Goal: Task Accomplishment & Management: Manage account settings

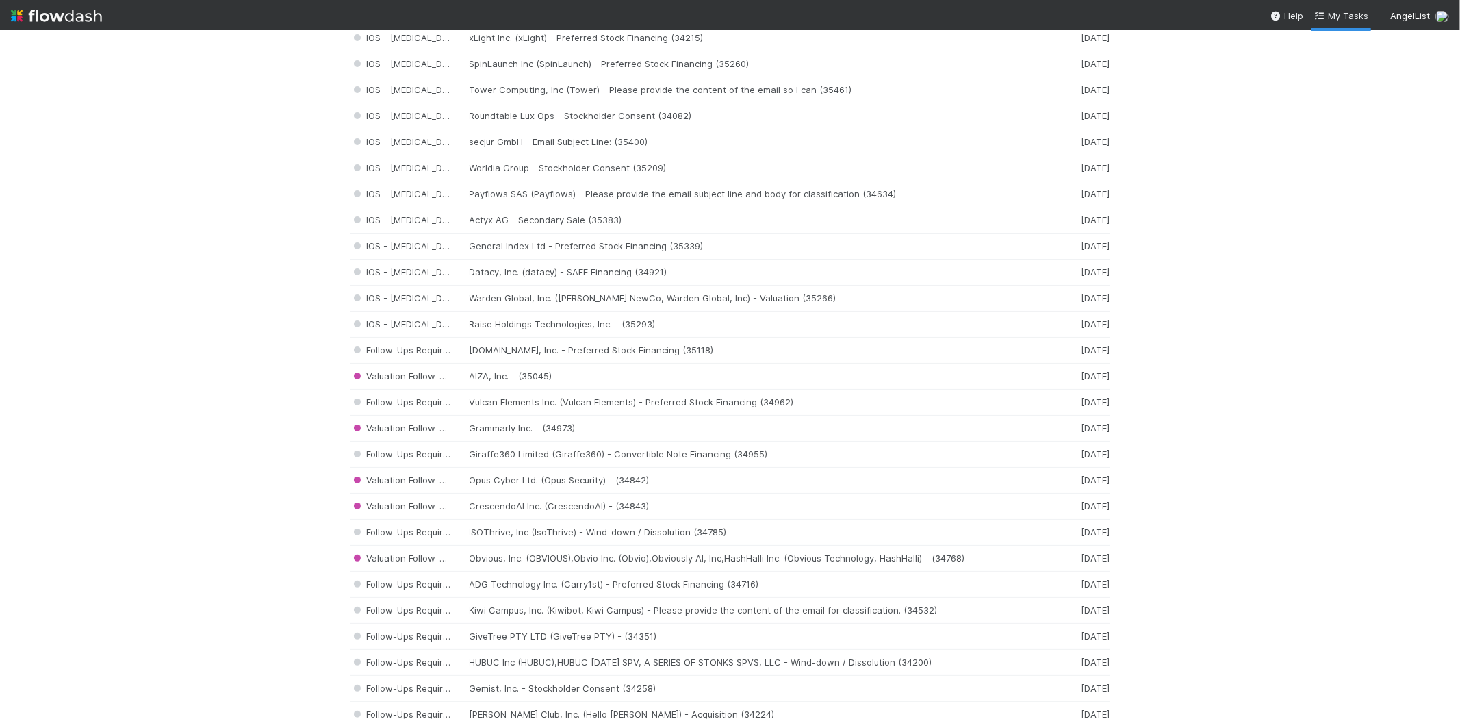
scroll to position [912, 0]
click at [522, 254] on div "IOS - [MEDICAL_DATA] General Index Ltd - Preferred Stock Financing (35339) [DAT…" at bounding box center [730, 248] width 760 height 26
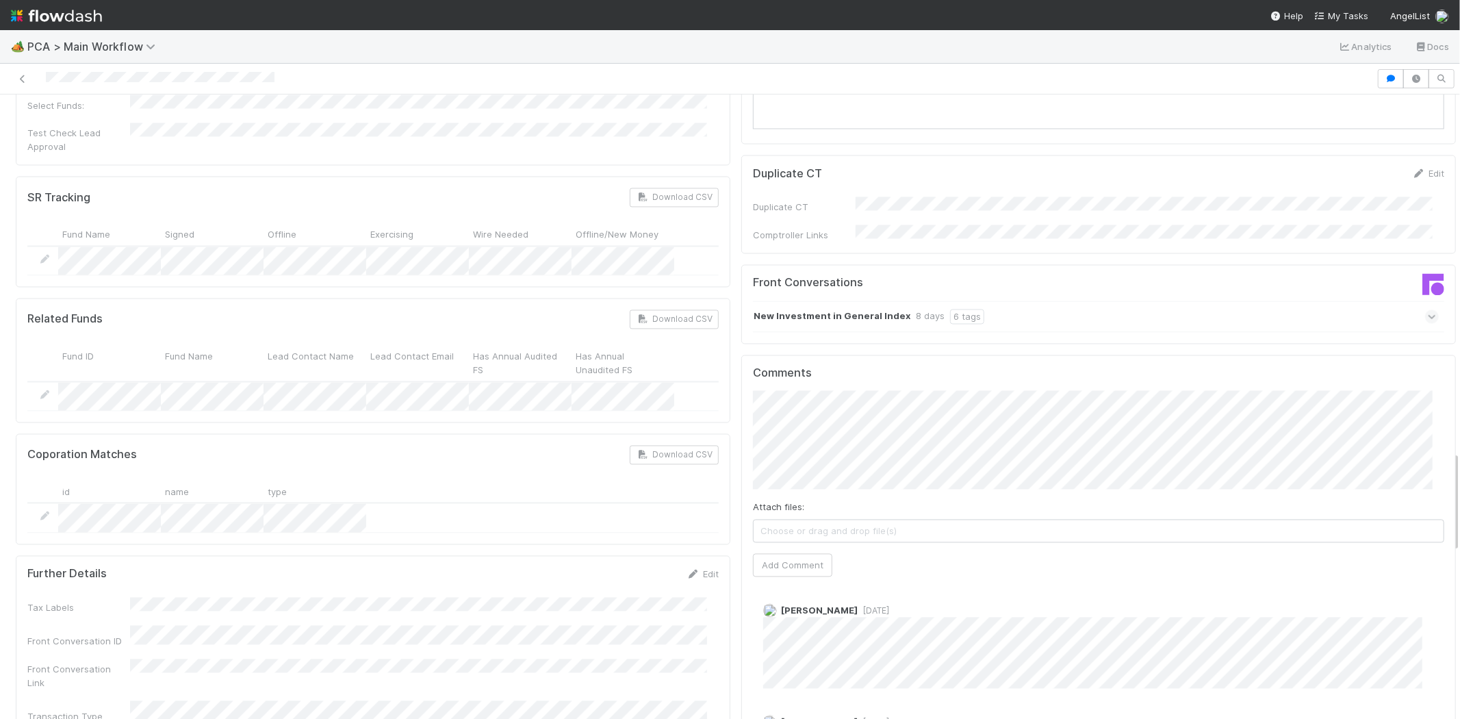
scroll to position [2129, 0]
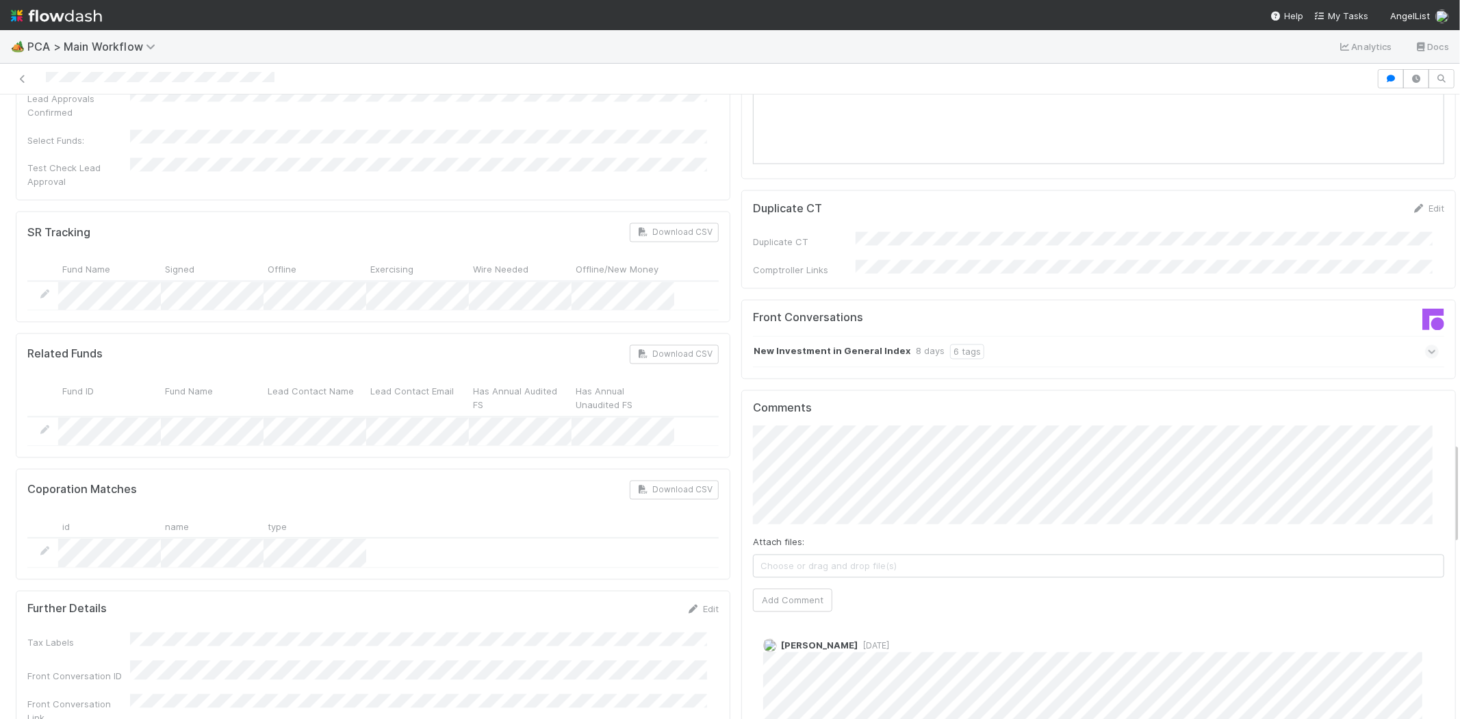
click at [1428, 345] on icon at bounding box center [1432, 352] width 9 height 14
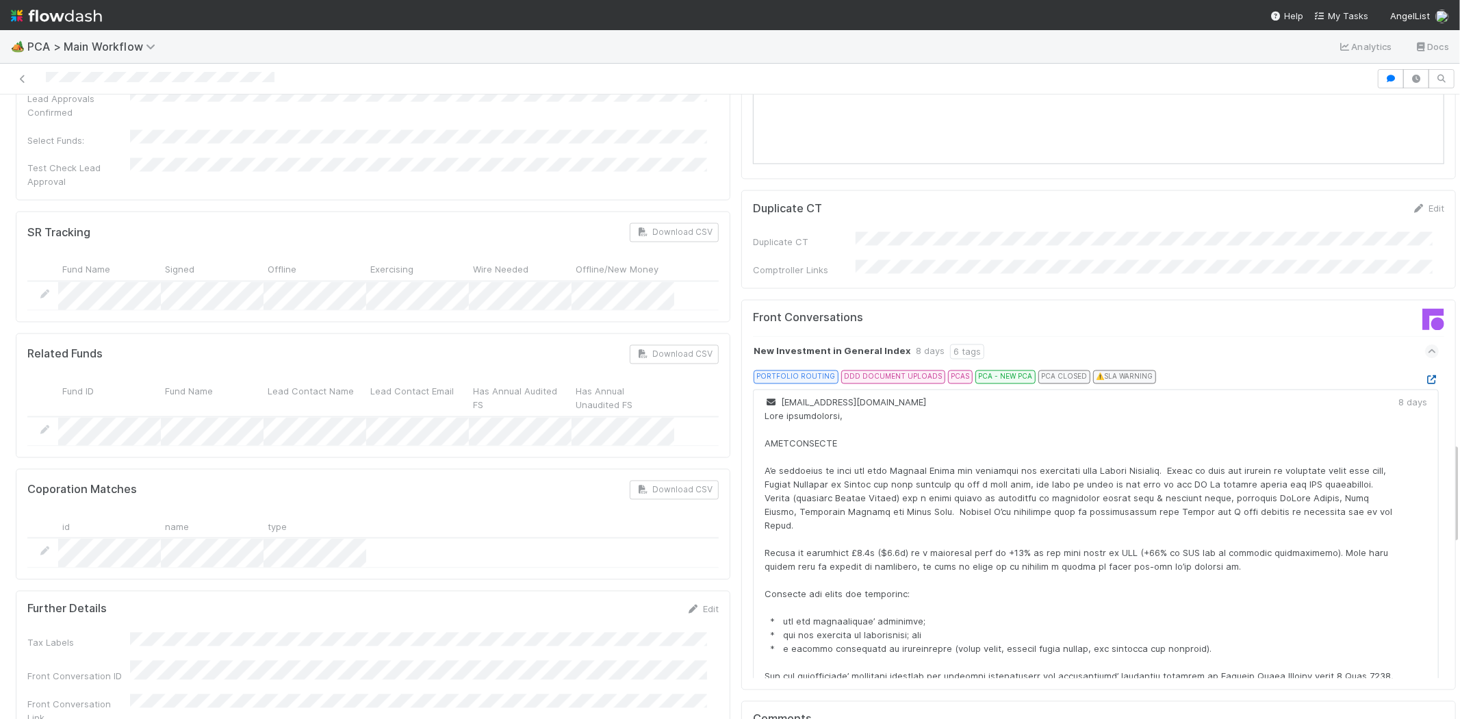
click at [1425, 376] on icon at bounding box center [1432, 380] width 14 height 9
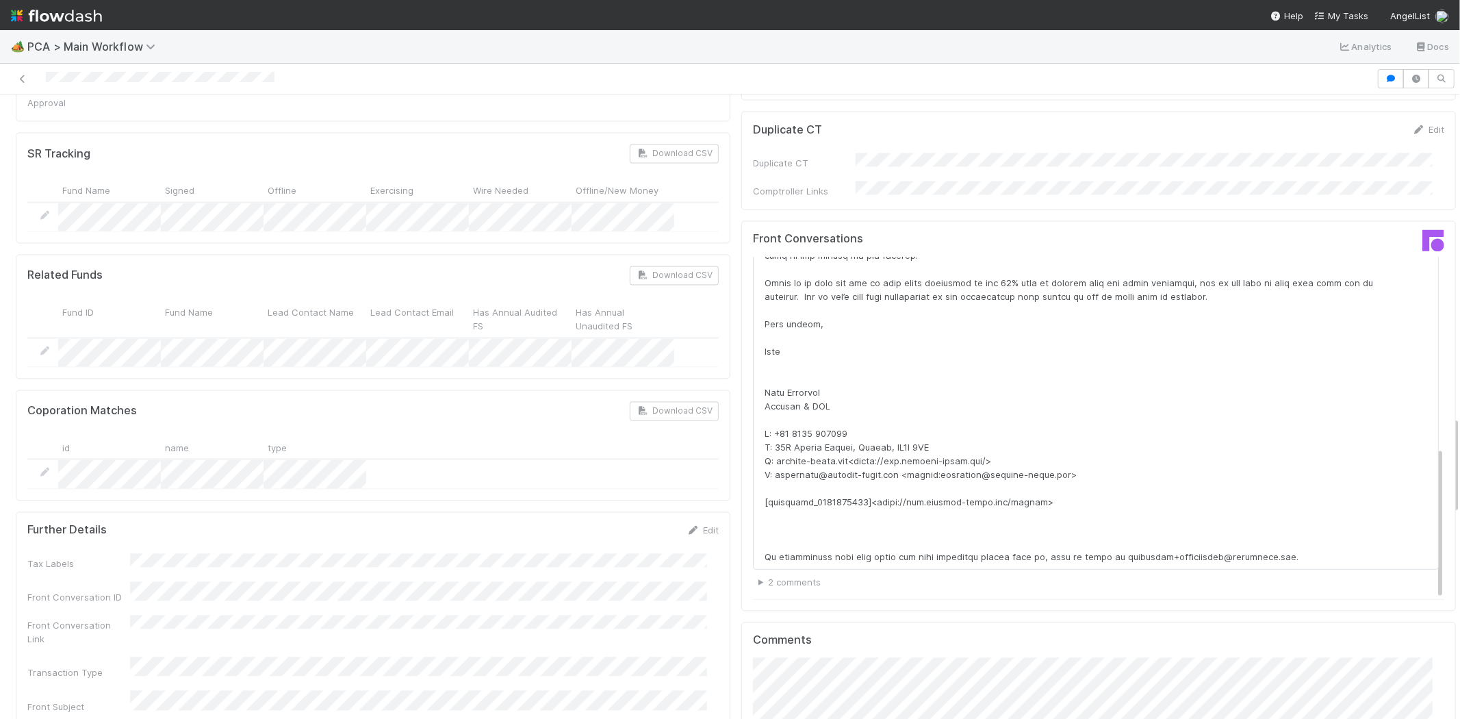
scroll to position [2433, 0]
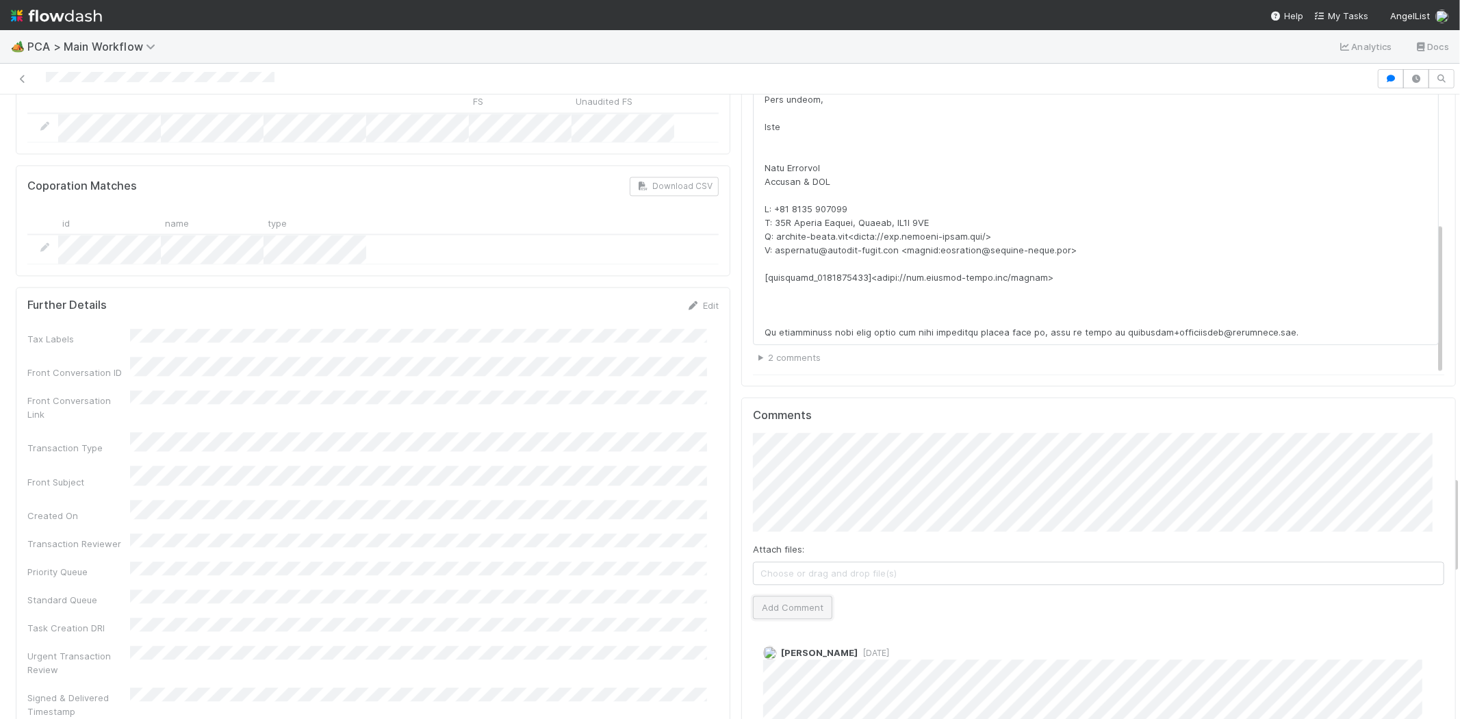
click at [808, 596] on button "Add Comment" at bounding box center [792, 607] width 79 height 23
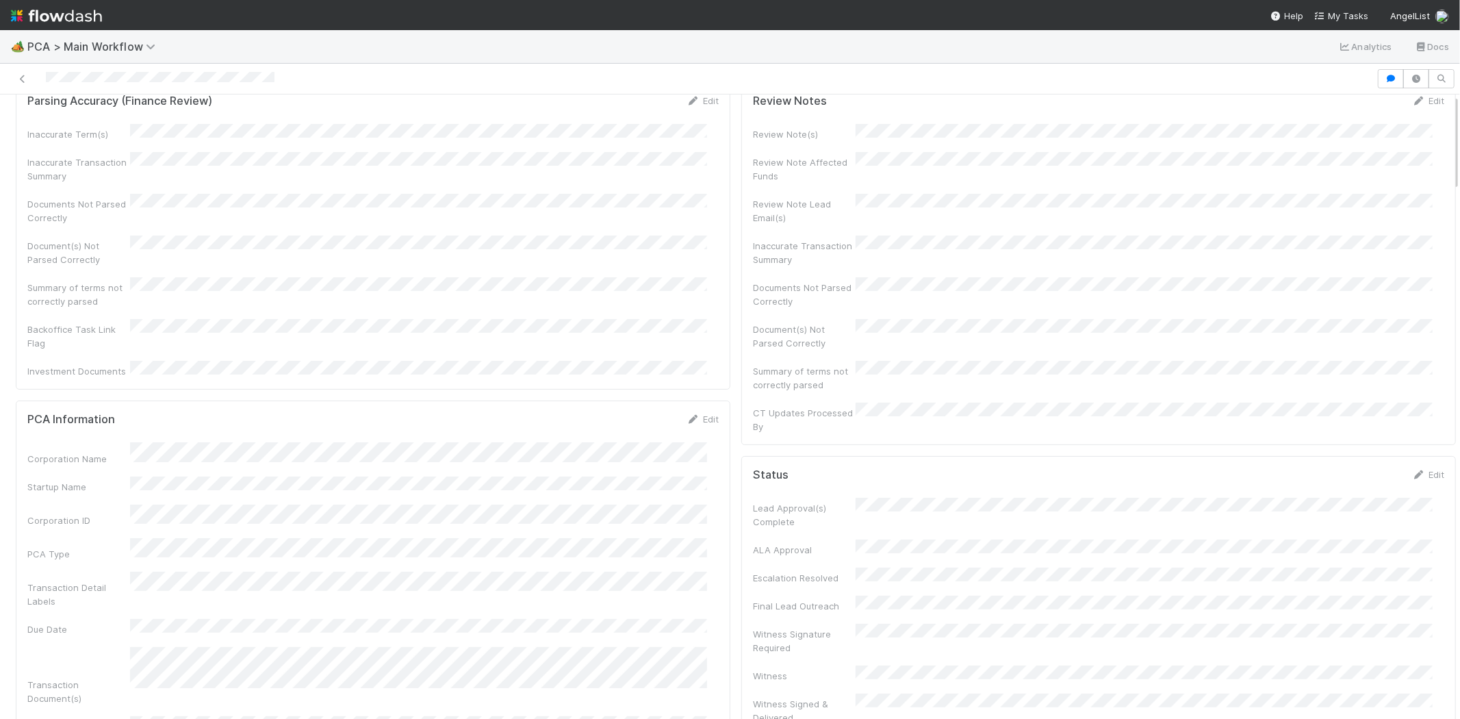
scroll to position [0, 0]
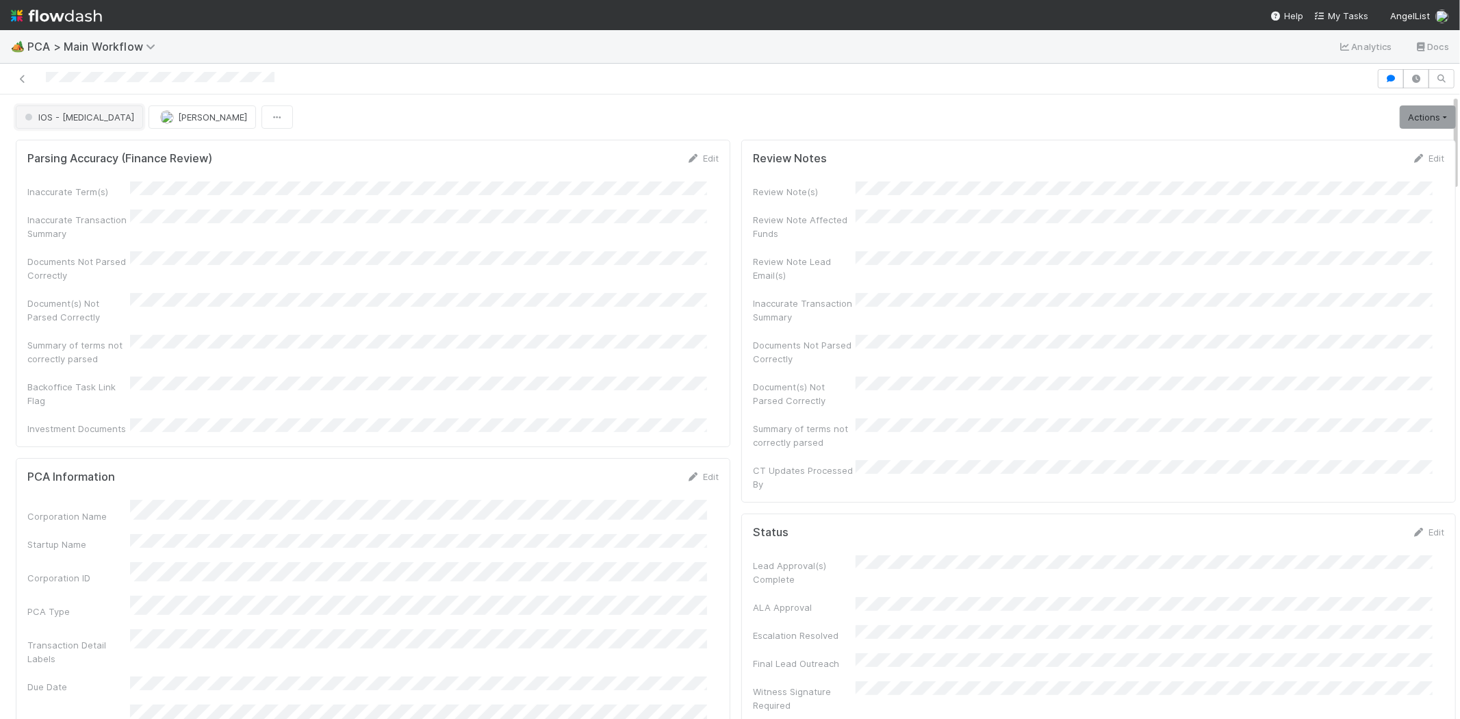
click at [51, 120] on span "IOS - [MEDICAL_DATA]" at bounding box center [78, 117] width 112 height 11
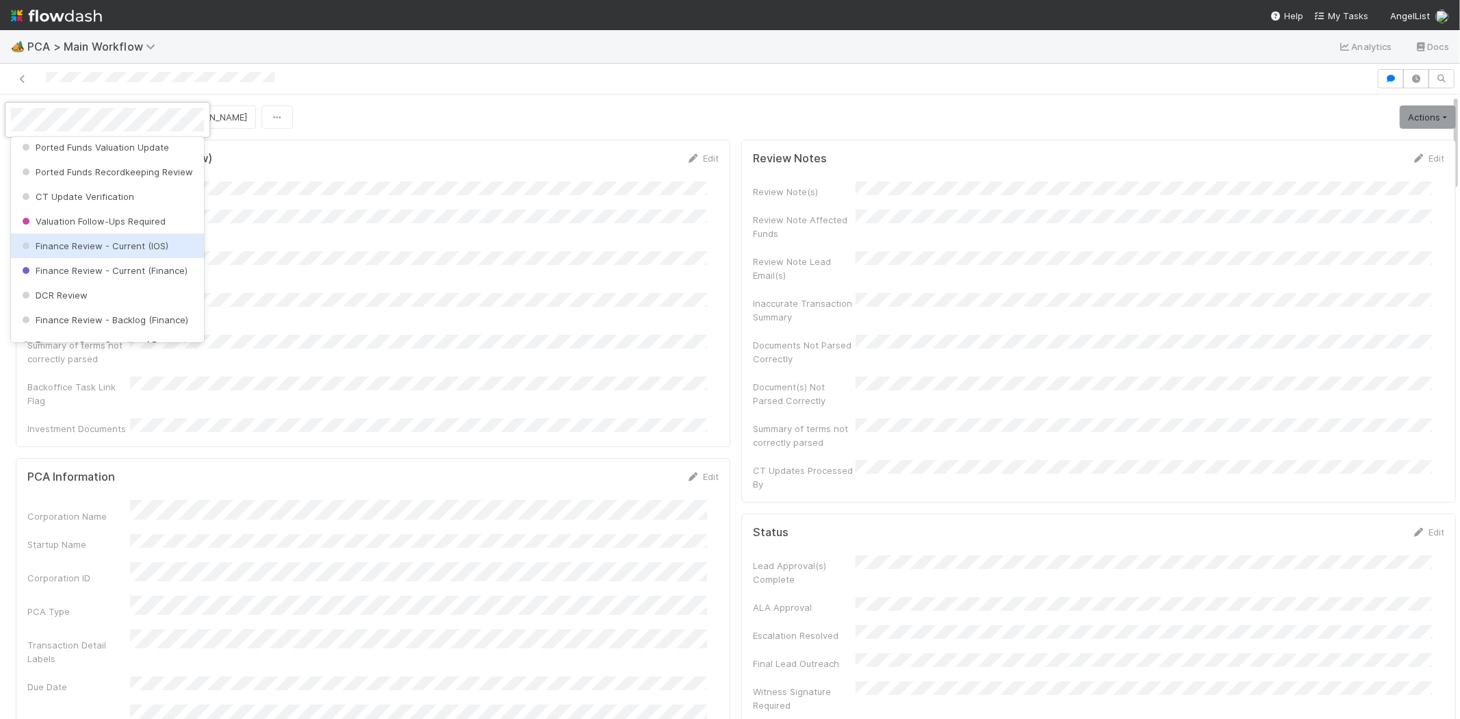
click at [144, 251] on span "Finance Review - Current (IOS)" at bounding box center [93, 245] width 149 height 11
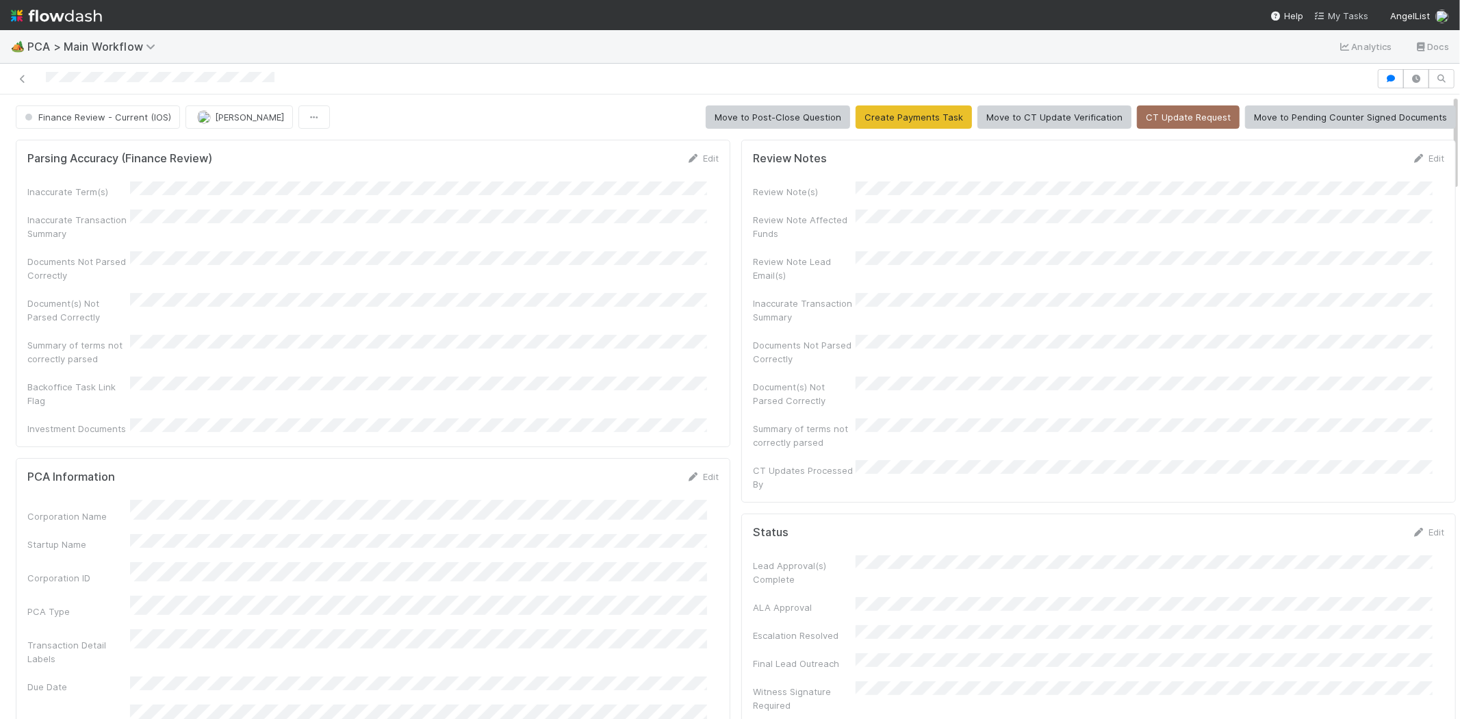
click at [1338, 14] on span "My Tasks" at bounding box center [1341, 15] width 54 height 11
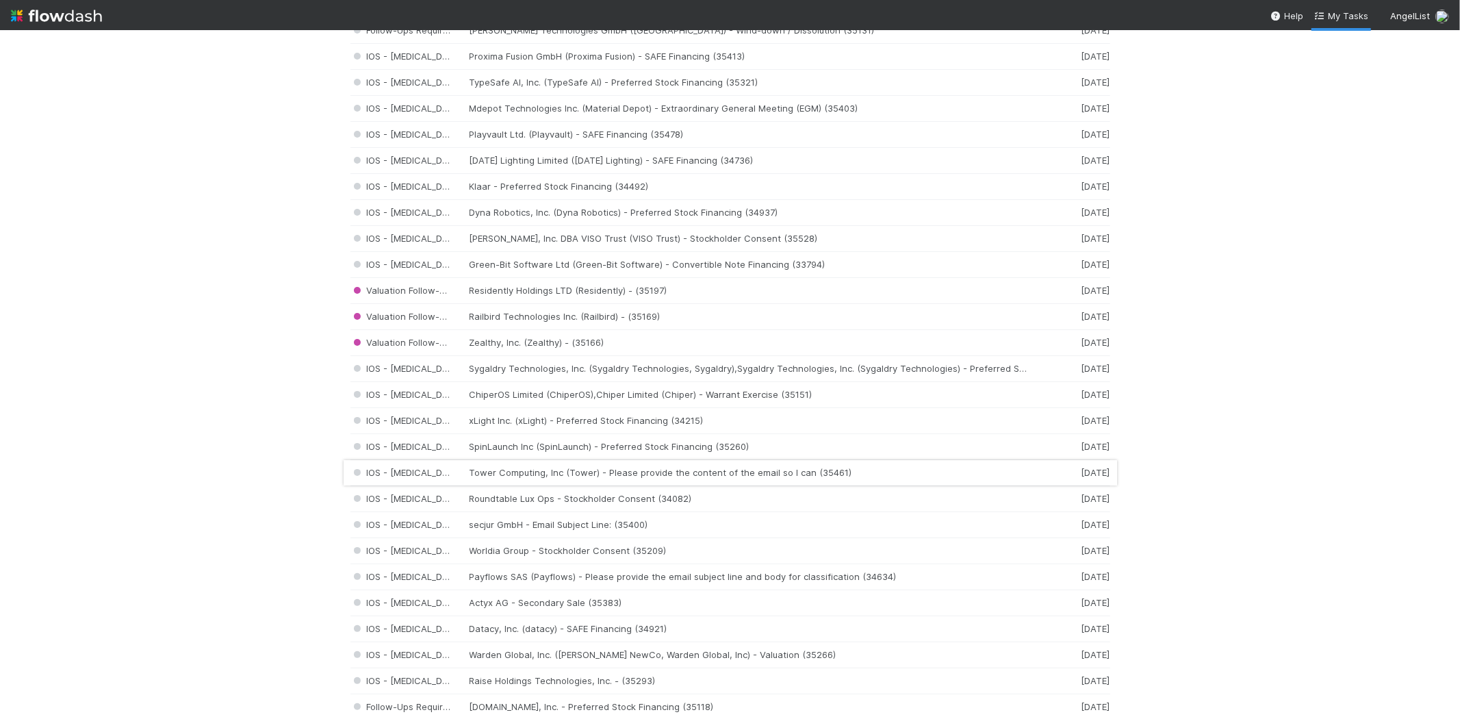
scroll to position [684, 0]
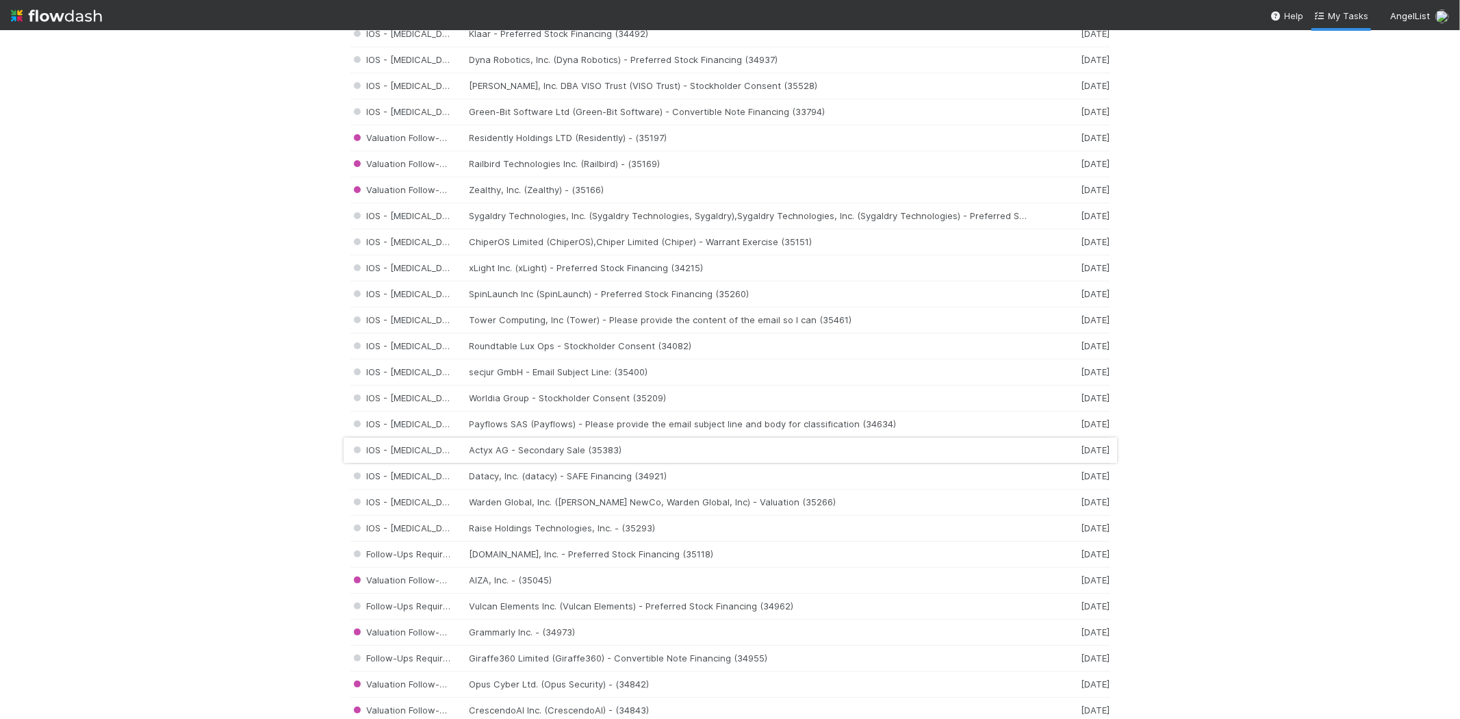
click at [597, 455] on div "IOS - ICU Actyx AG - Secondary Sale (35383) 5 days ago" at bounding box center [730, 450] width 760 height 26
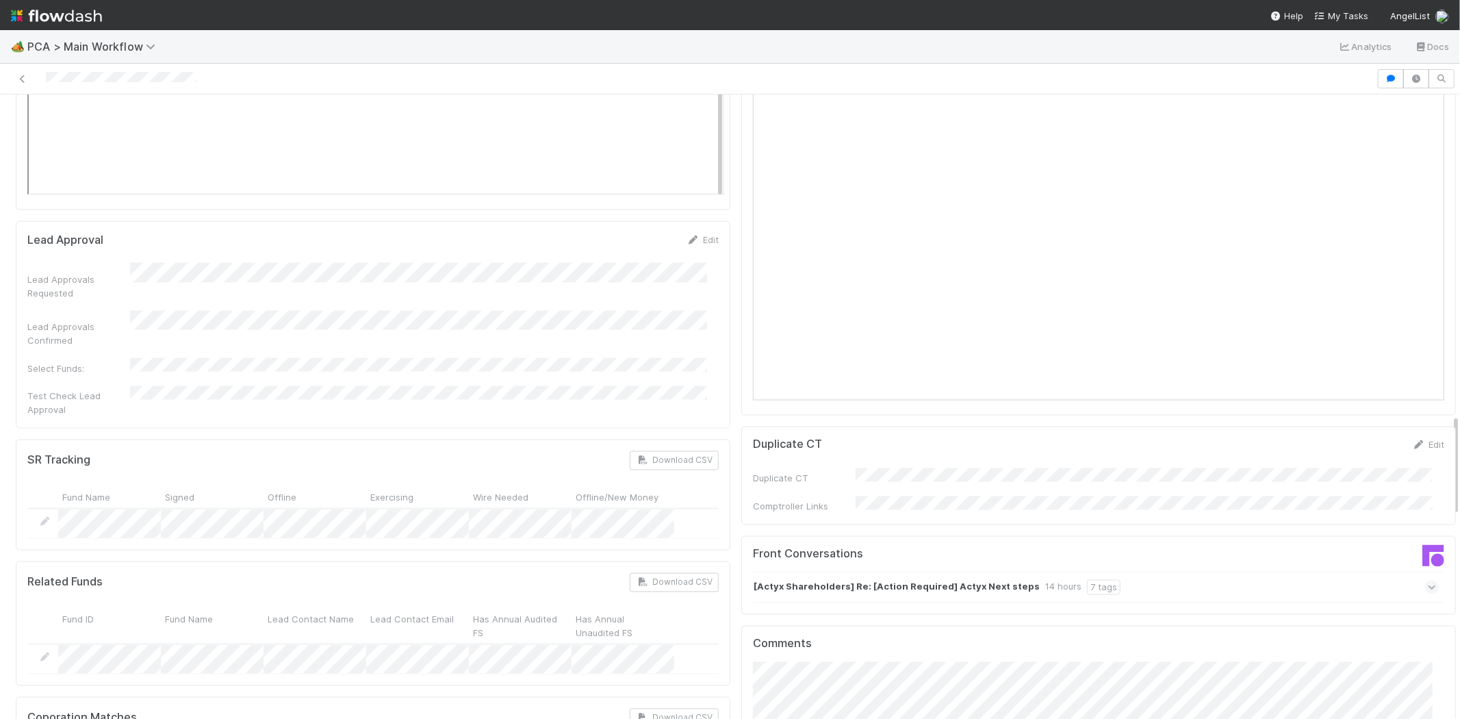
scroll to position [1977, 0]
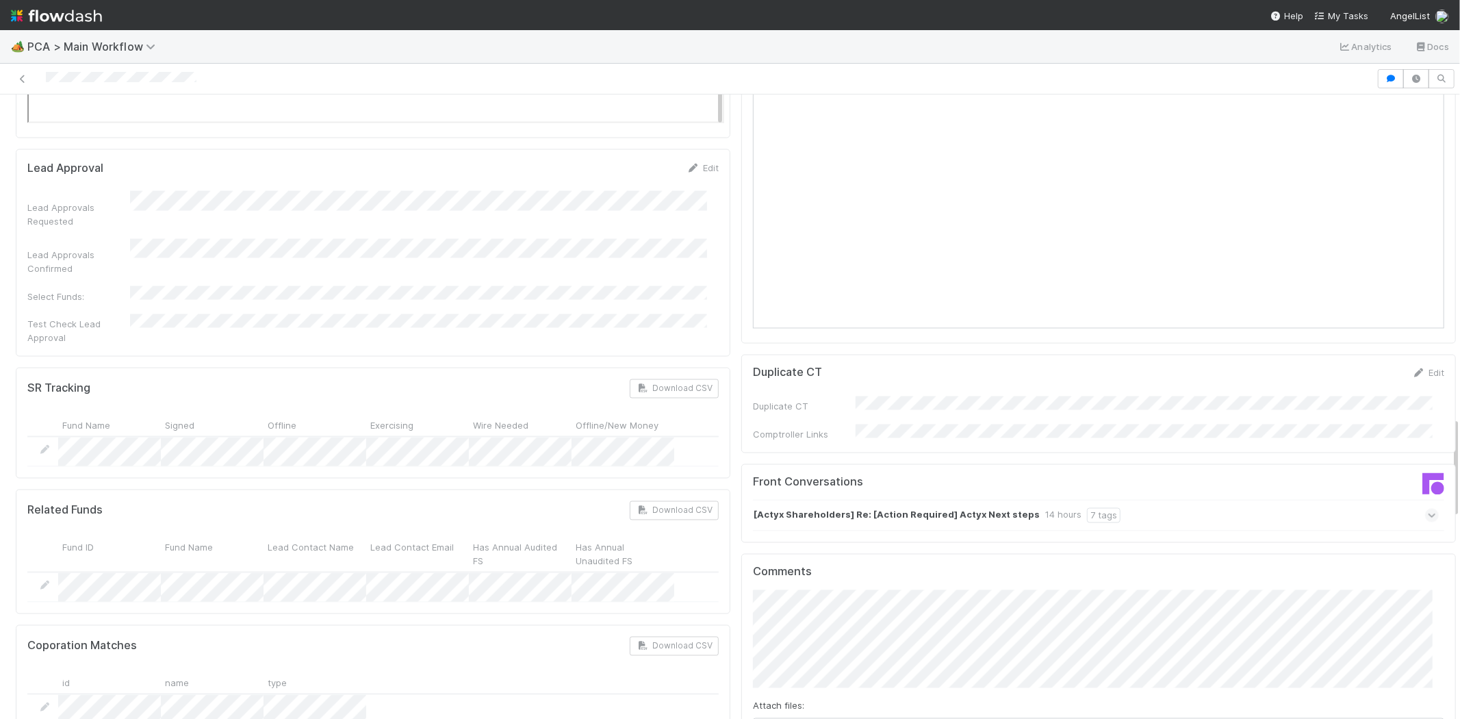
click at [1428, 509] on icon at bounding box center [1432, 516] width 9 height 14
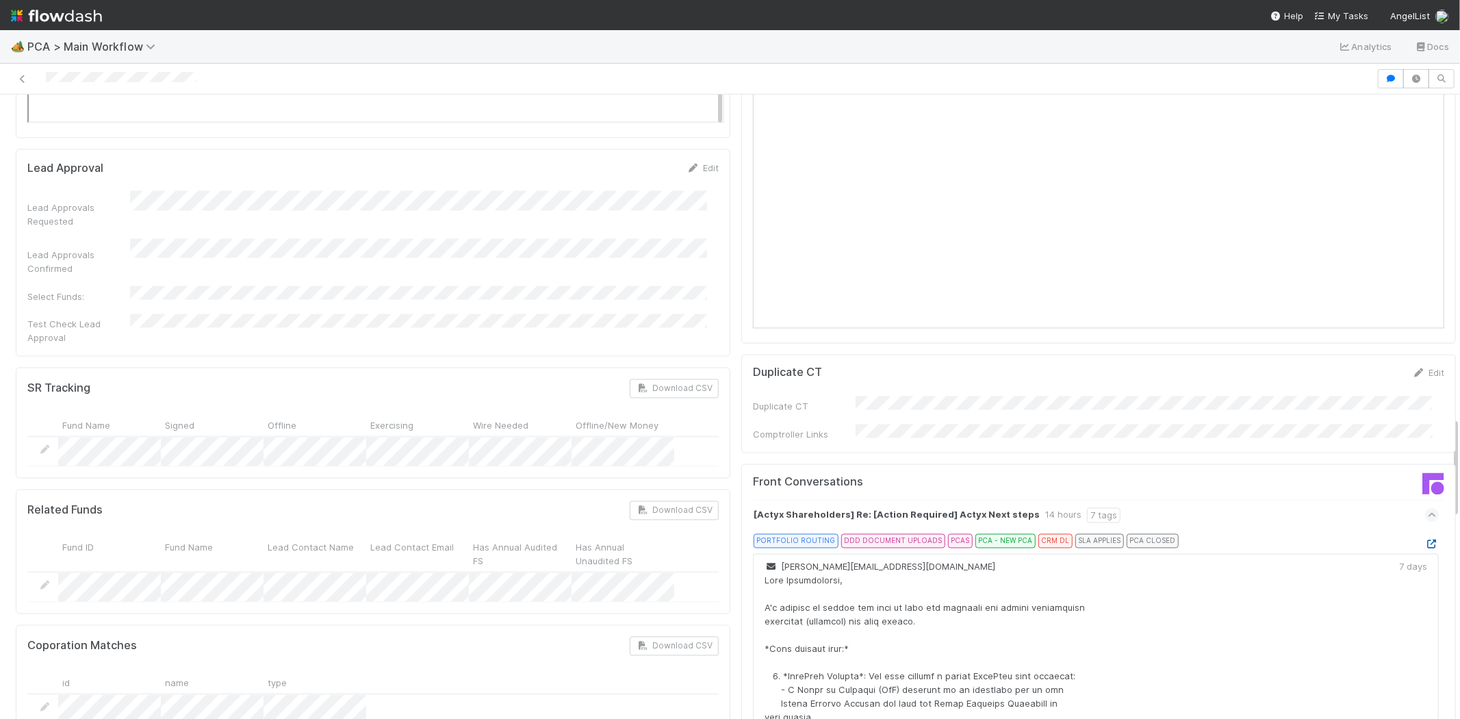
click at [1425, 540] on icon at bounding box center [1432, 544] width 14 height 9
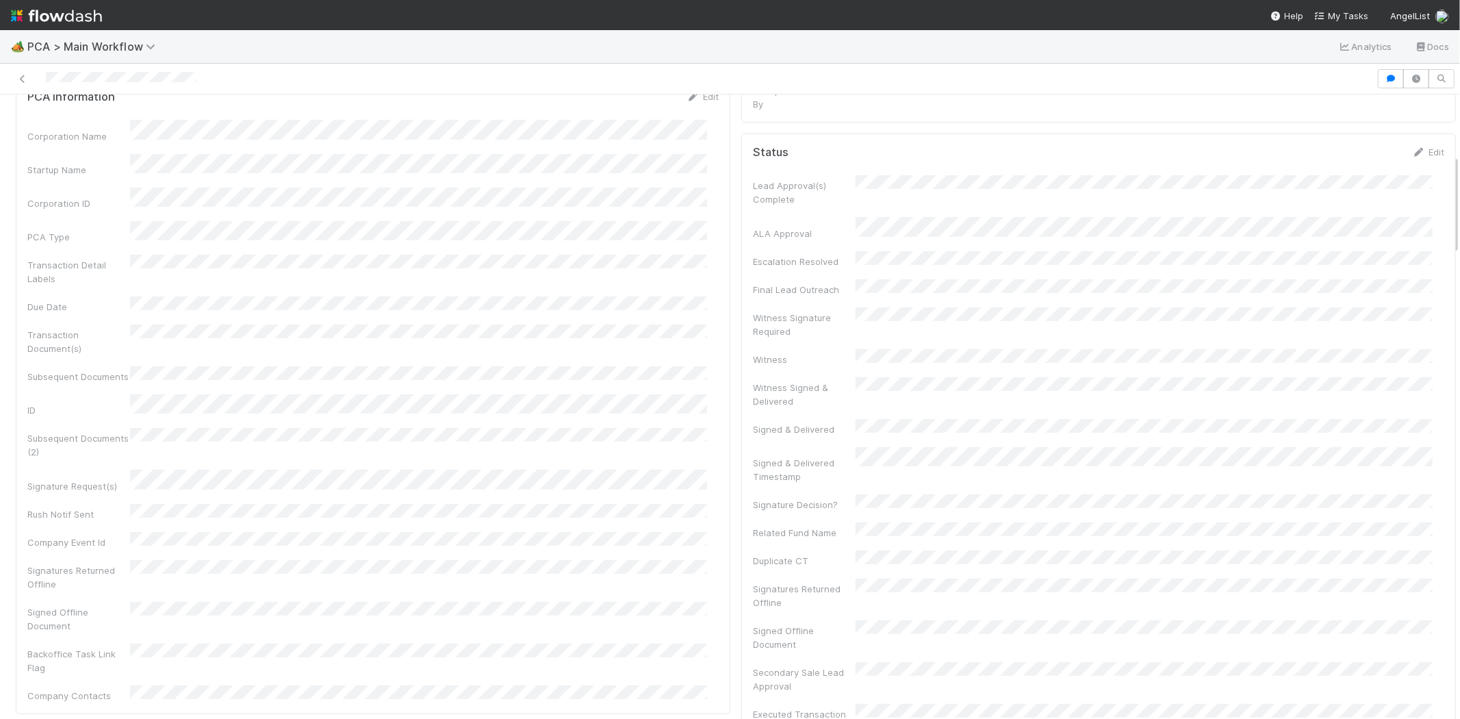
scroll to position [304, 0]
click at [1346, 17] on span "My Tasks" at bounding box center [1341, 15] width 54 height 11
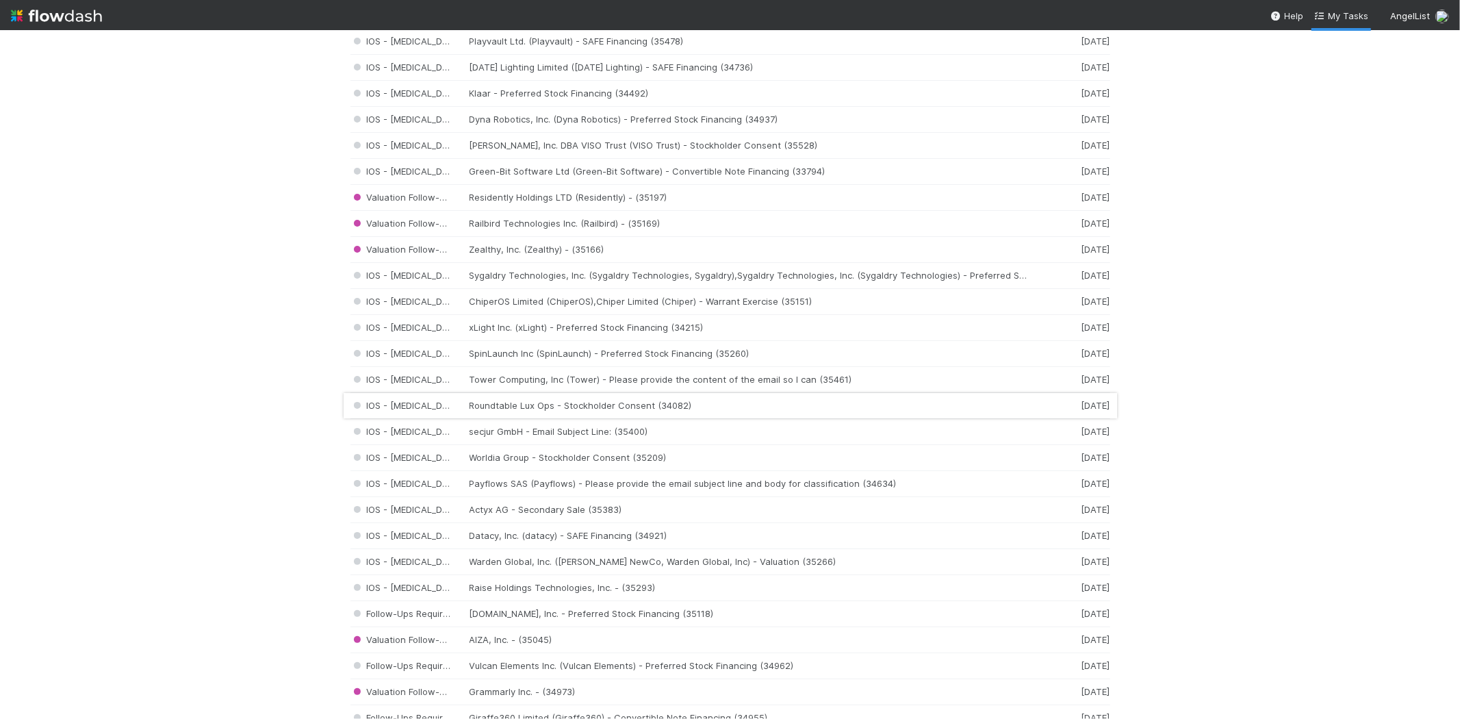
scroll to position [760, 0]
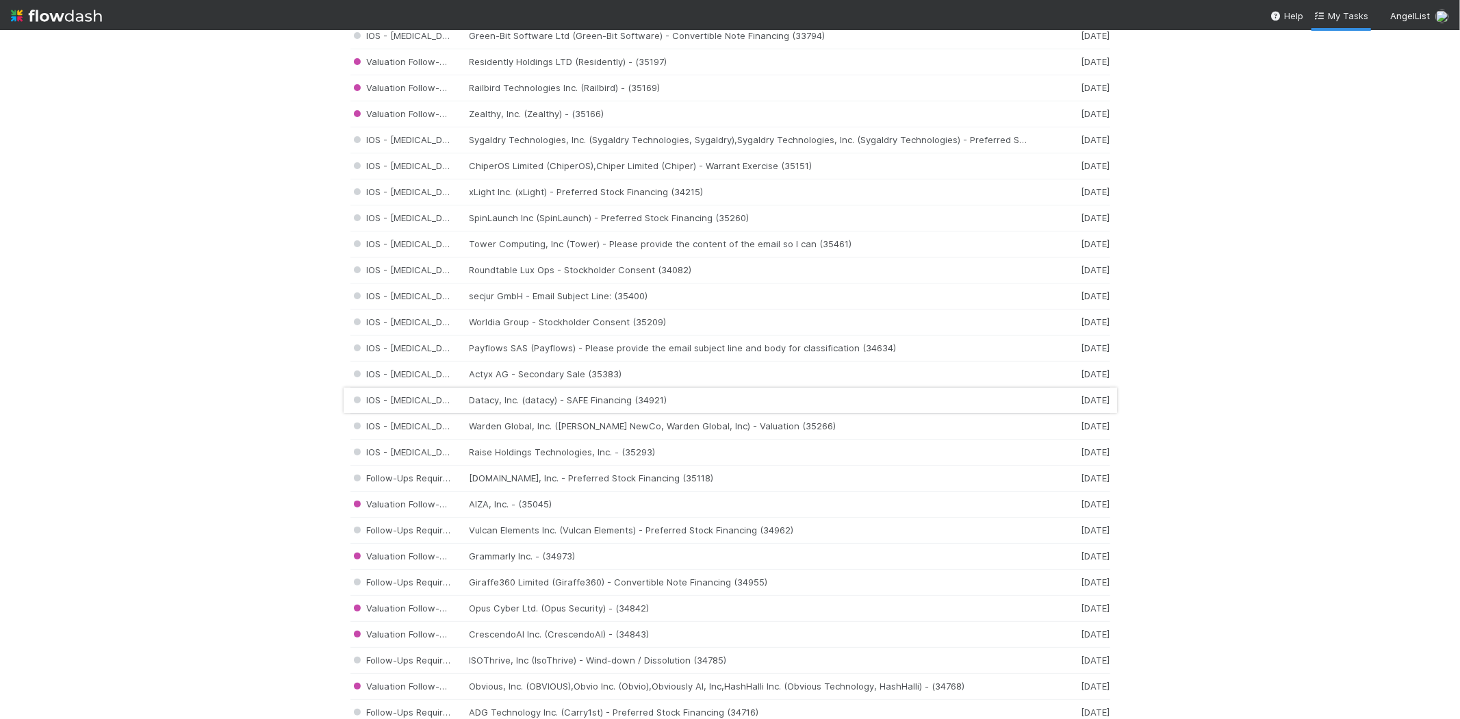
click at [490, 406] on div "IOS - ICU Datacy, Inc. (datacy) - SAFE Financing (34921) 6 days ago" at bounding box center [730, 400] width 760 height 26
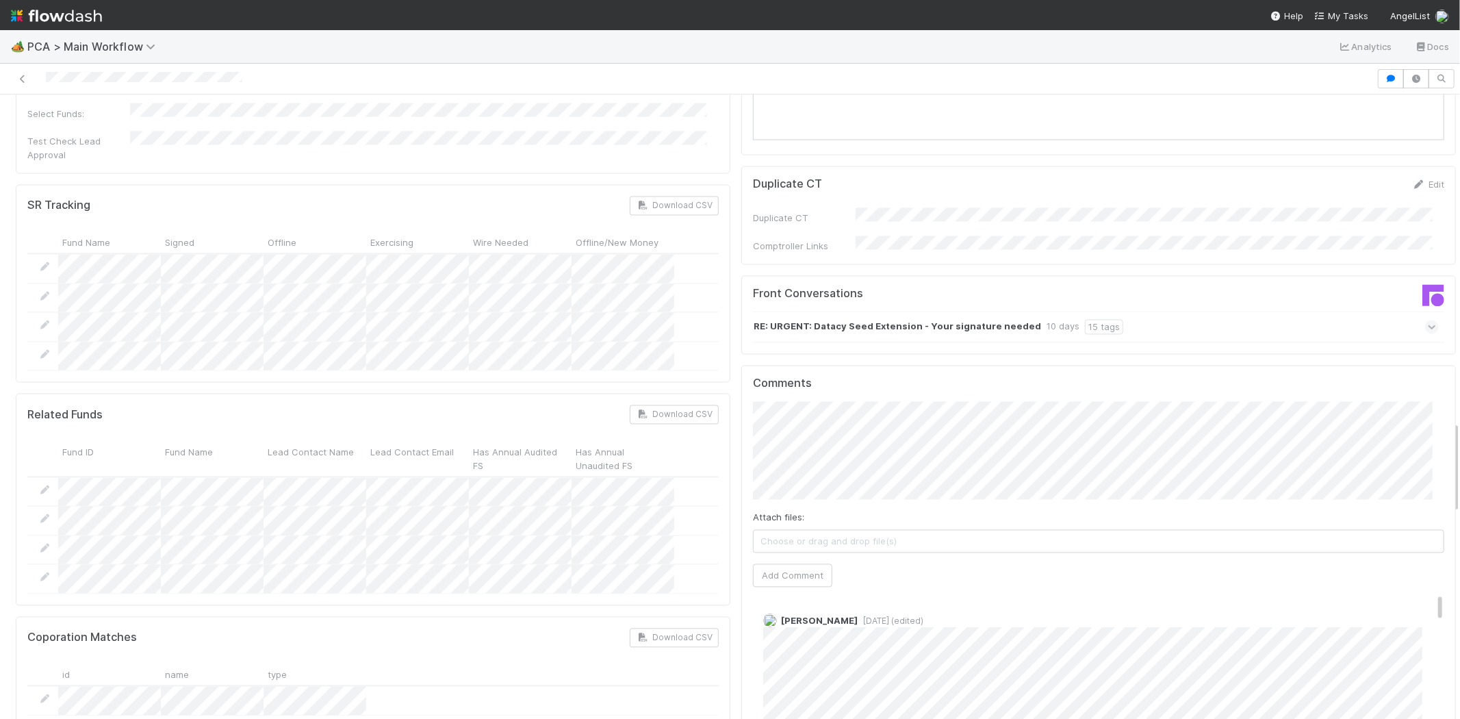
scroll to position [2205, 0]
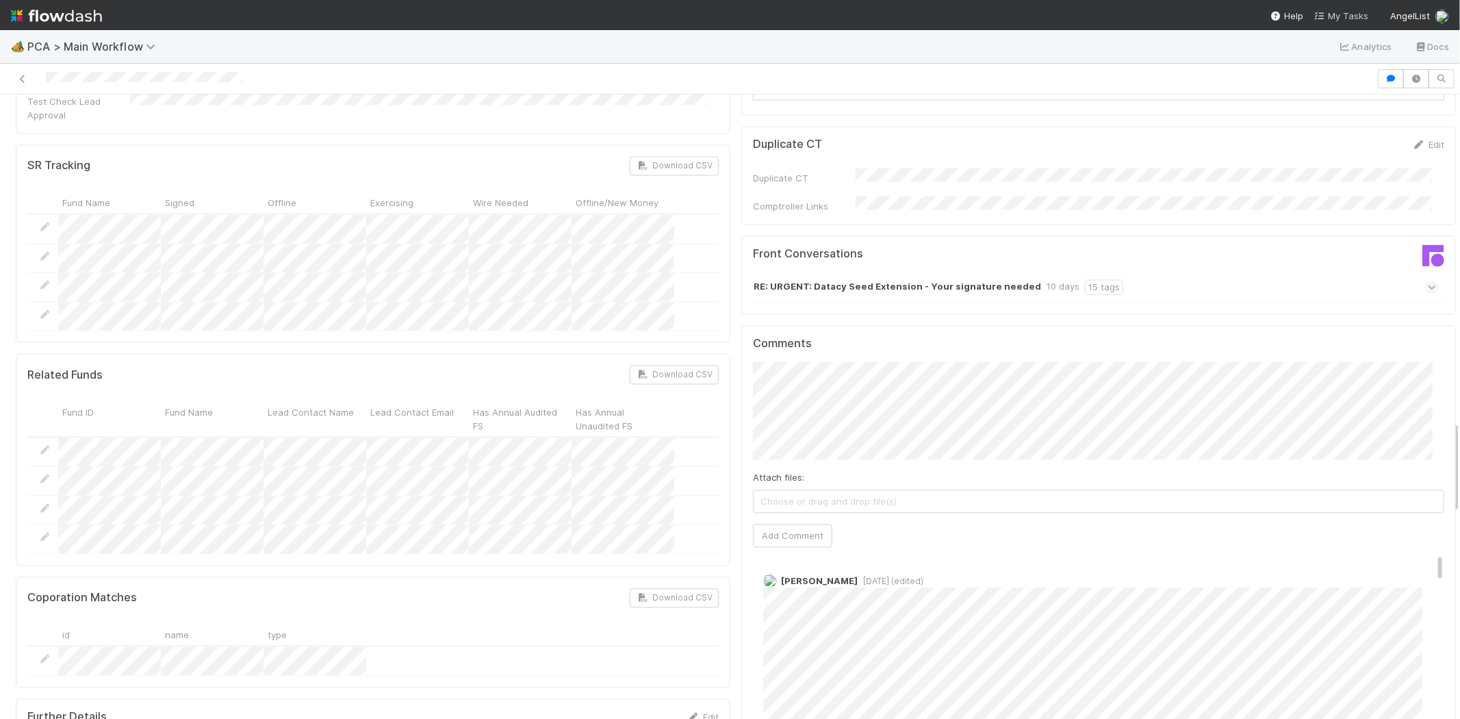
click at [1358, 10] on span "My Tasks" at bounding box center [1341, 15] width 54 height 11
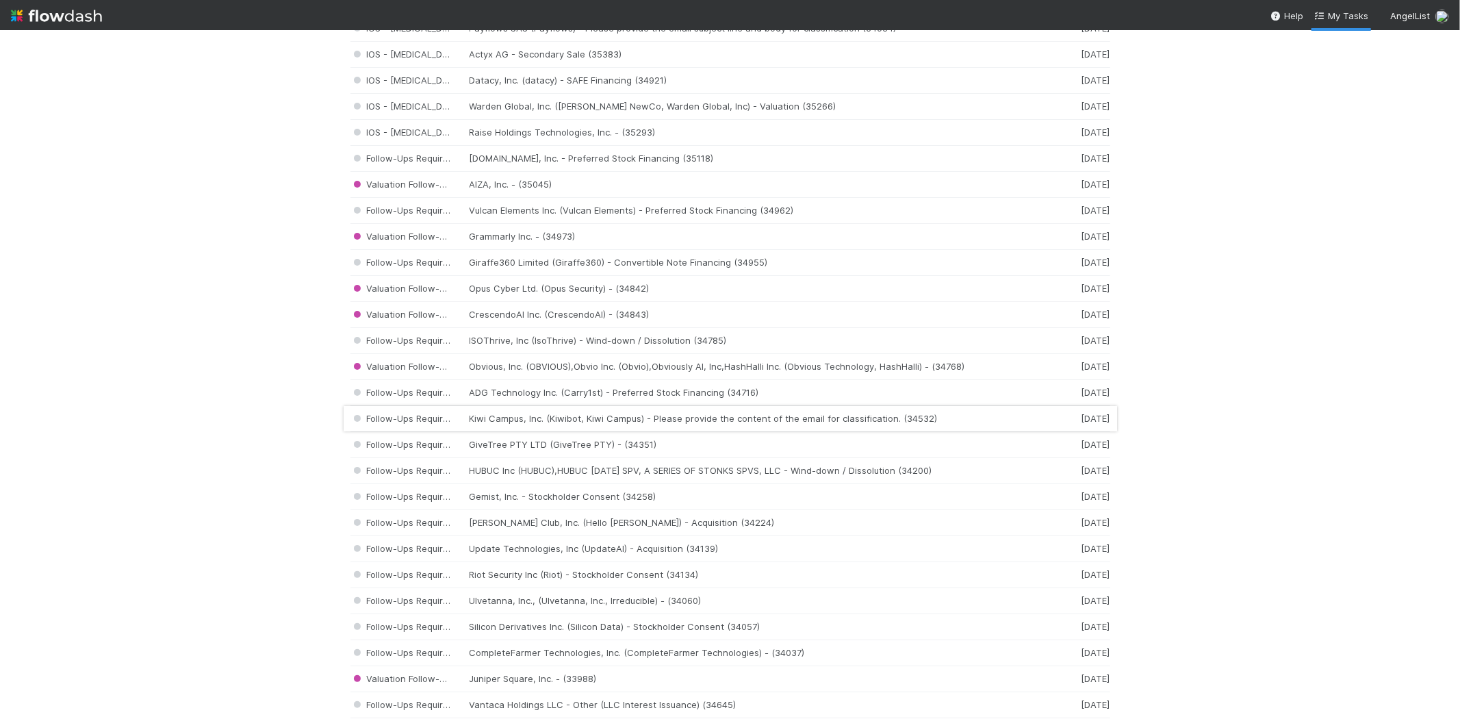
scroll to position [988, 0]
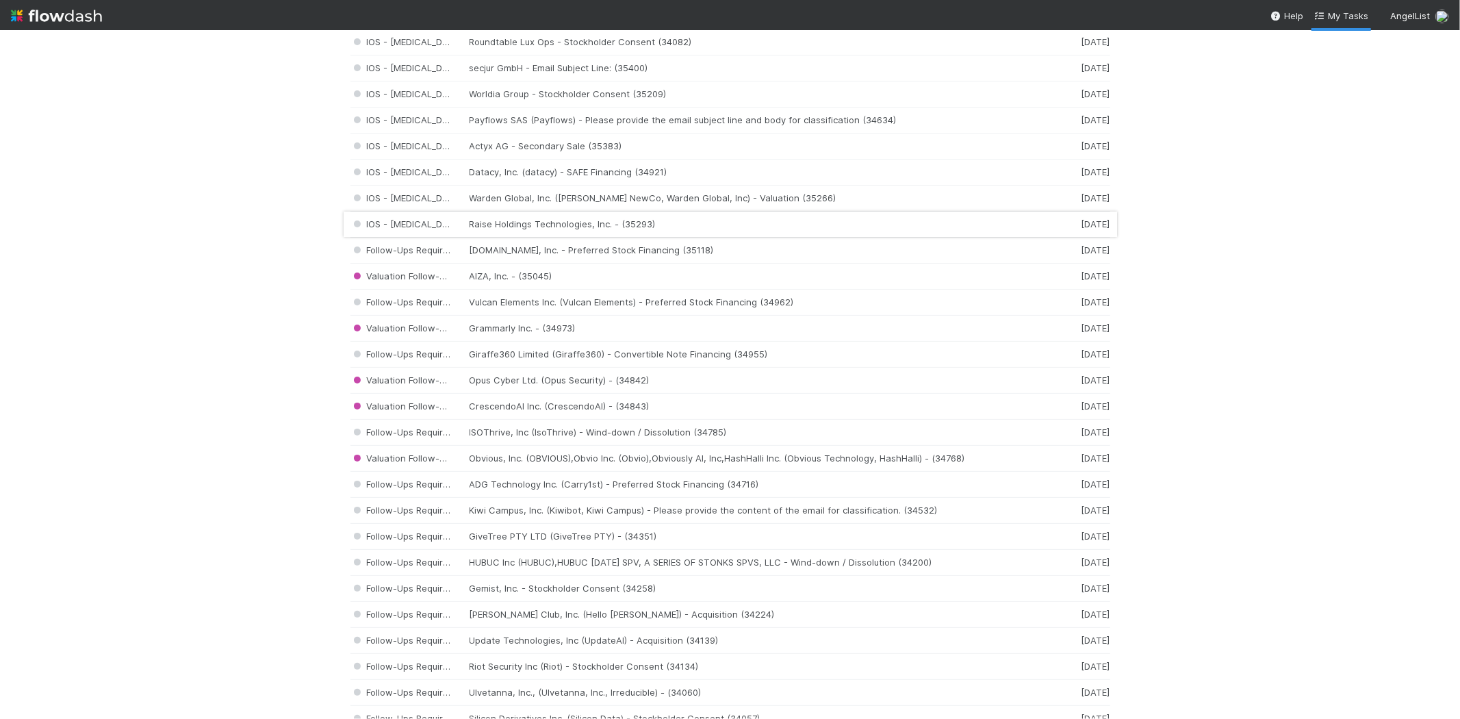
click at [535, 229] on div "IOS - ICU Raise Holdings Technologies, Inc. - (35293) 6 days ago" at bounding box center [730, 225] width 760 height 26
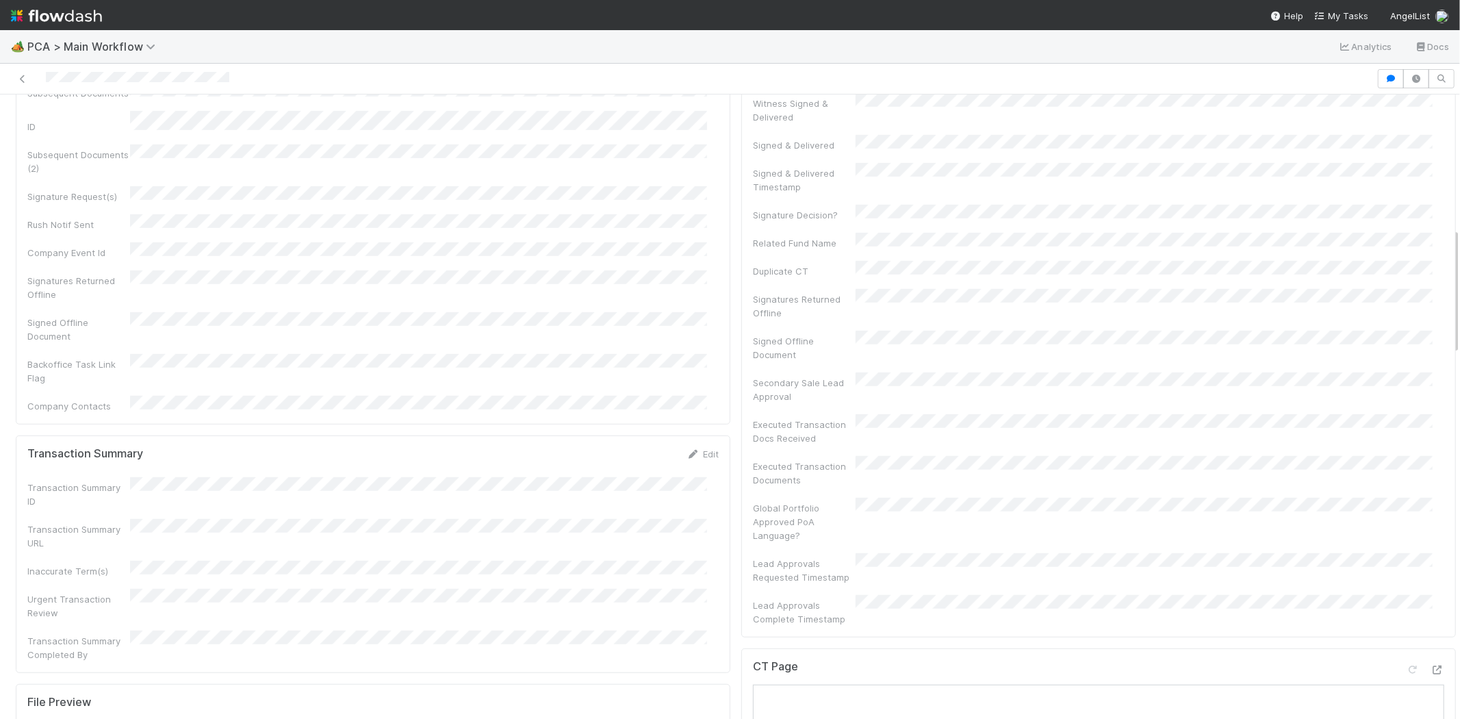
scroll to position [912, 0]
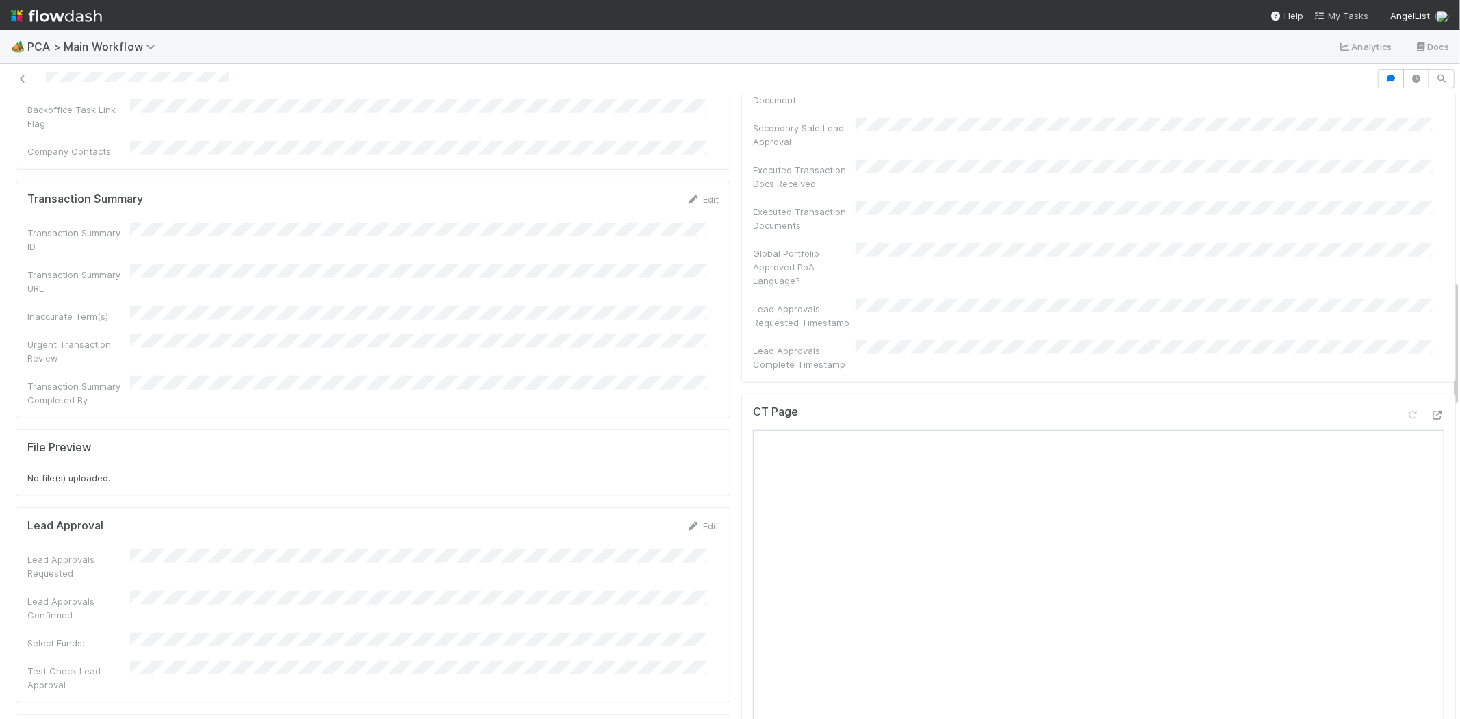
click at [1353, 12] on span "My Tasks" at bounding box center [1341, 15] width 54 height 11
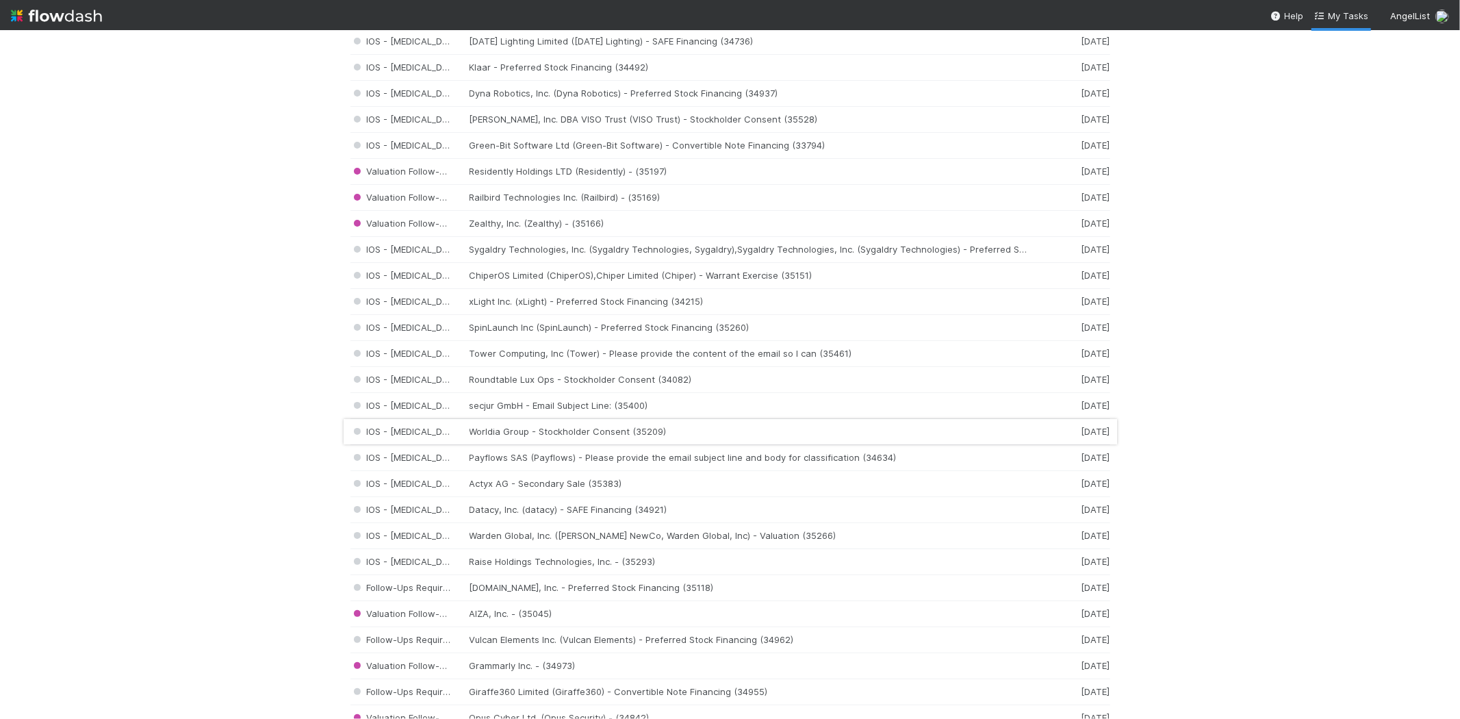
scroll to position [912, 0]
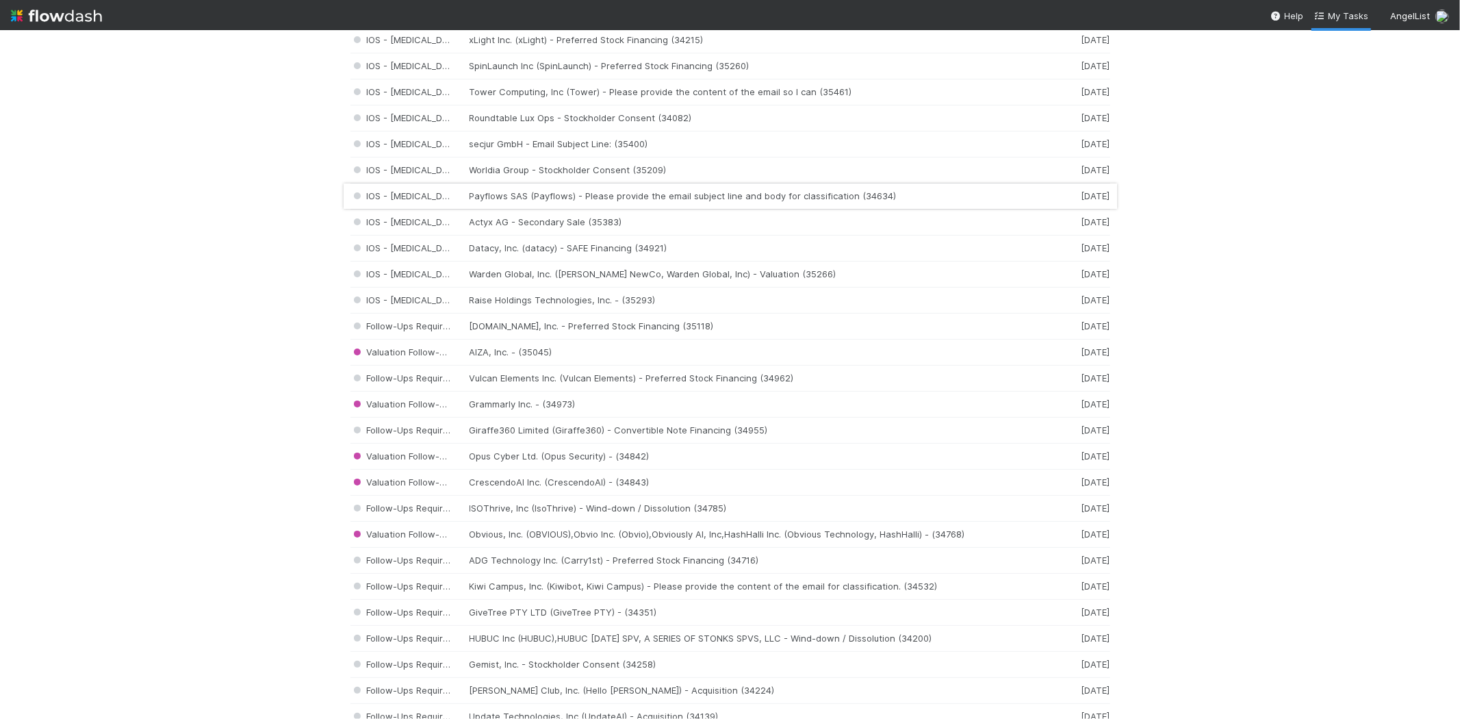
click at [510, 197] on div "IOS - ICU Payflows SAS (Payflows) - Please provide the email subject line and b…" at bounding box center [730, 196] width 760 height 26
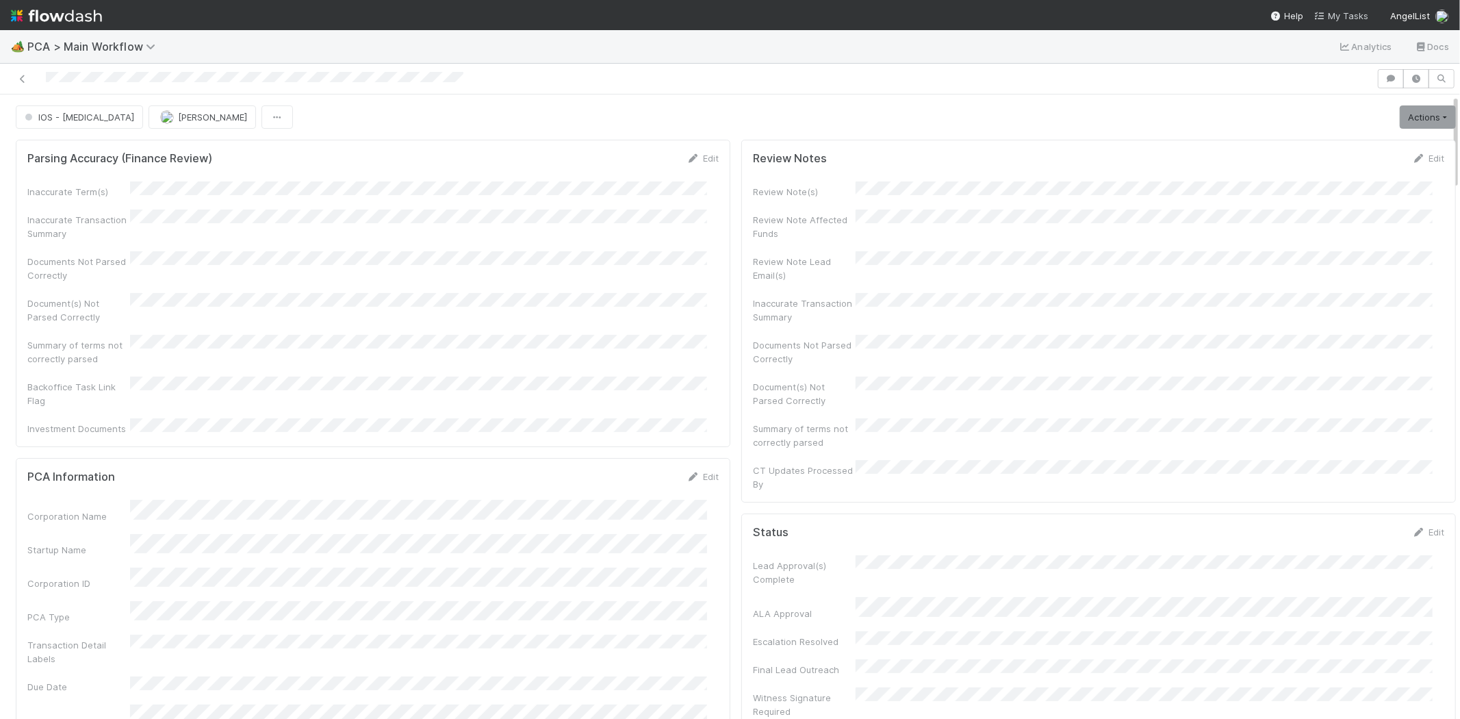
click at [1338, 12] on span "My Tasks" at bounding box center [1341, 15] width 54 height 11
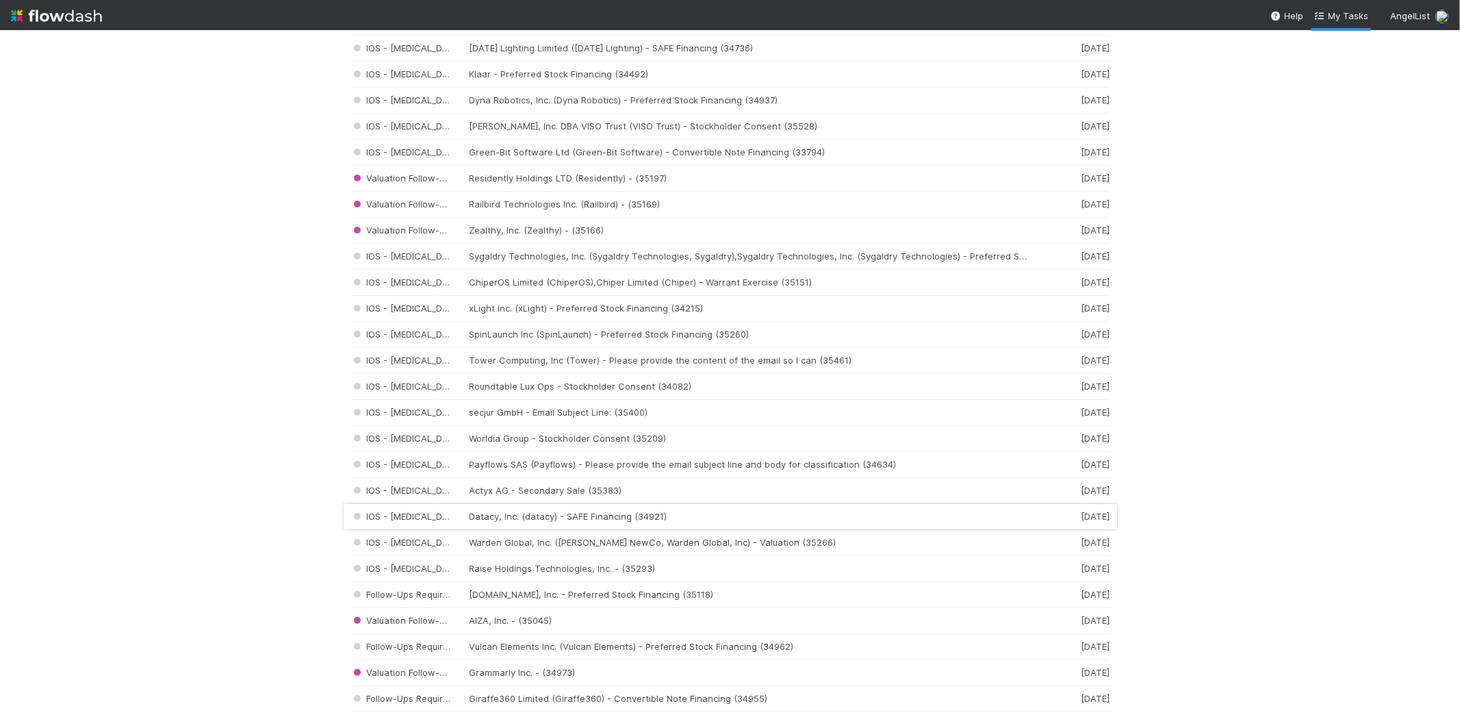
scroll to position [684, 0]
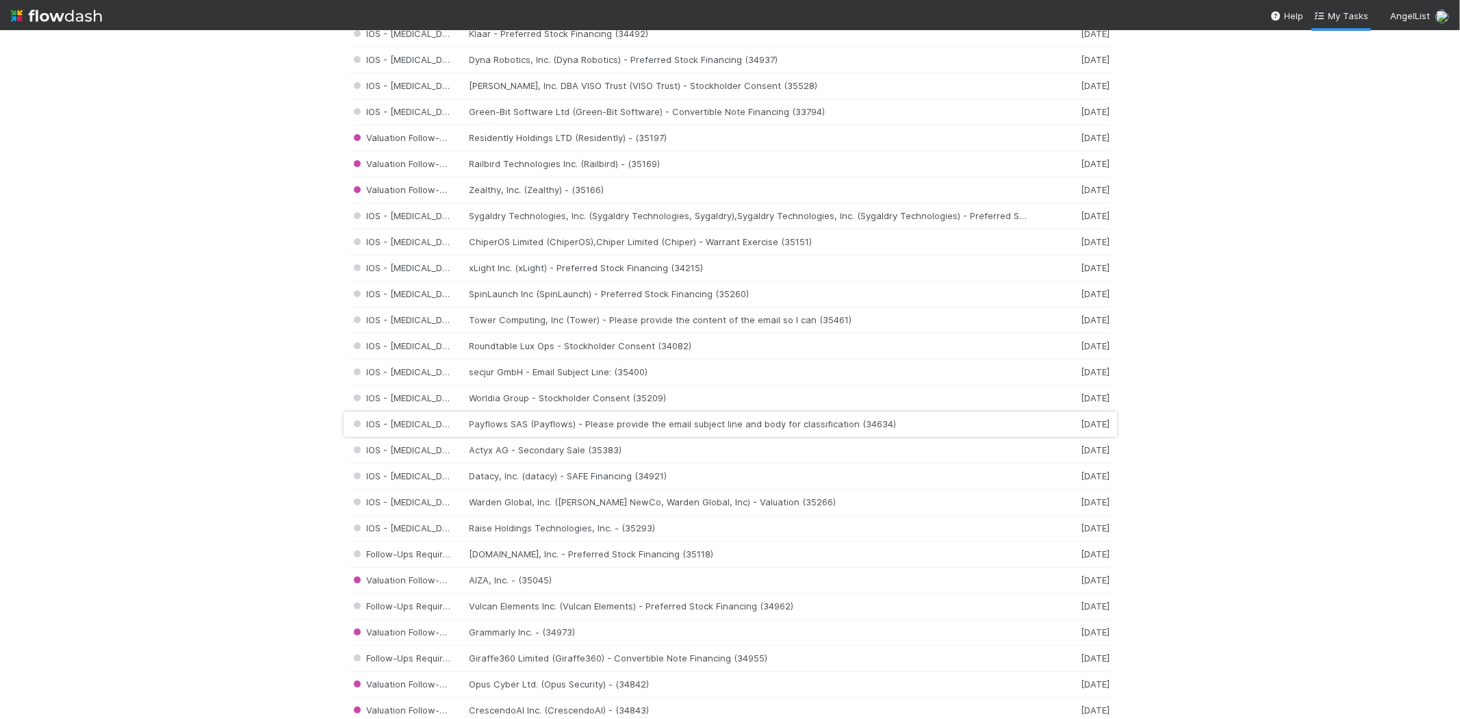
click at [537, 423] on div "IOS - ICU Payflows SAS (Payflows) - Please provide the email subject line and b…" at bounding box center [730, 424] width 760 height 26
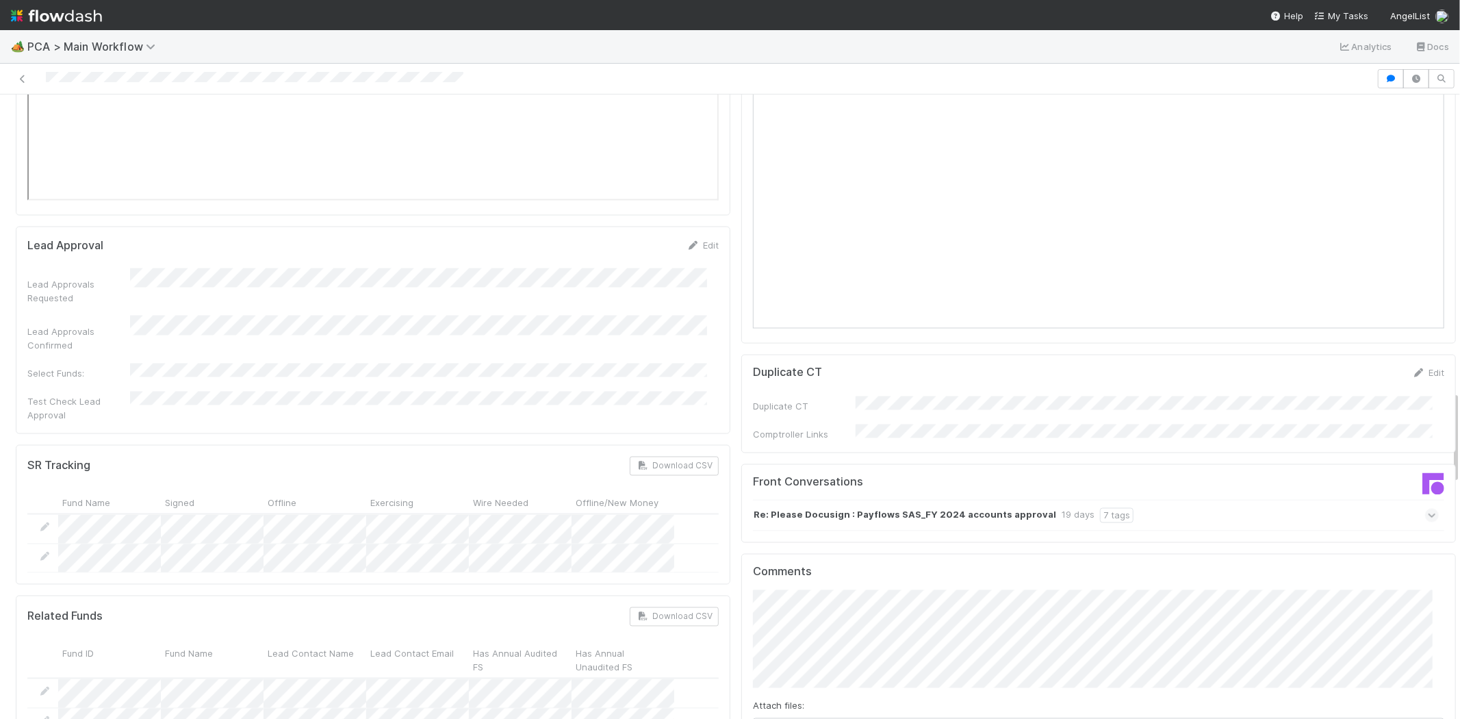
scroll to position [2053, 0]
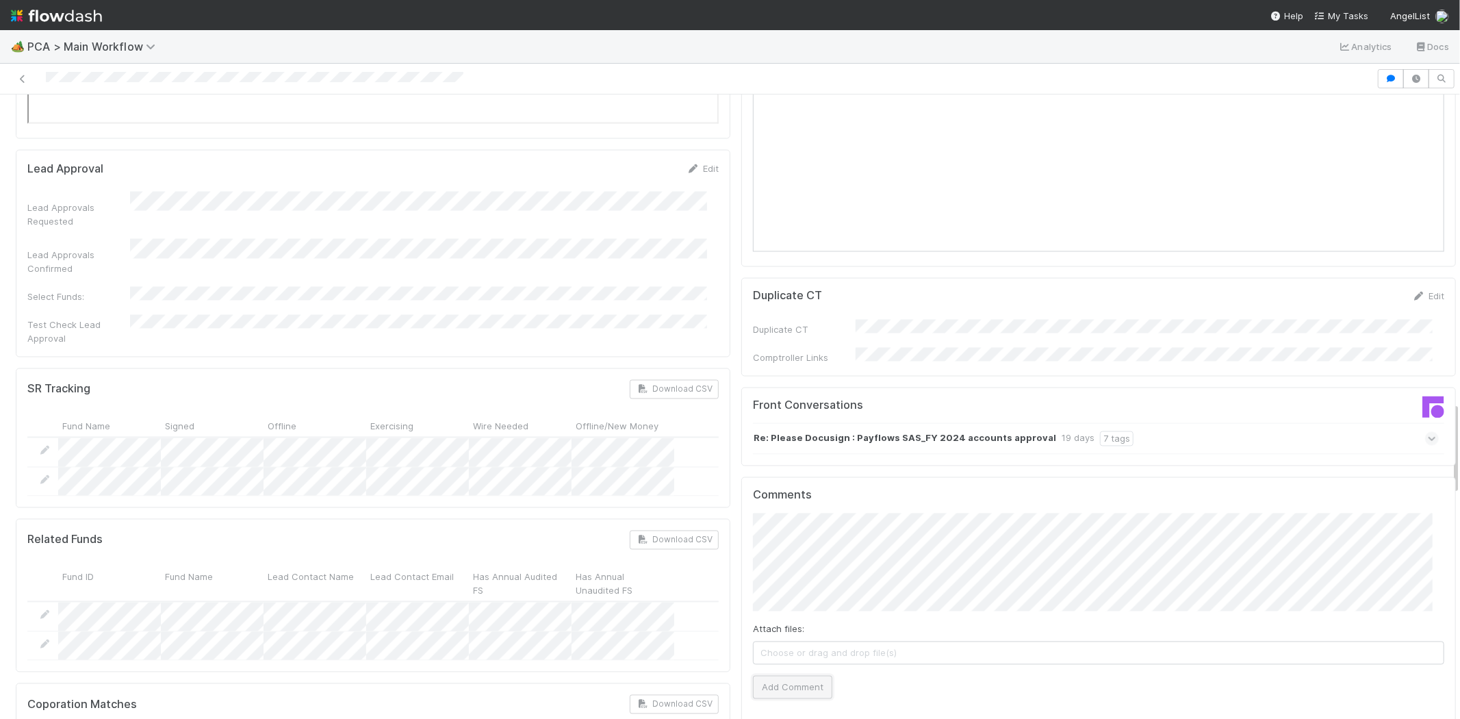
click at [797, 676] on button "Add Comment" at bounding box center [792, 687] width 79 height 23
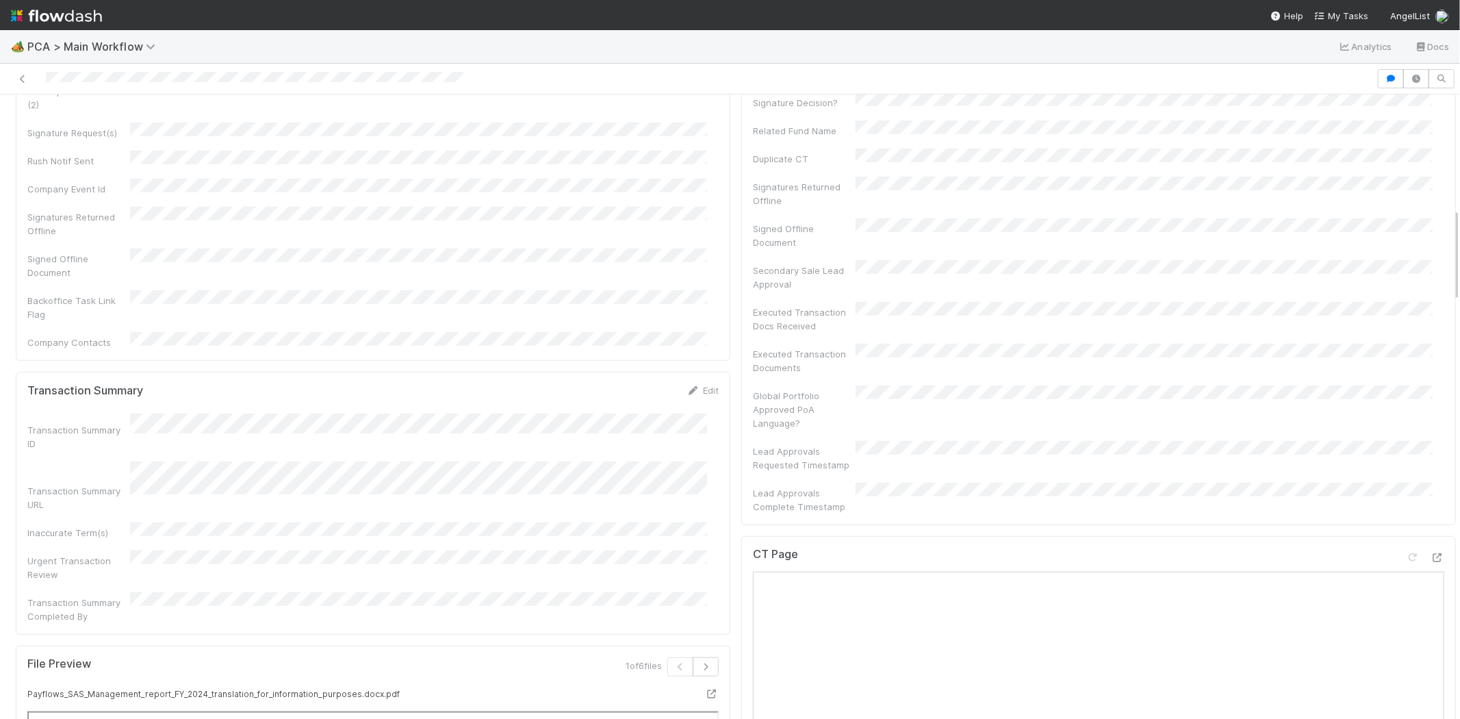
scroll to position [760, 0]
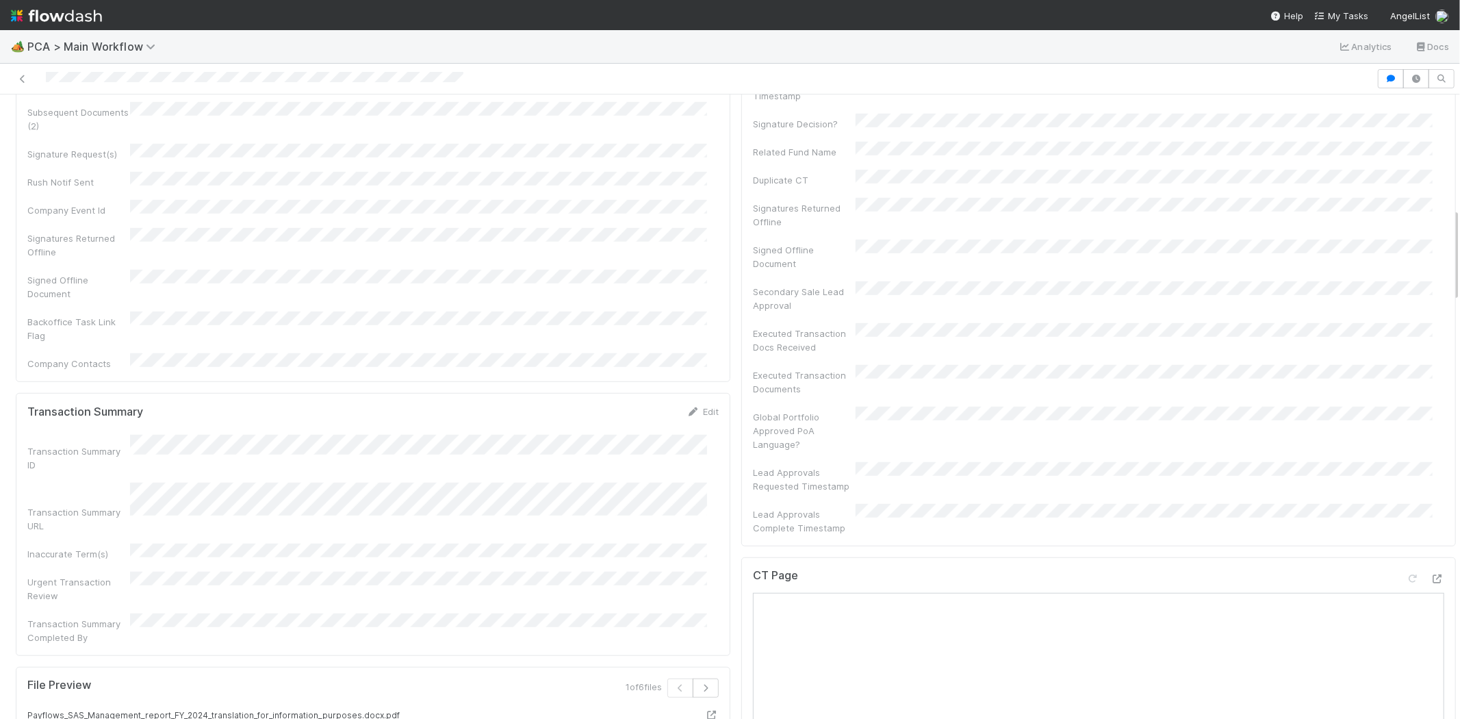
click at [149, 79] on div at bounding box center [688, 78] width 1366 height 19
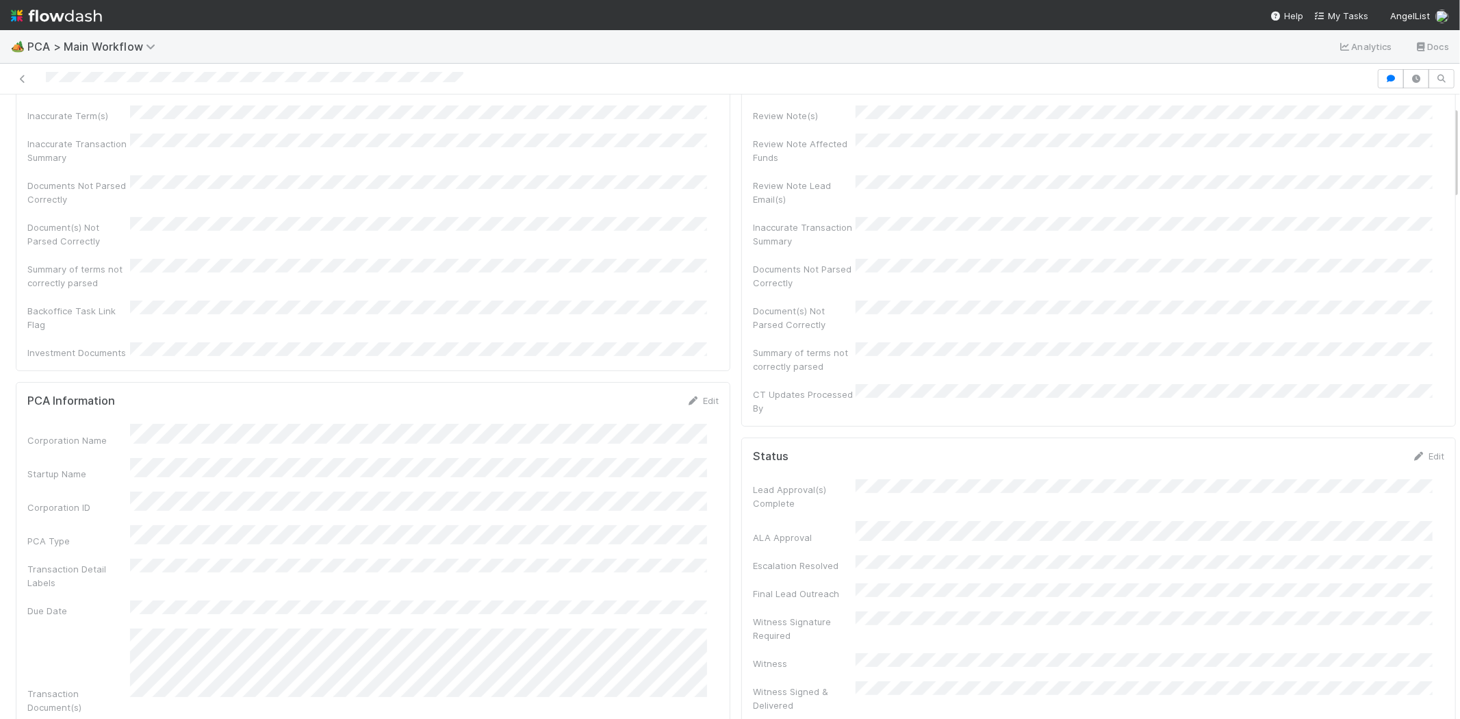
scroll to position [0, 0]
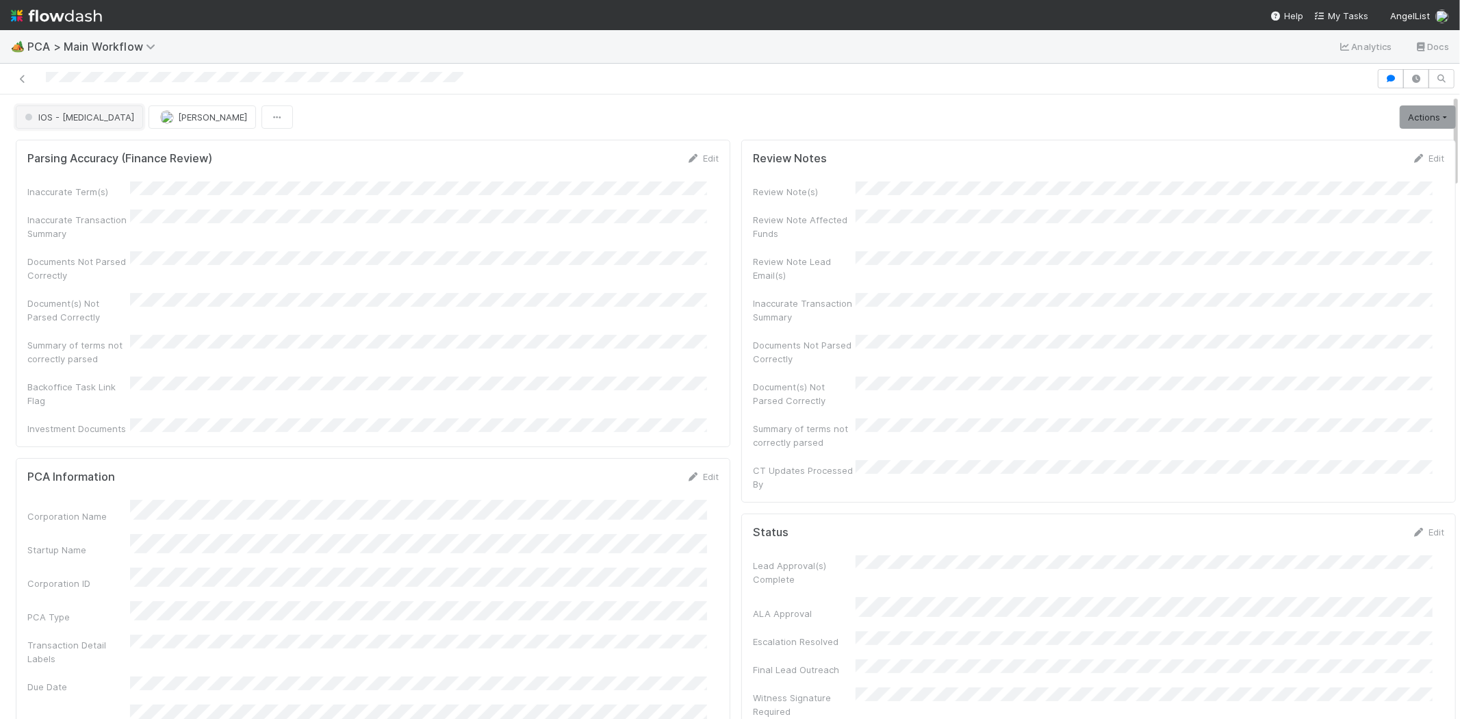
click at [71, 117] on span "IOS - [MEDICAL_DATA]" at bounding box center [78, 117] width 112 height 11
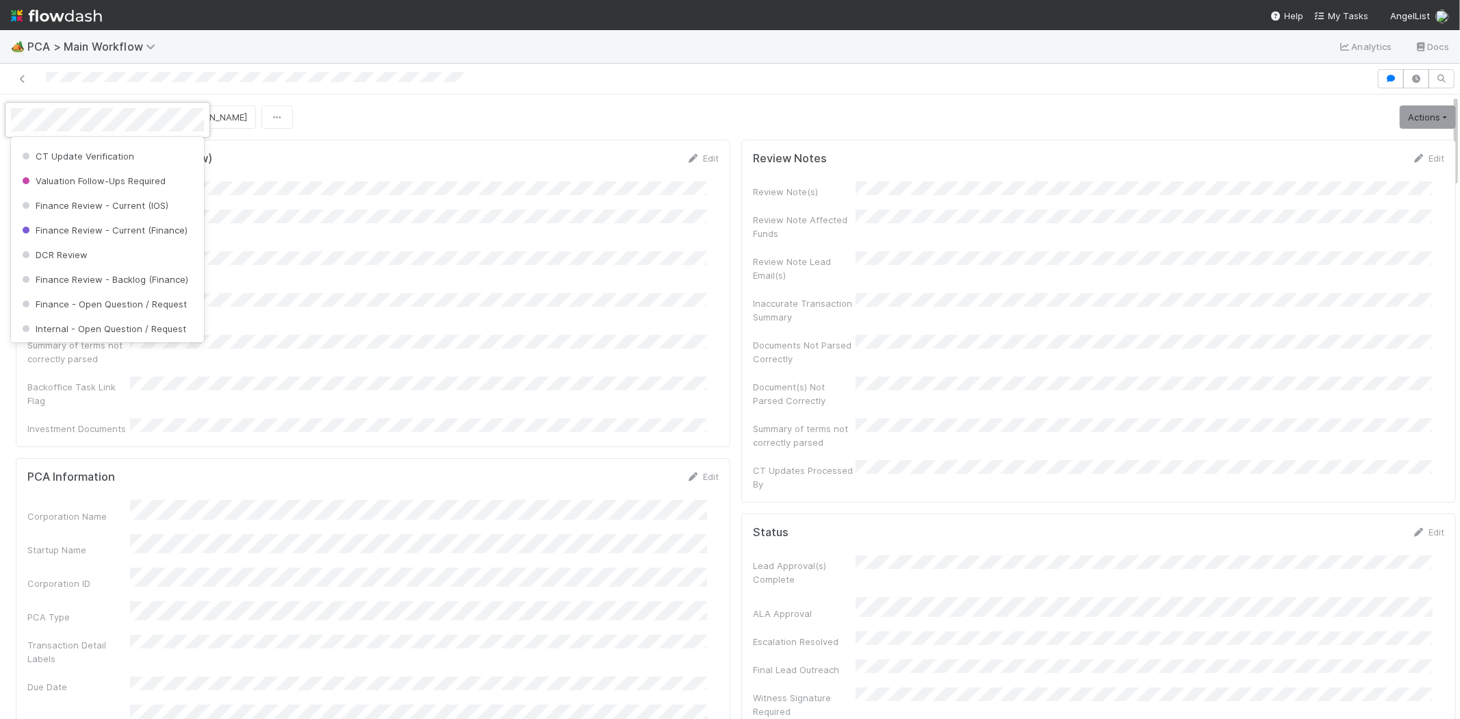
scroll to position [641, 0]
click at [129, 205] on div "Finance Review - Current (IOS)" at bounding box center [107, 200] width 193 height 25
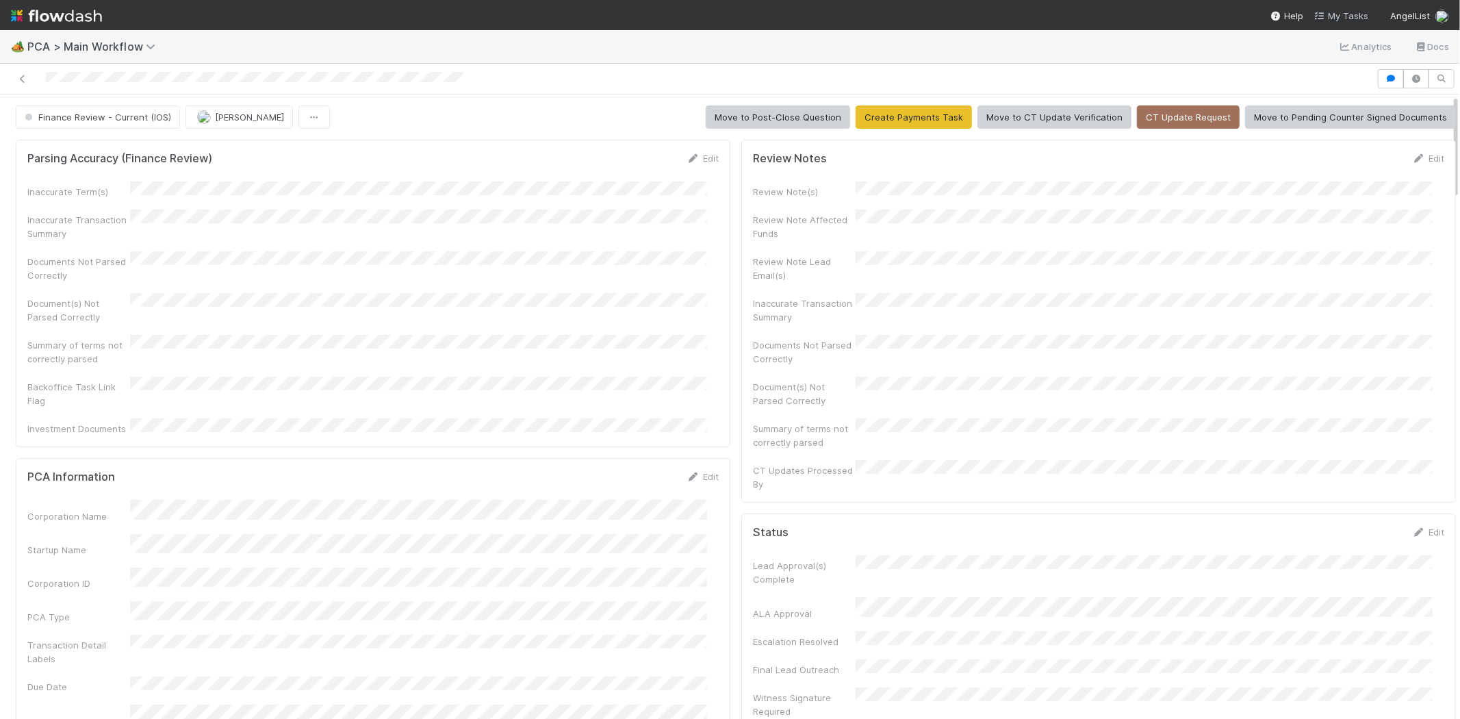
click at [1344, 12] on span "My Tasks" at bounding box center [1341, 15] width 54 height 11
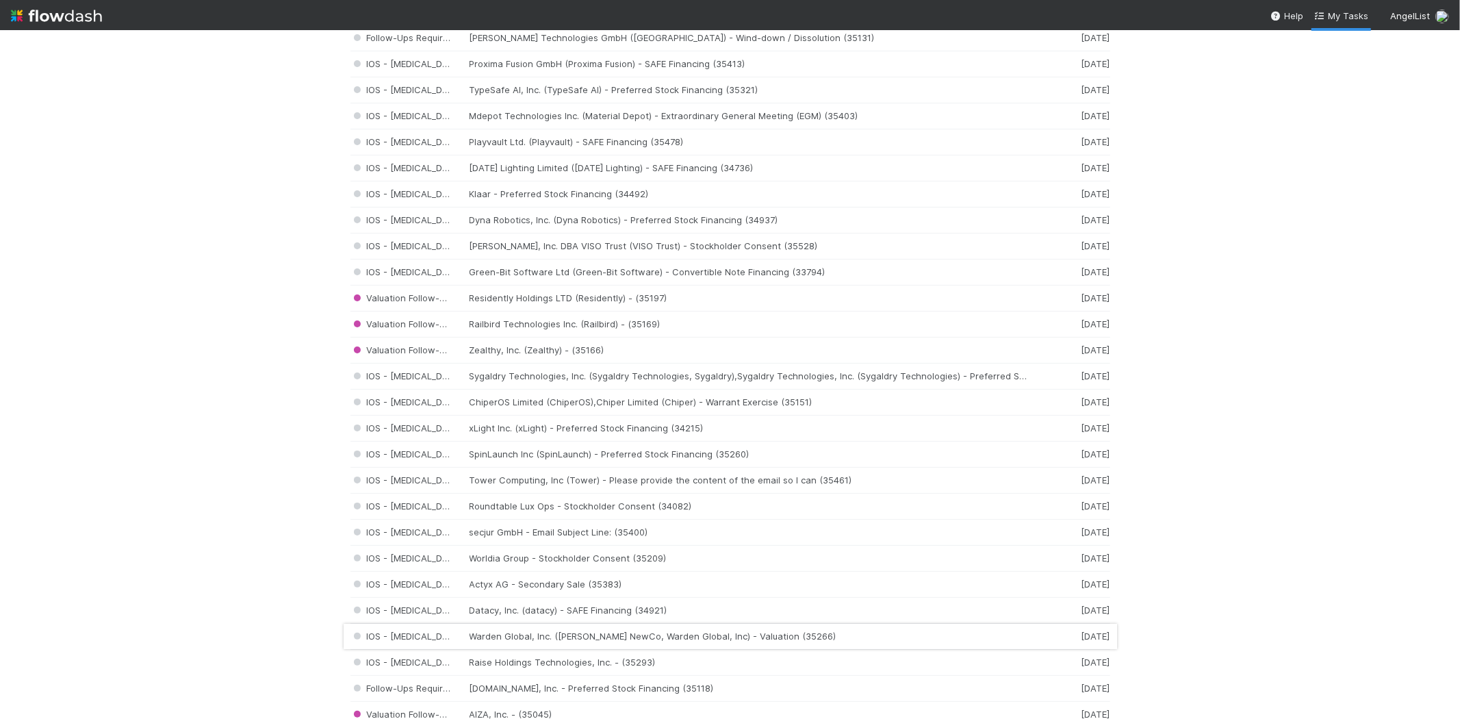
scroll to position [684, 0]
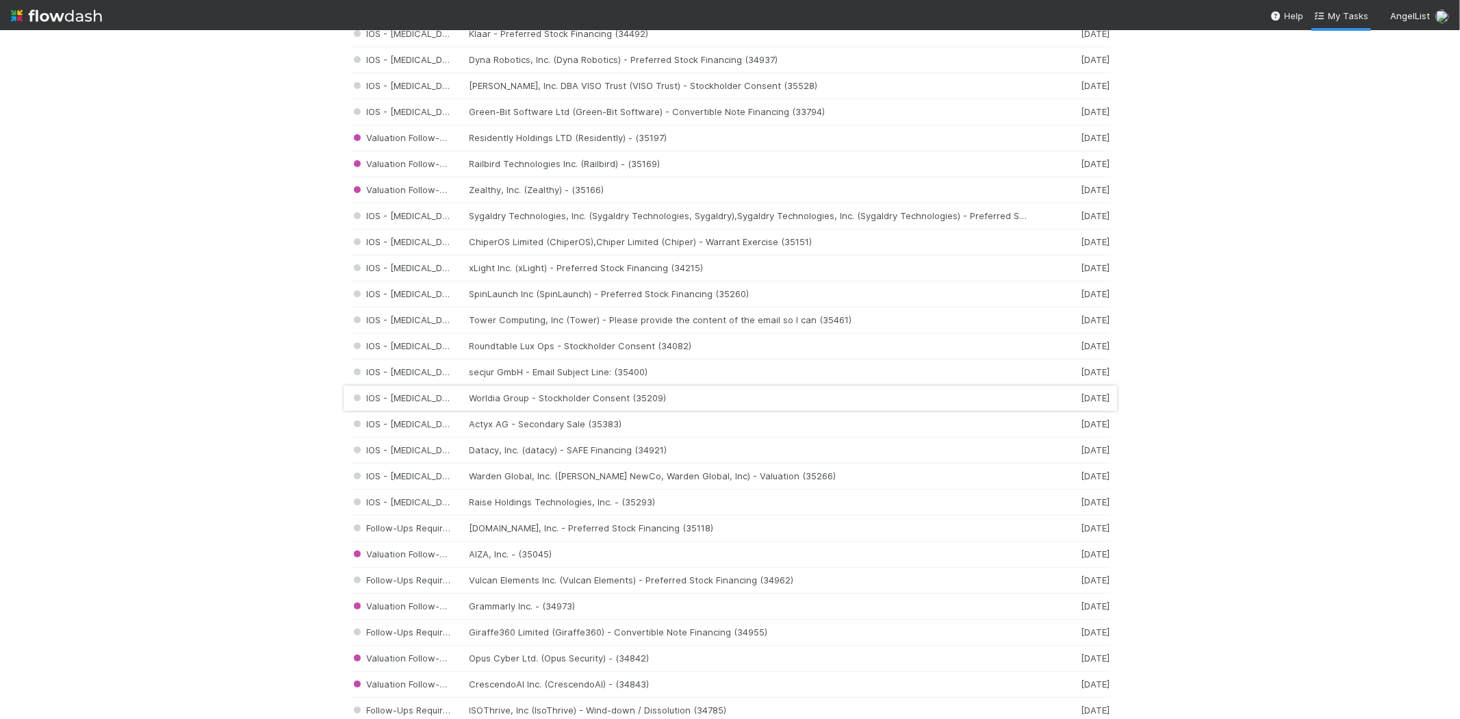
click at [575, 399] on div "IOS - ICU Worldia Group - Stockholder Consent (35209) 5 days ago" at bounding box center [730, 398] width 760 height 26
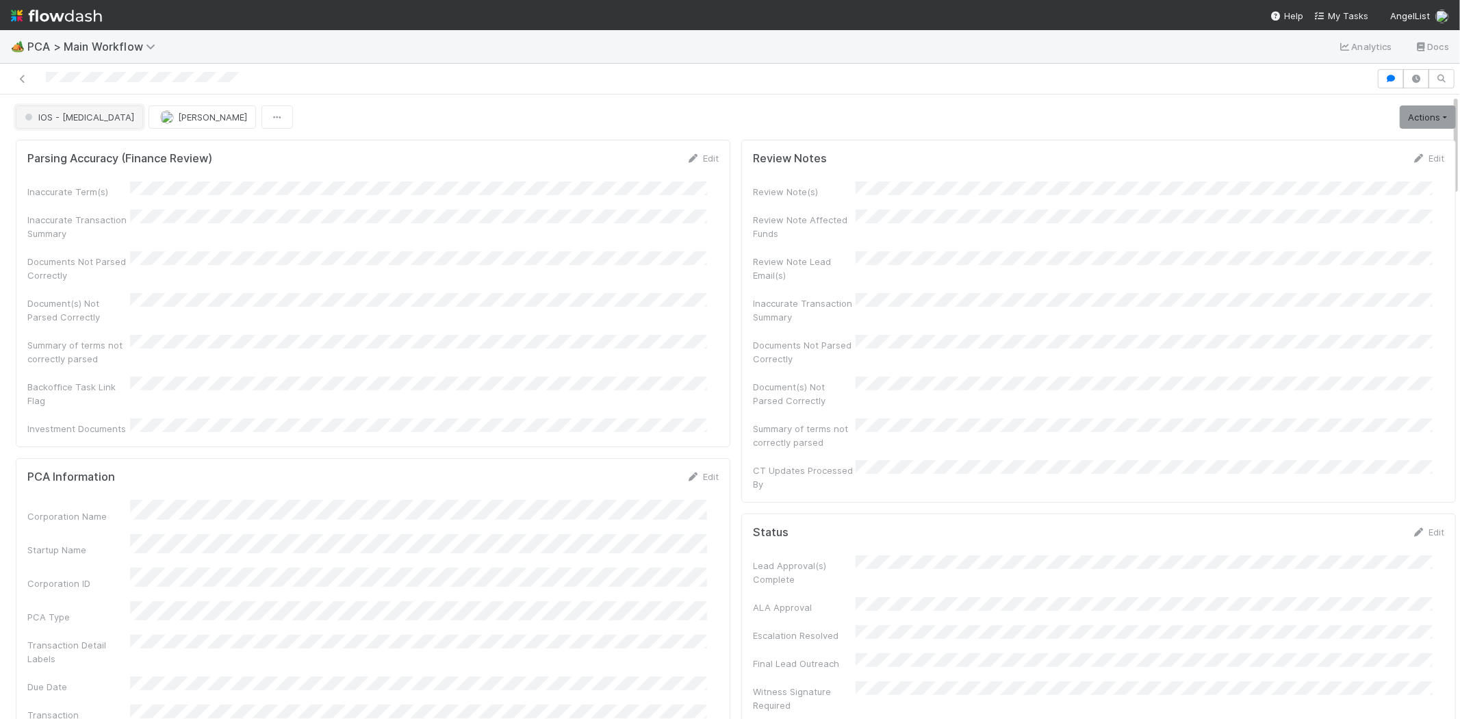
click at [71, 116] on span "IOS - [MEDICAL_DATA]" at bounding box center [78, 117] width 112 height 11
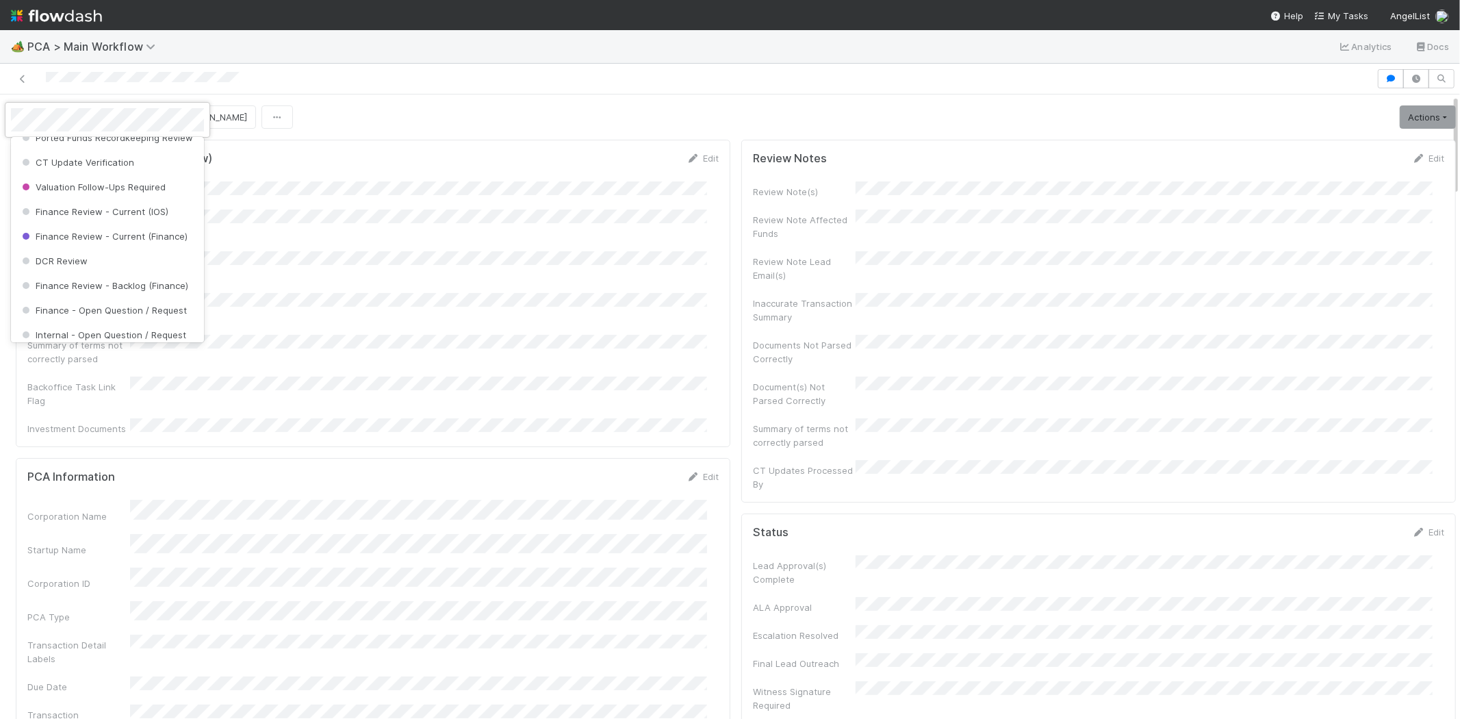
scroll to position [637, 0]
click at [149, 211] on span "Finance Review - Current (IOS)" at bounding box center [93, 205] width 149 height 11
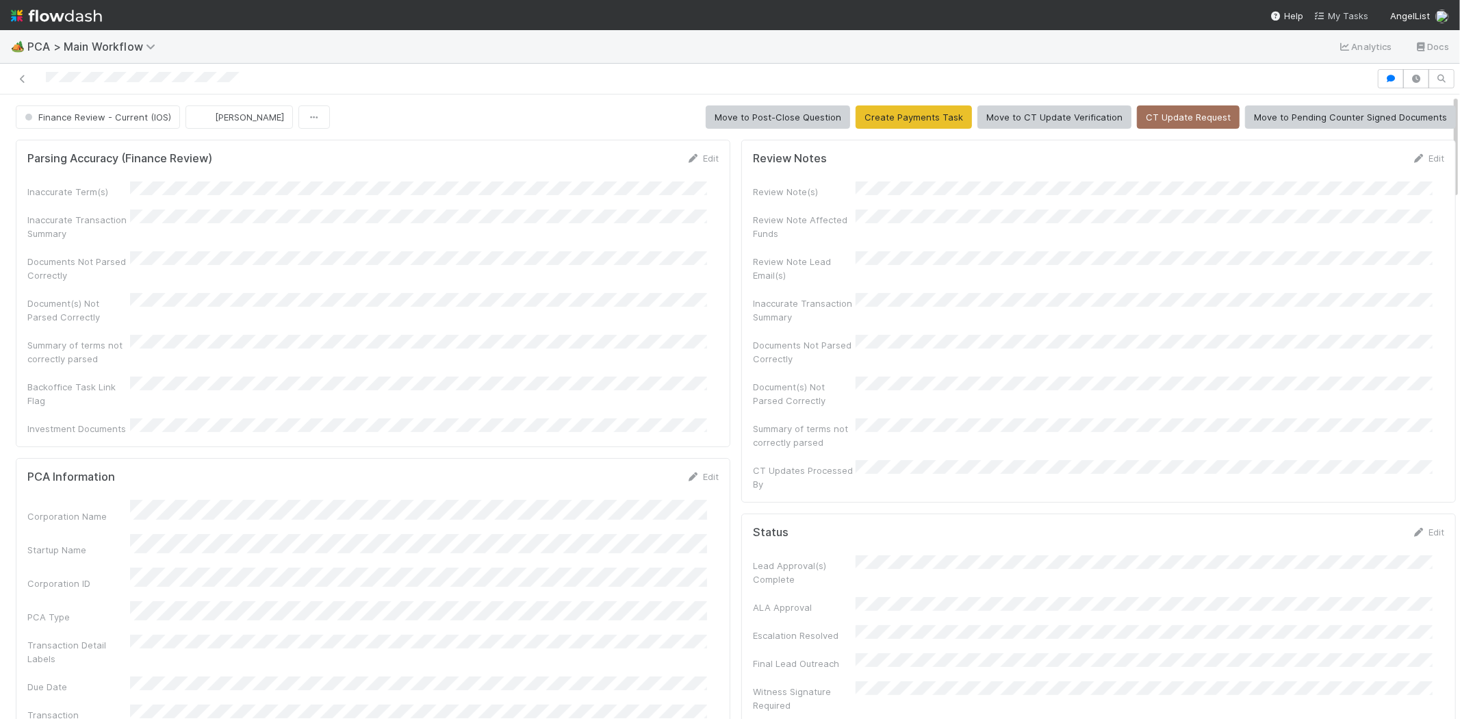
click at [1340, 12] on span "My Tasks" at bounding box center [1341, 15] width 54 height 11
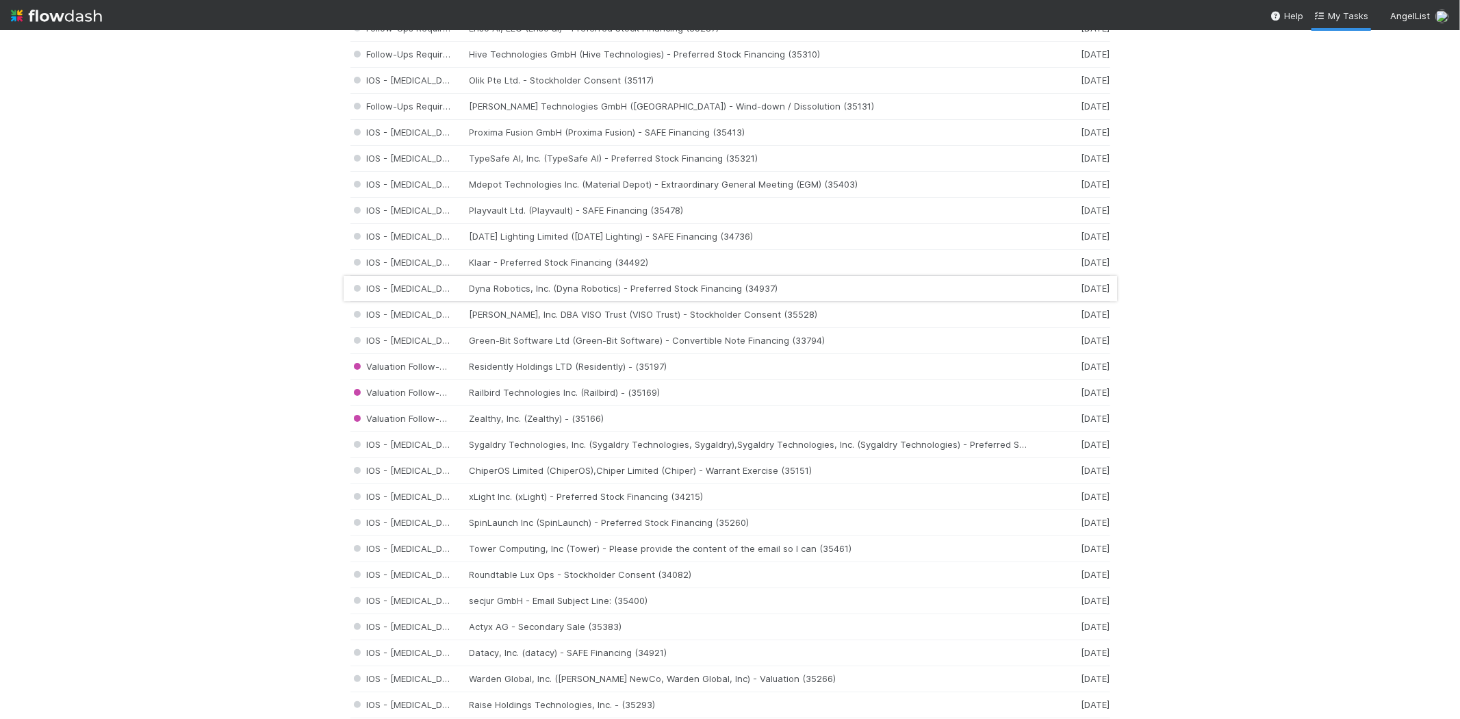
scroll to position [532, 0]
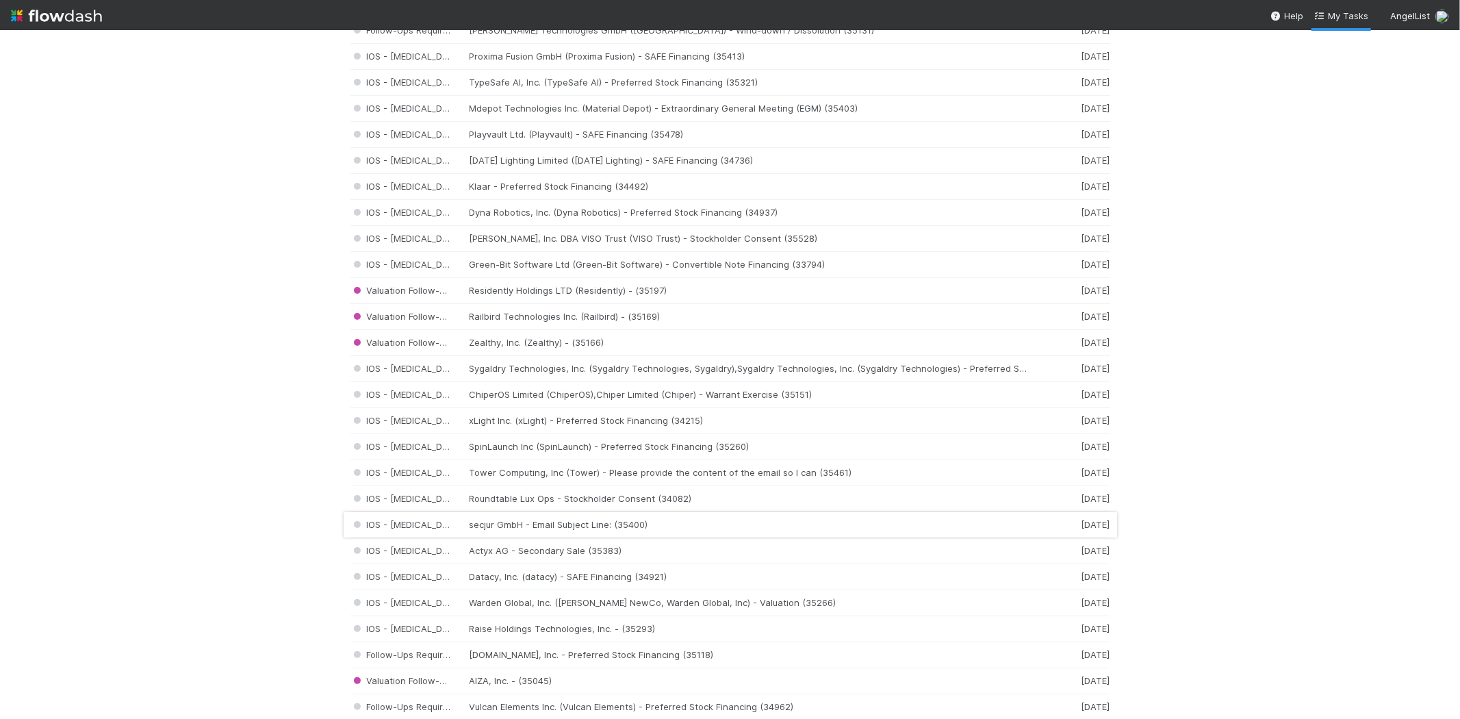
click at [489, 527] on div "IOS - ICU secjur GmbH - Email Subject Line: (35400) 5 days ago" at bounding box center [730, 525] width 760 height 26
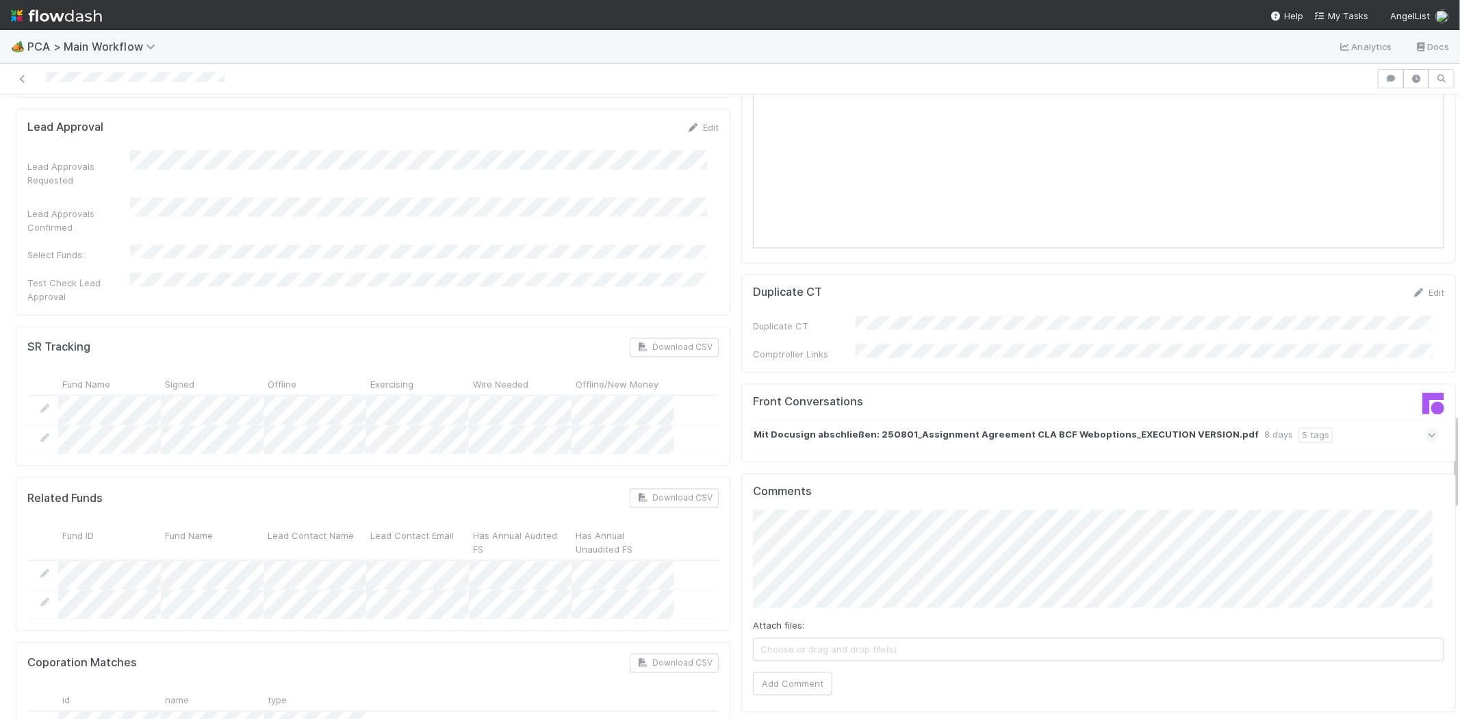
scroll to position [2053, 0]
click at [787, 670] on button "Add Comment" at bounding box center [792, 681] width 79 height 23
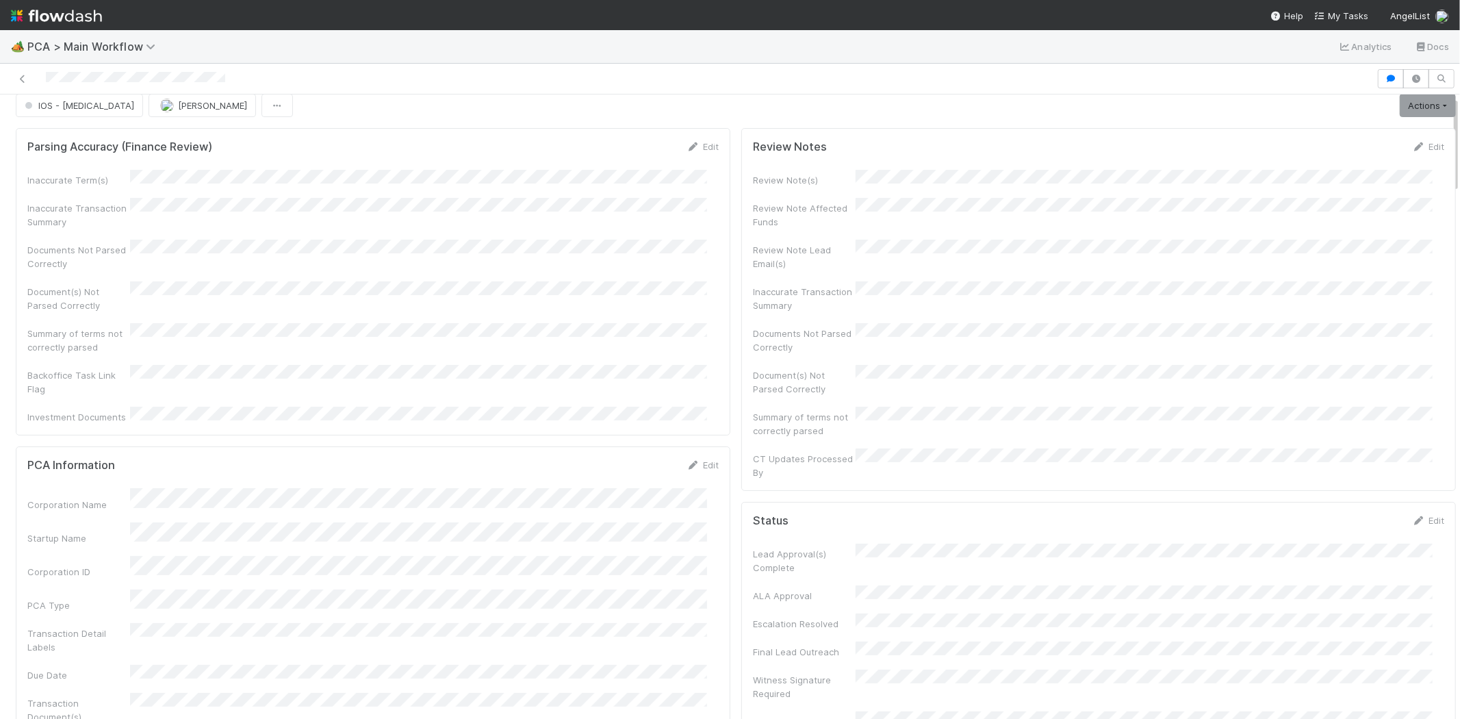
scroll to position [0, 0]
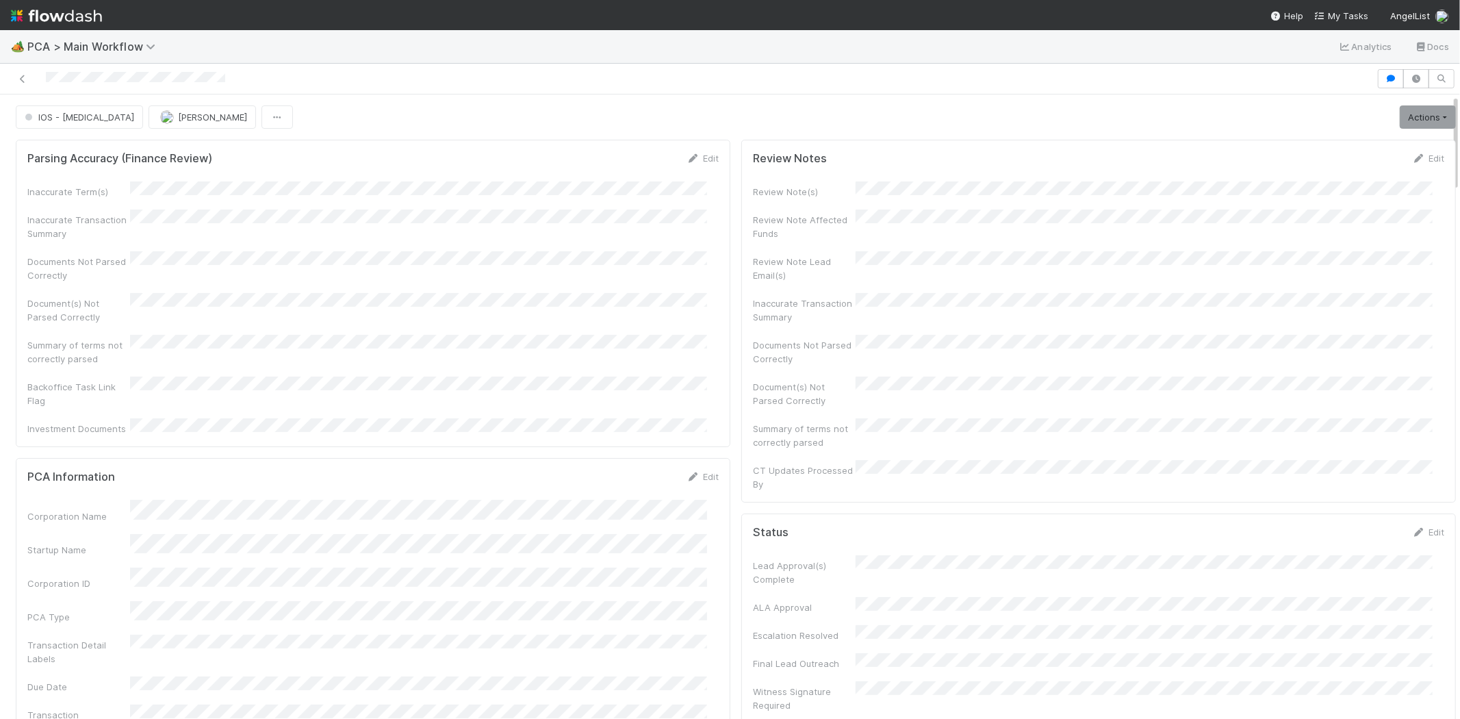
click at [101, 82] on div at bounding box center [688, 78] width 1366 height 19
click at [65, 122] on button "IOS - [MEDICAL_DATA]" at bounding box center [79, 116] width 127 height 23
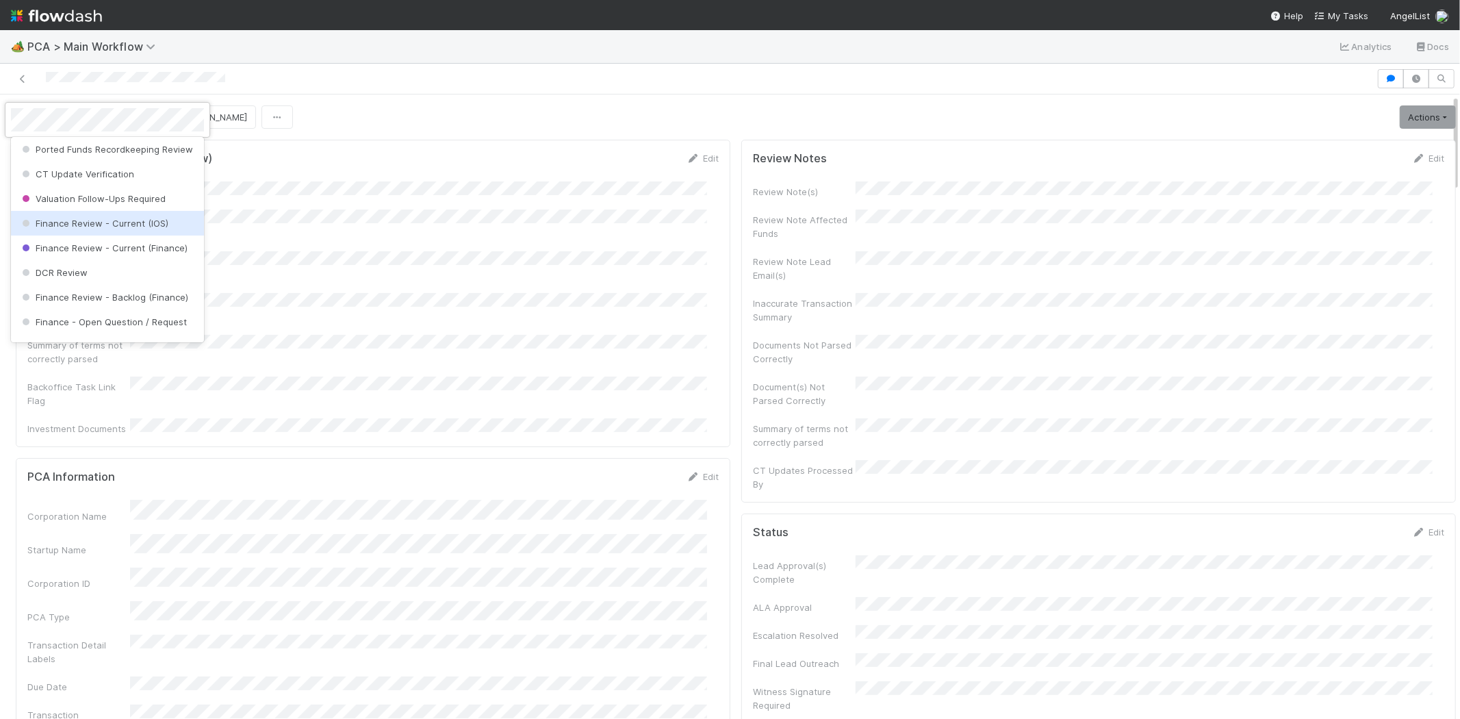
click at [155, 229] on span "Finance Review - Current (IOS)" at bounding box center [93, 223] width 149 height 11
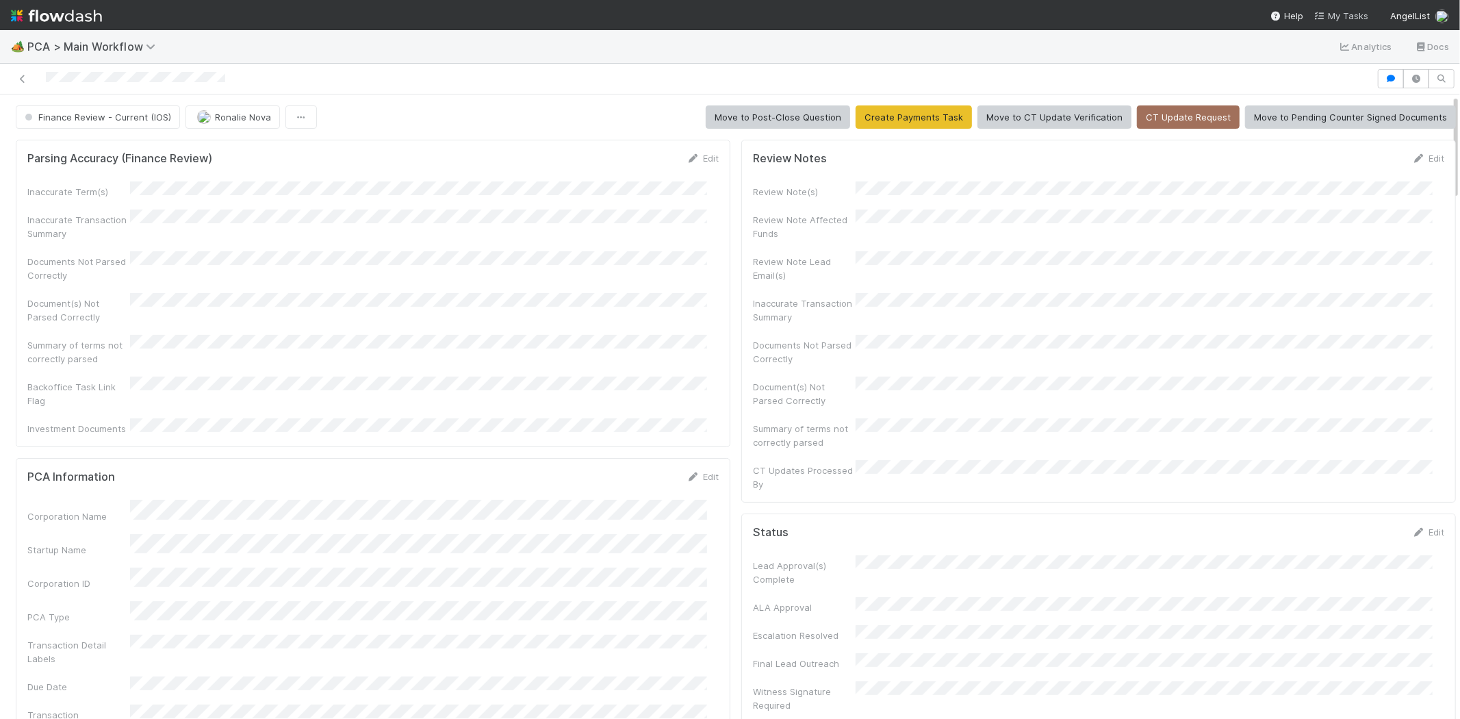
click at [1346, 14] on span "My Tasks" at bounding box center [1341, 15] width 54 height 11
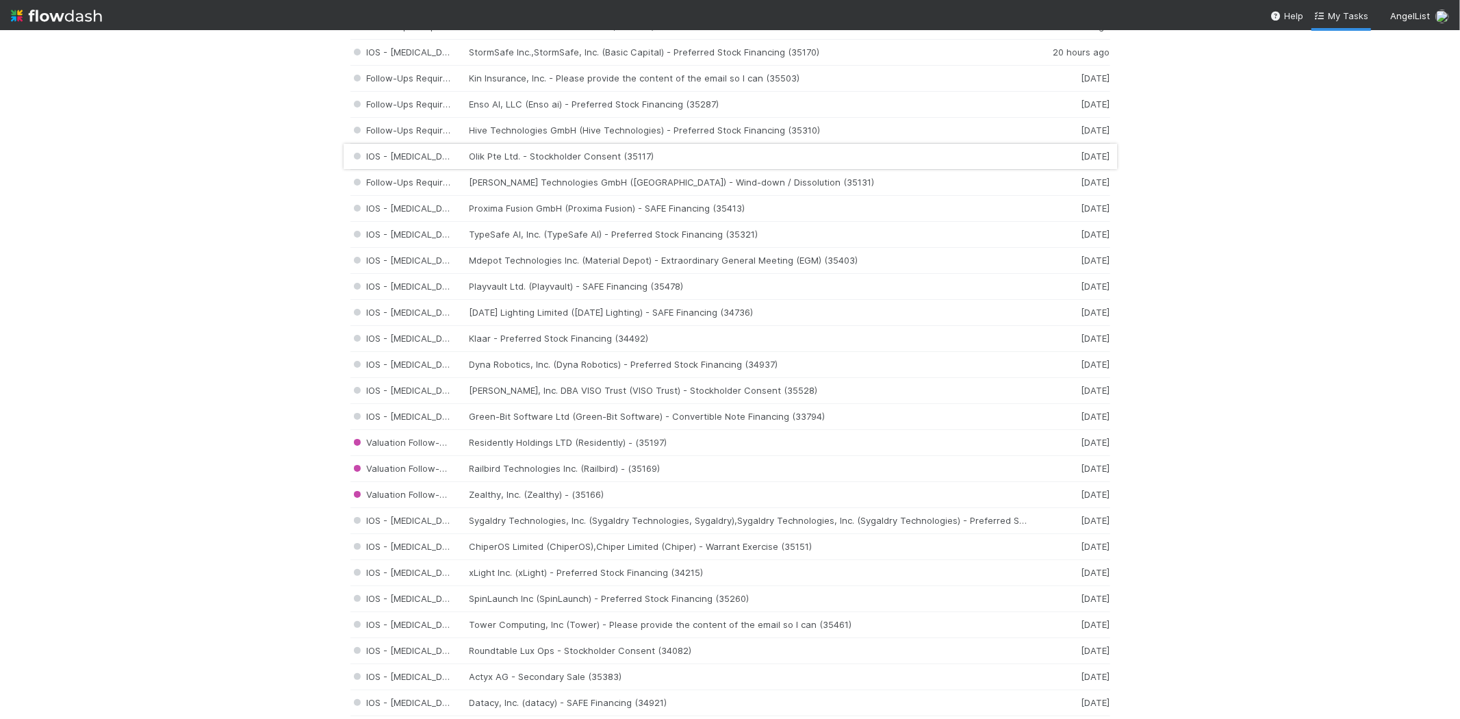
scroll to position [684, 0]
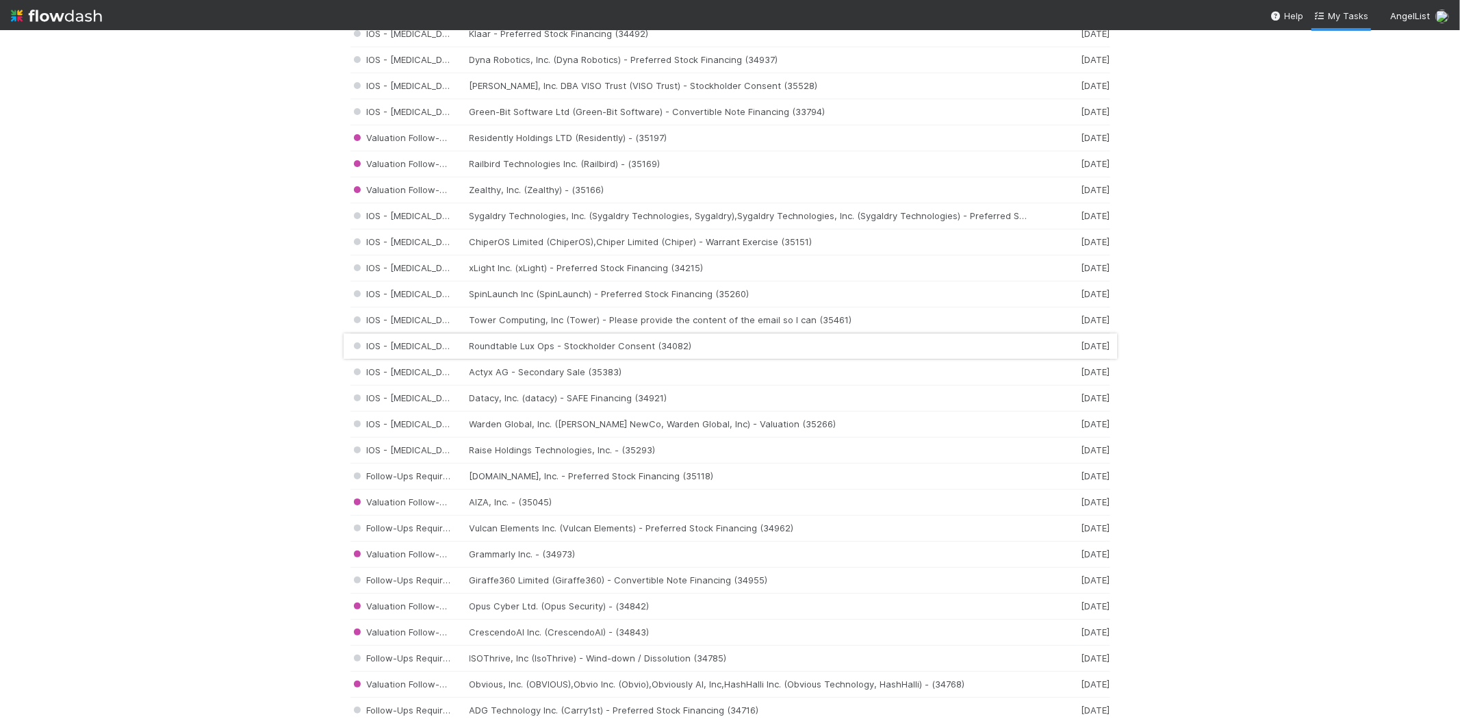
click at [519, 344] on div "IOS - ICU Roundtable Lux Ops - Stockholder Consent (34082) 5 days ago" at bounding box center [730, 346] width 760 height 26
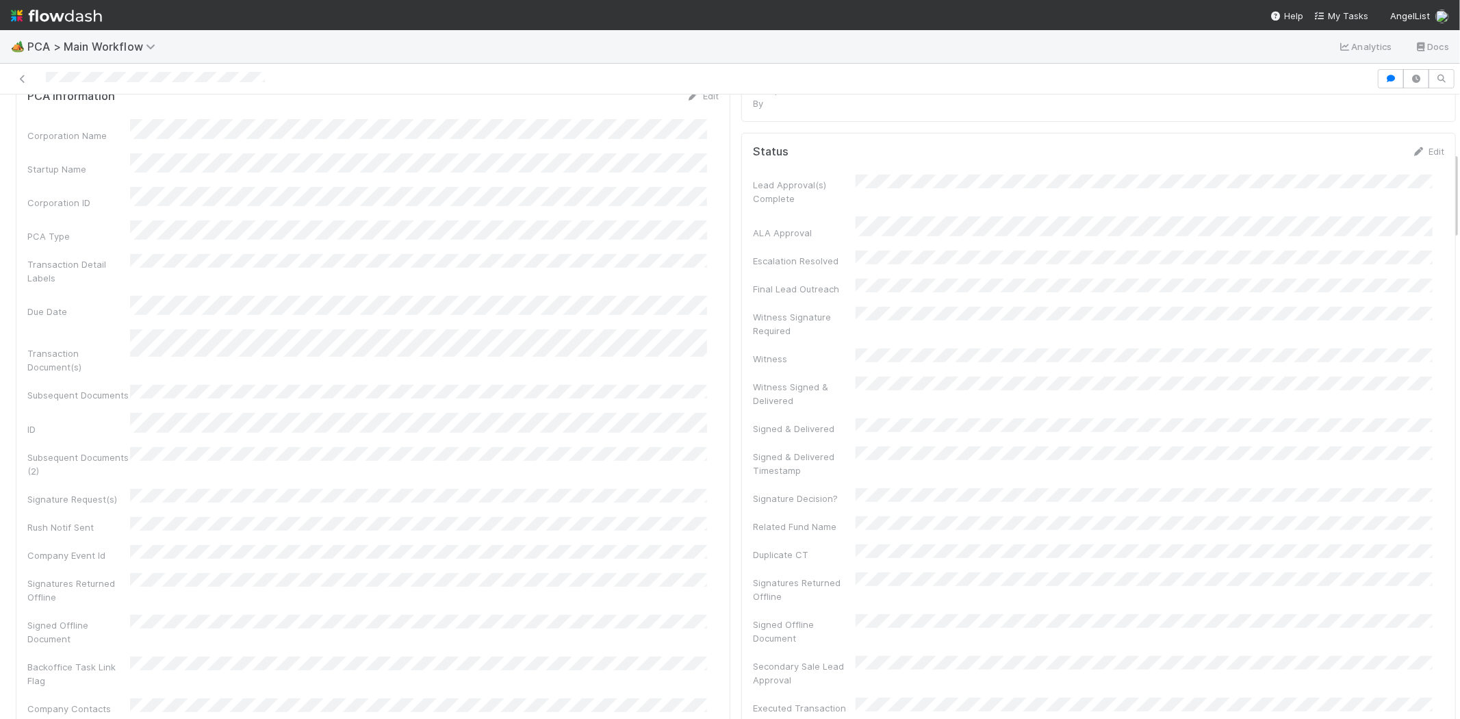
scroll to position [380, 0]
click at [1342, 18] on span "My Tasks" at bounding box center [1341, 15] width 54 height 11
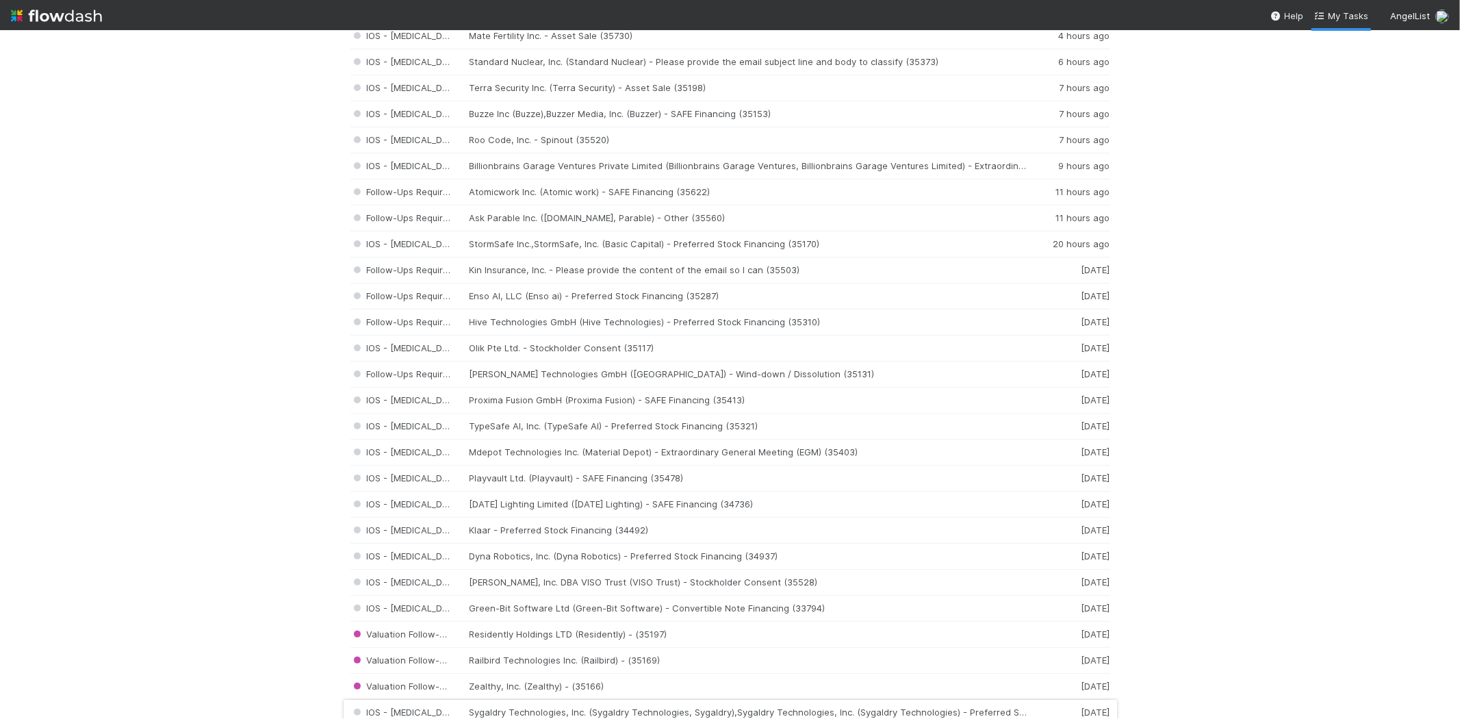
scroll to position [532, 0]
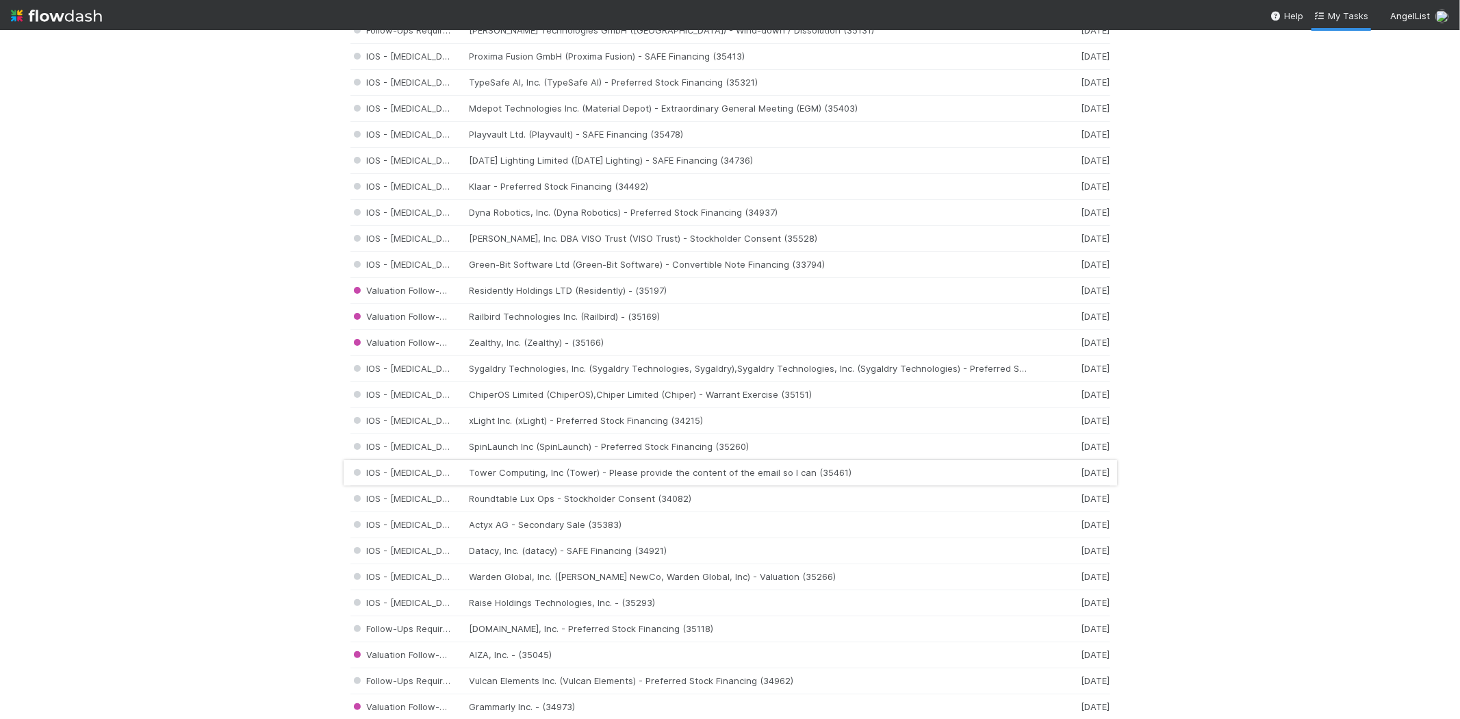
click at [564, 476] on div "IOS - ICU Tower Computing, Inc (Tower) - Please provide the content of the emai…" at bounding box center [730, 473] width 760 height 26
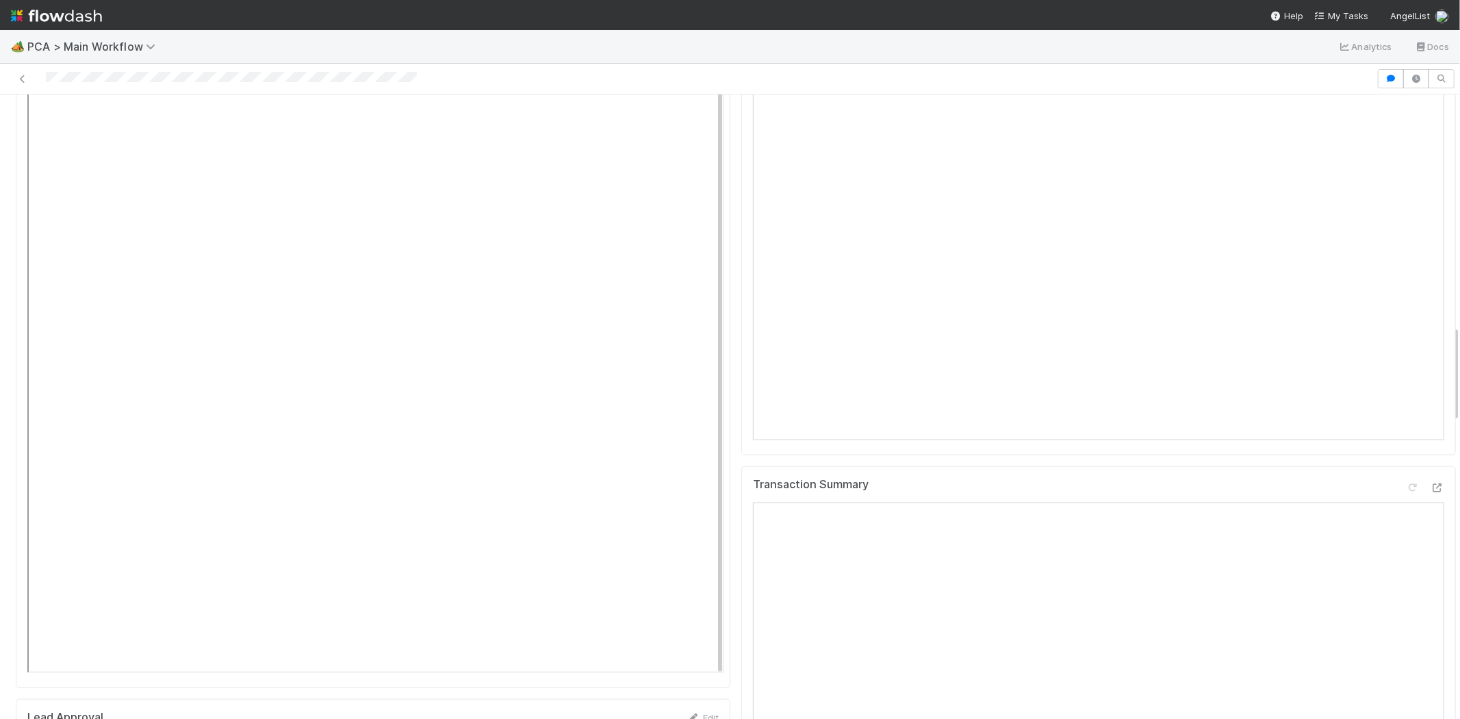
scroll to position [1445, 0]
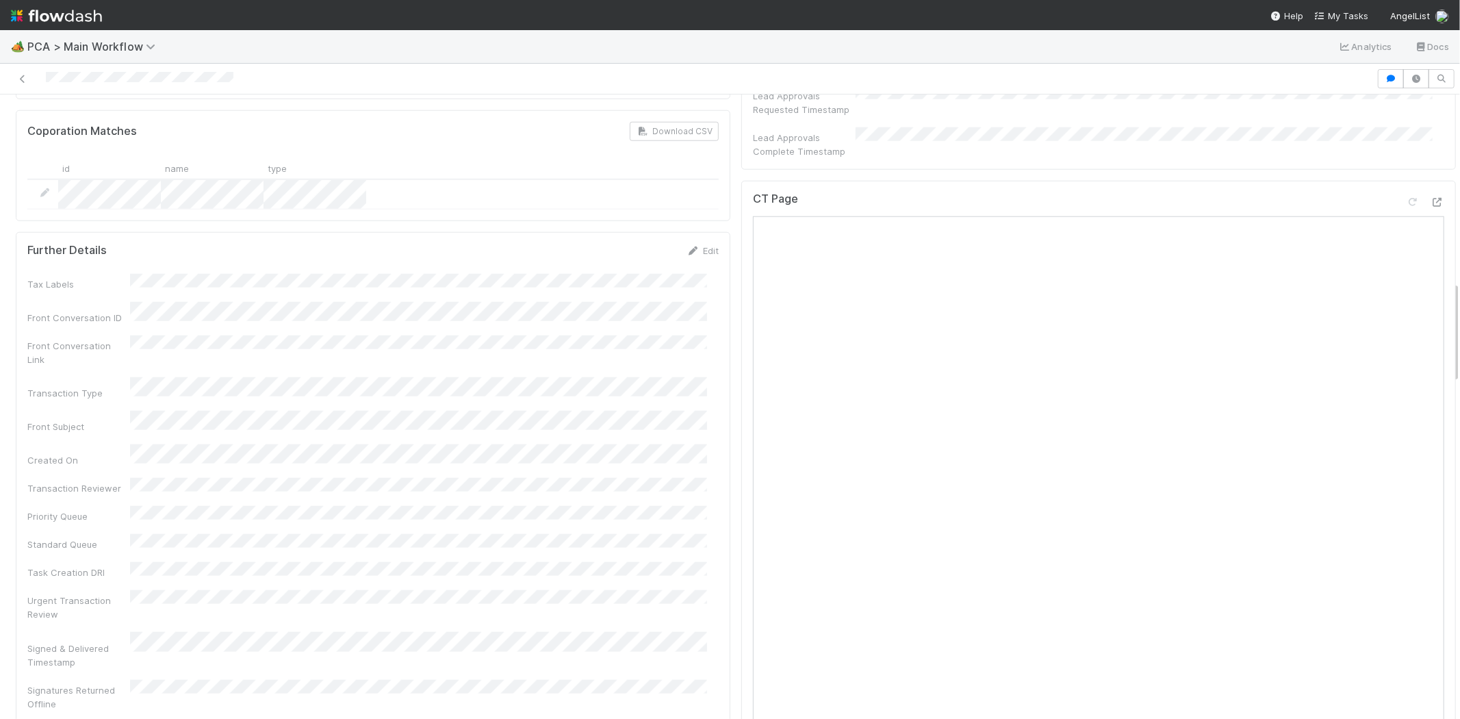
scroll to position [1140, 0]
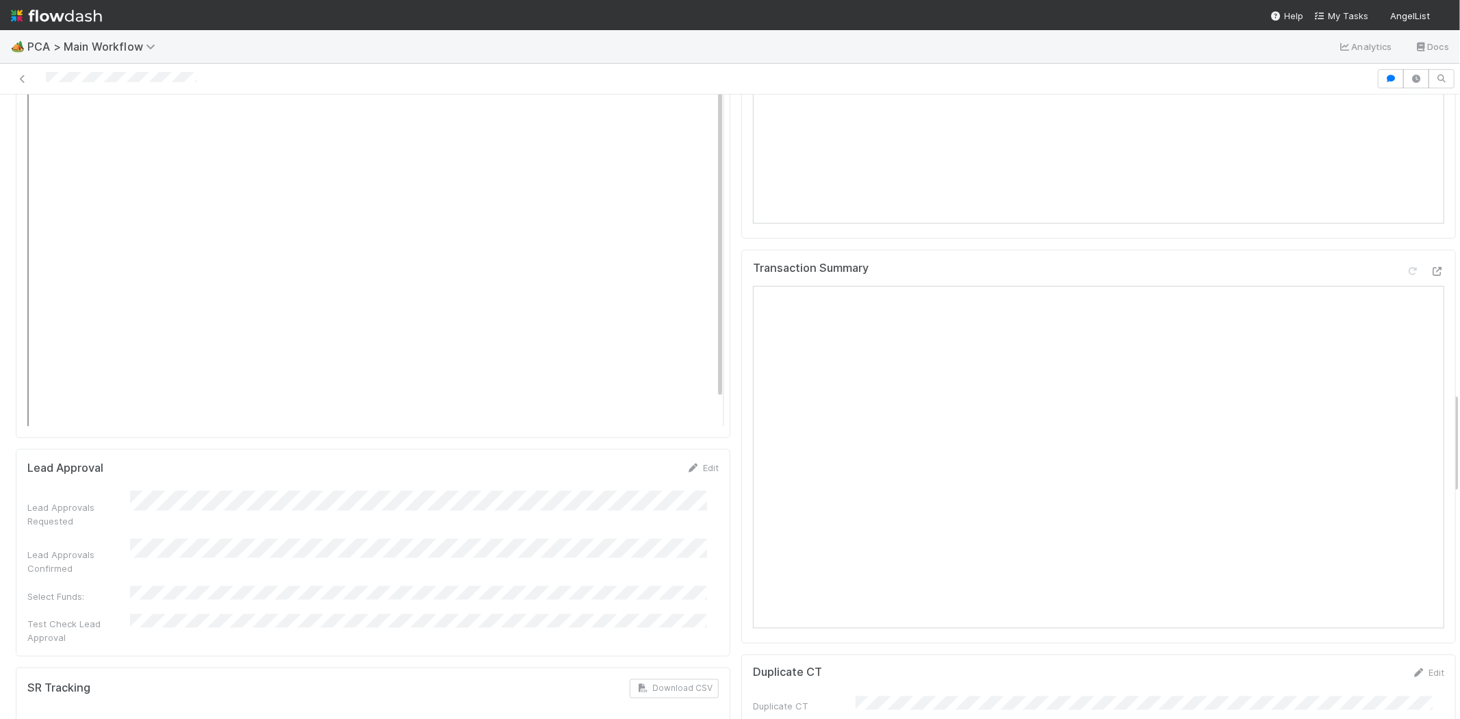
scroll to position [1825, 0]
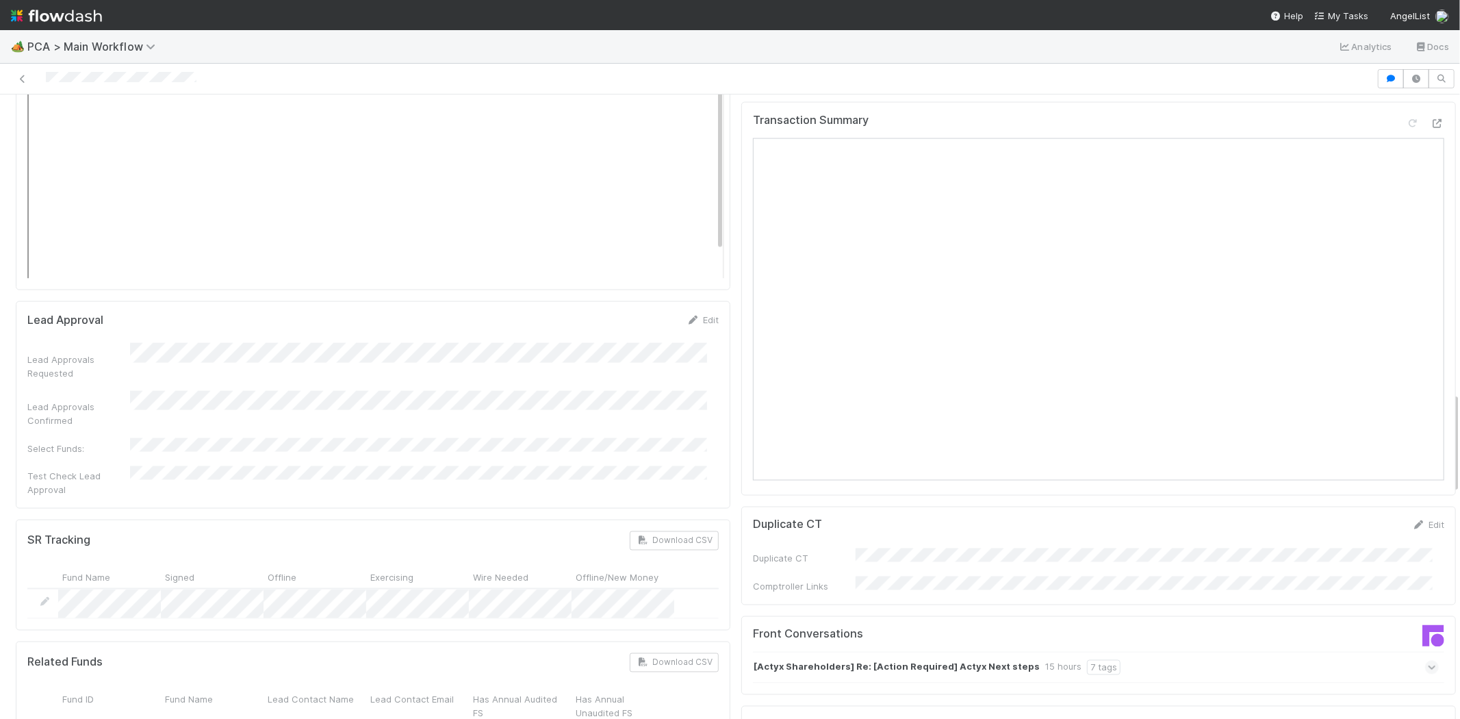
click at [1428, 661] on icon at bounding box center [1432, 668] width 9 height 14
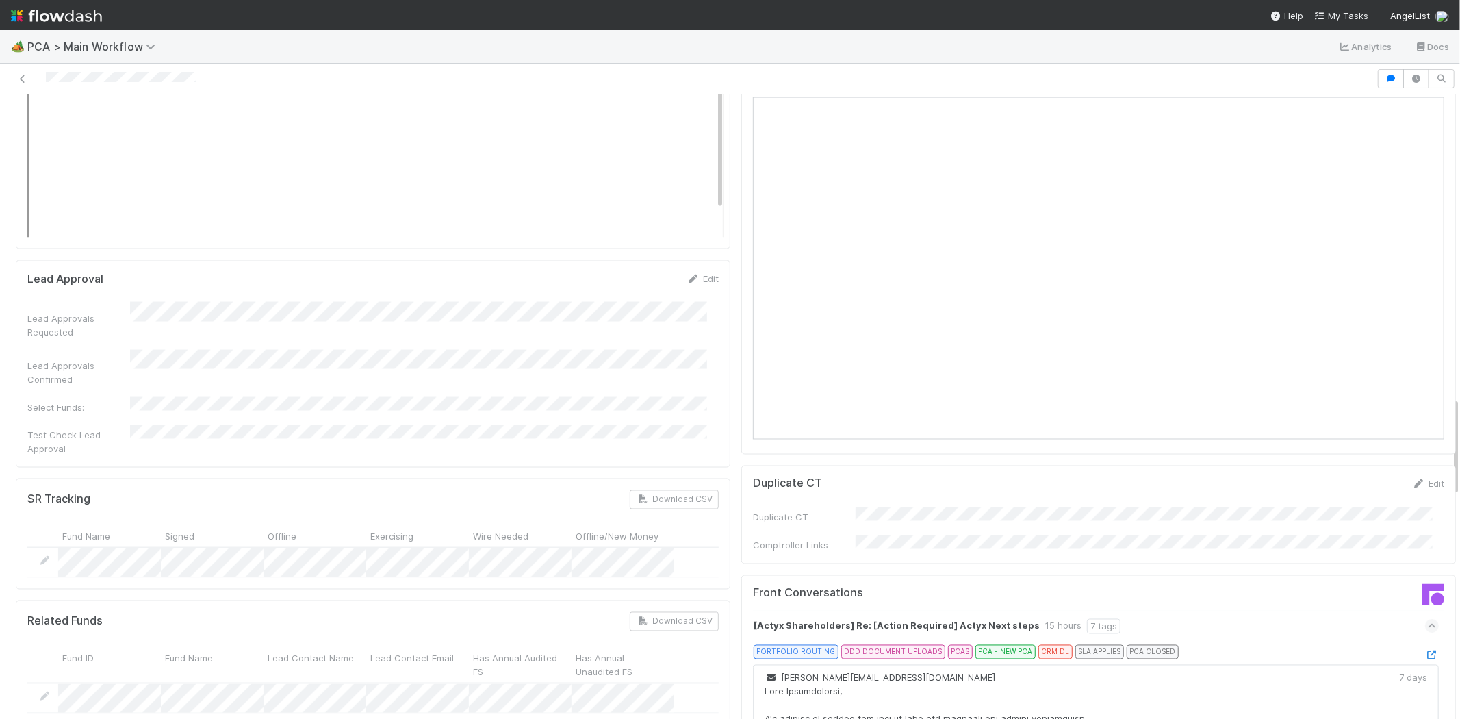
scroll to position [1901, 0]
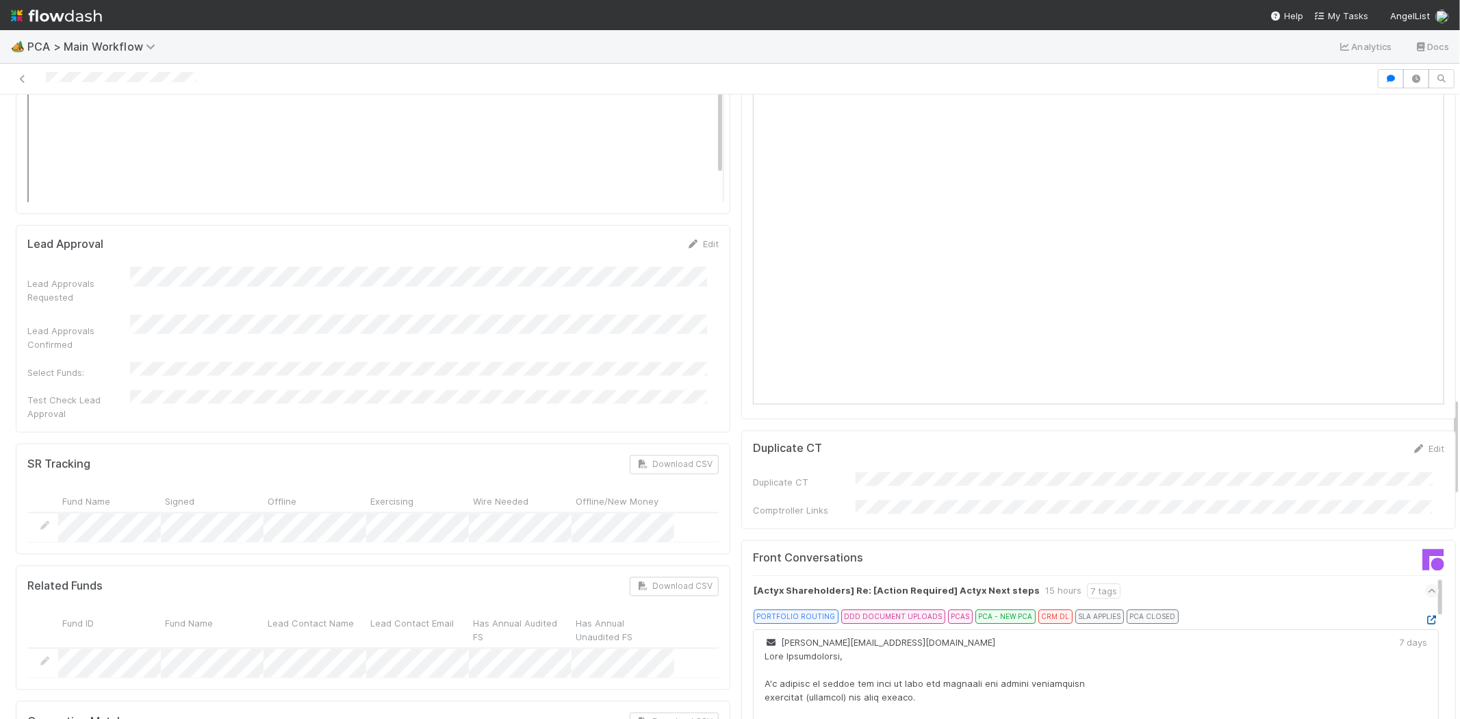
click at [1425, 616] on icon at bounding box center [1432, 620] width 14 height 9
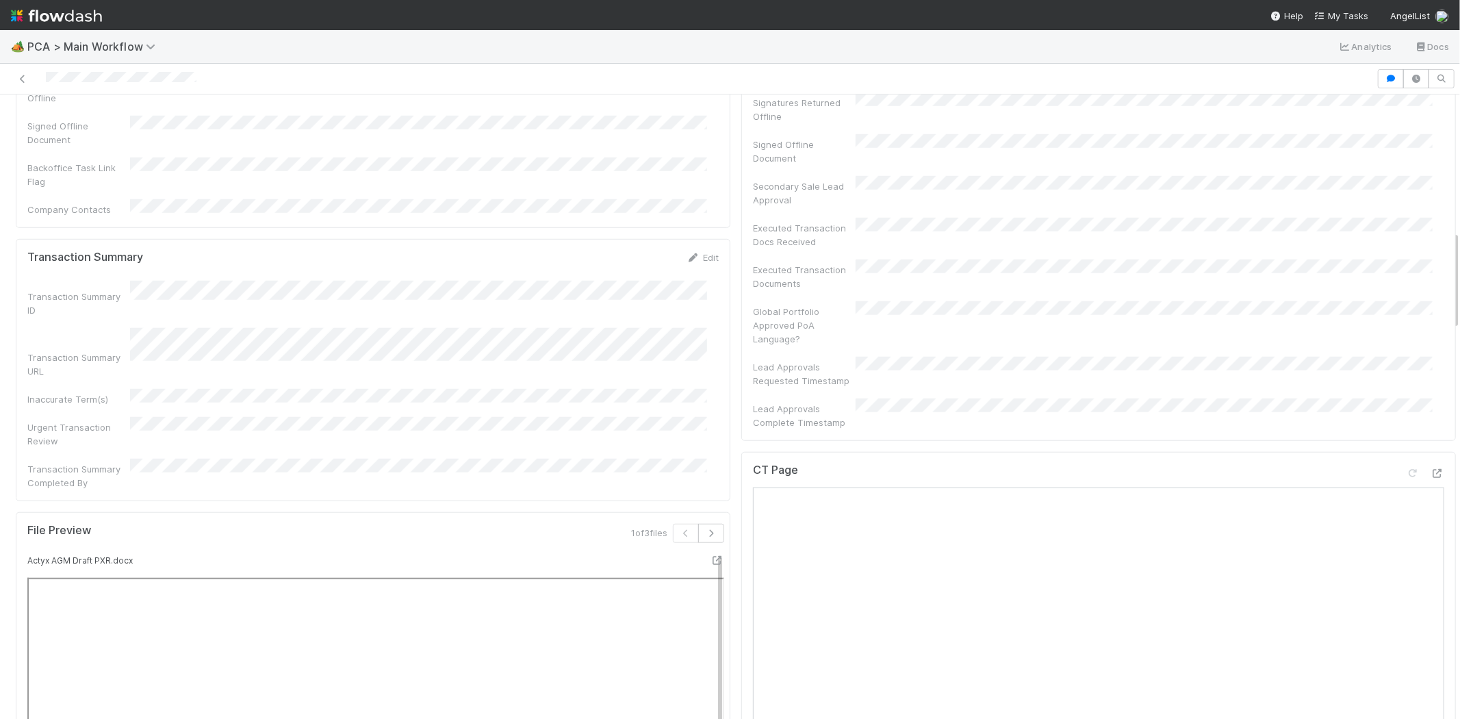
scroll to position [856, 0]
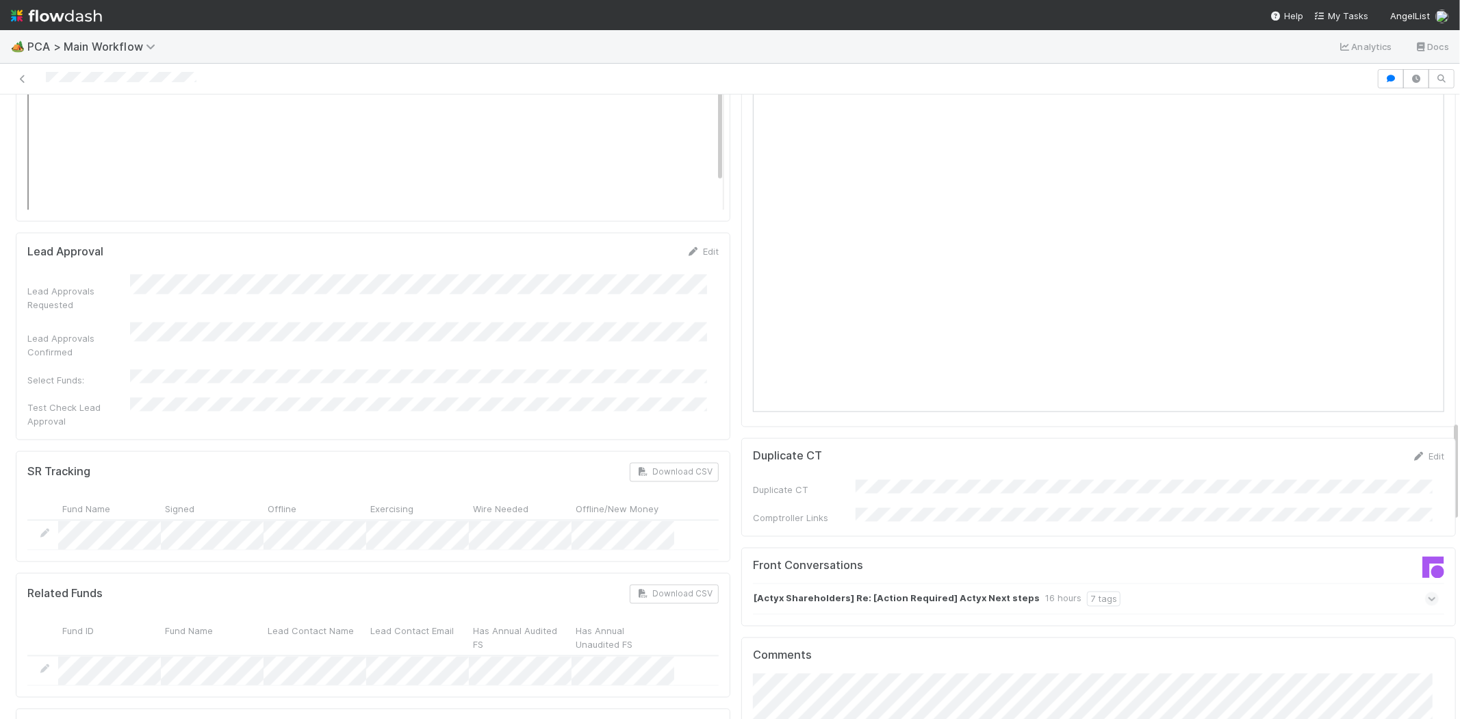
scroll to position [2053, 0]
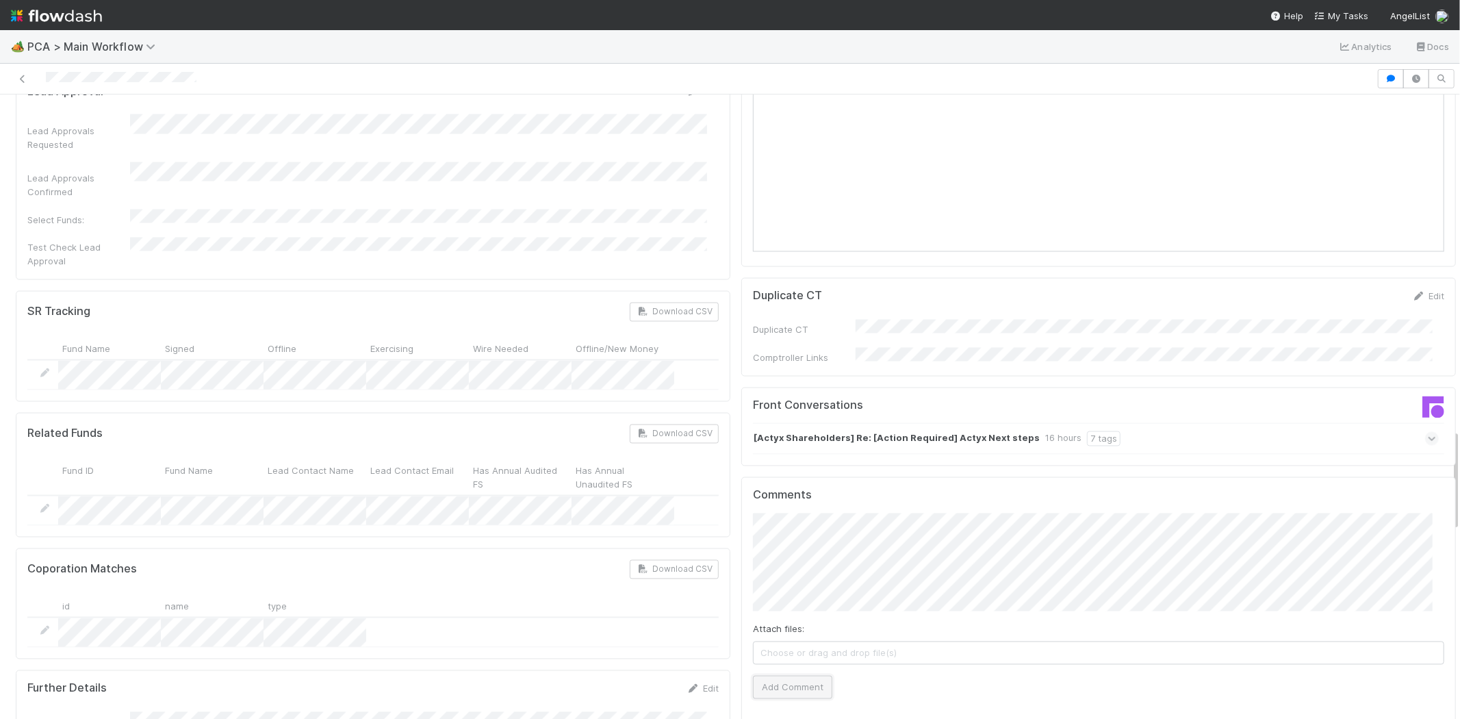
click at [808, 676] on button "Add Comment" at bounding box center [792, 687] width 79 height 23
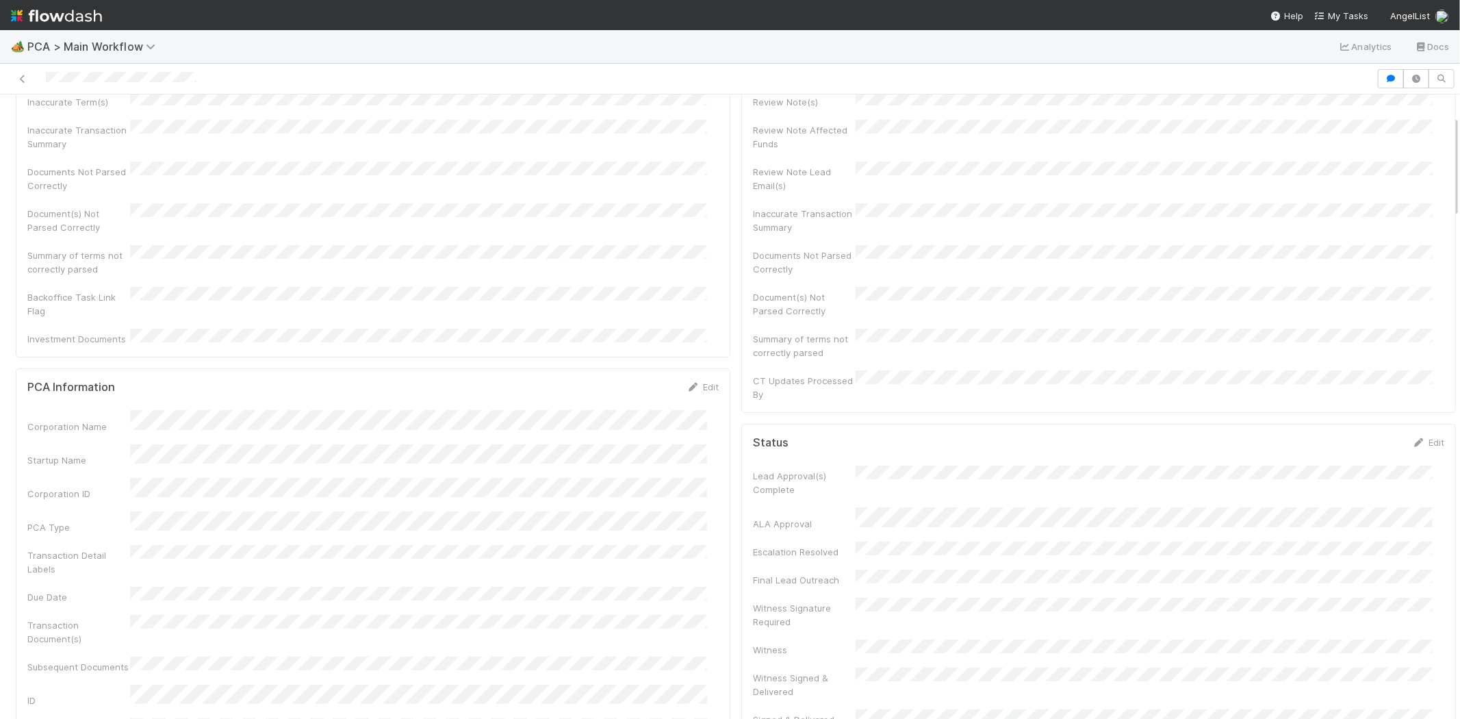
scroll to position [0, 0]
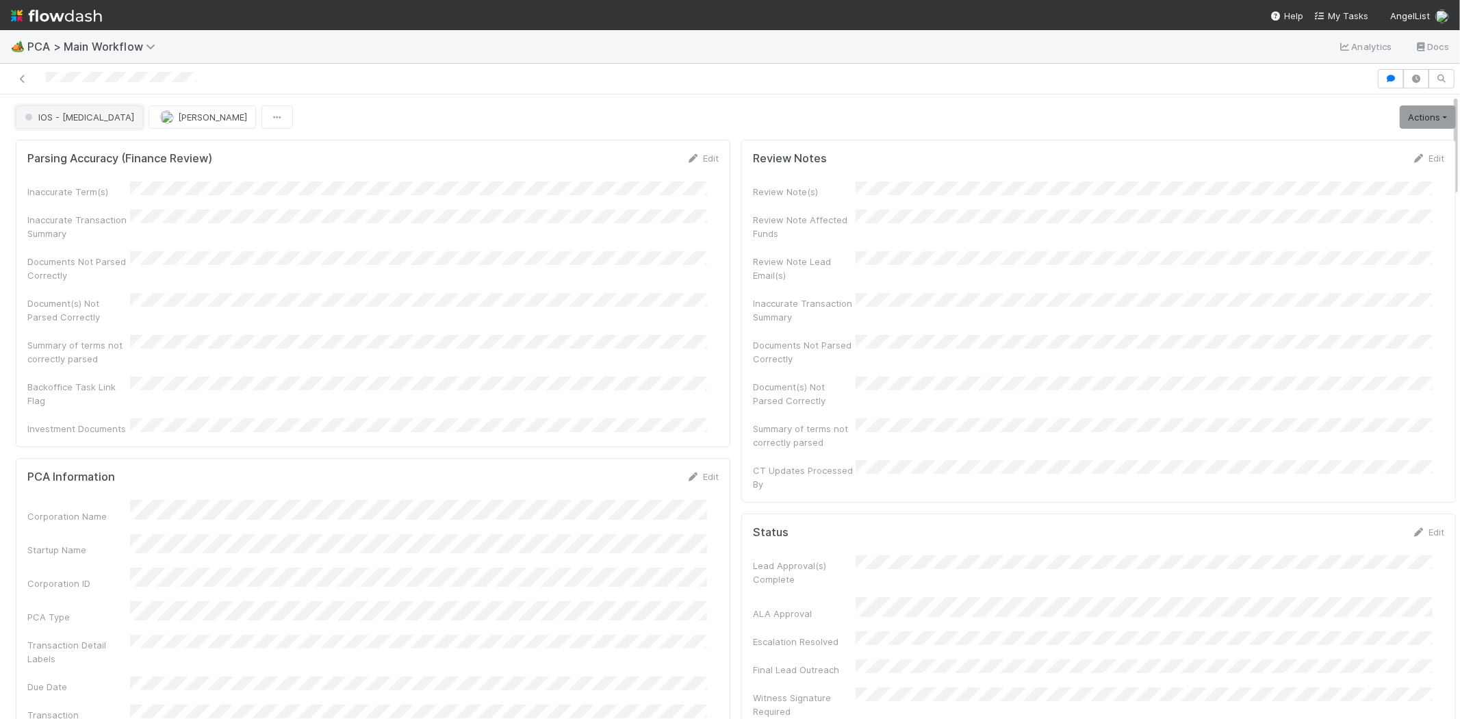
click at [44, 121] on span "IOS - [MEDICAL_DATA]" at bounding box center [78, 117] width 112 height 11
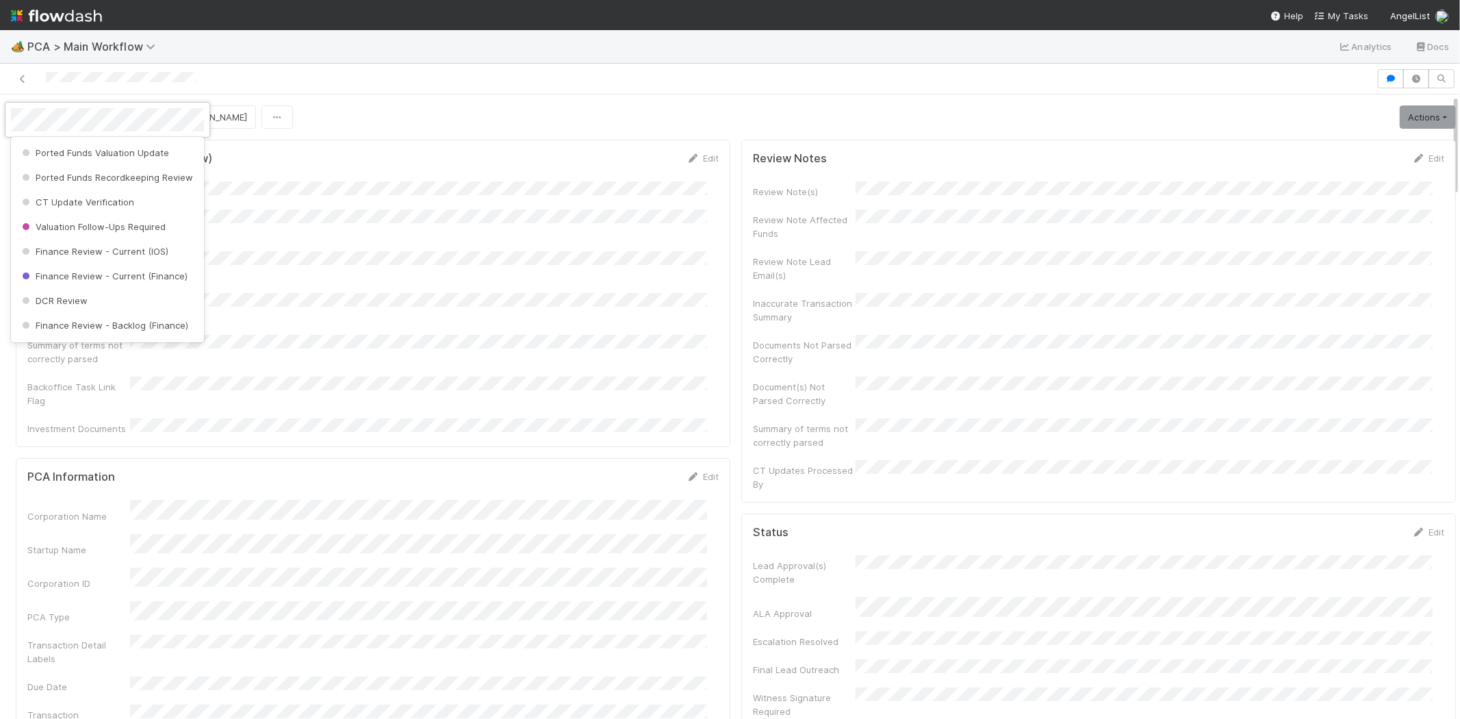
scroll to position [613, 0]
click at [155, 234] on span "Finance Review - Current (IOS)" at bounding box center [93, 228] width 149 height 11
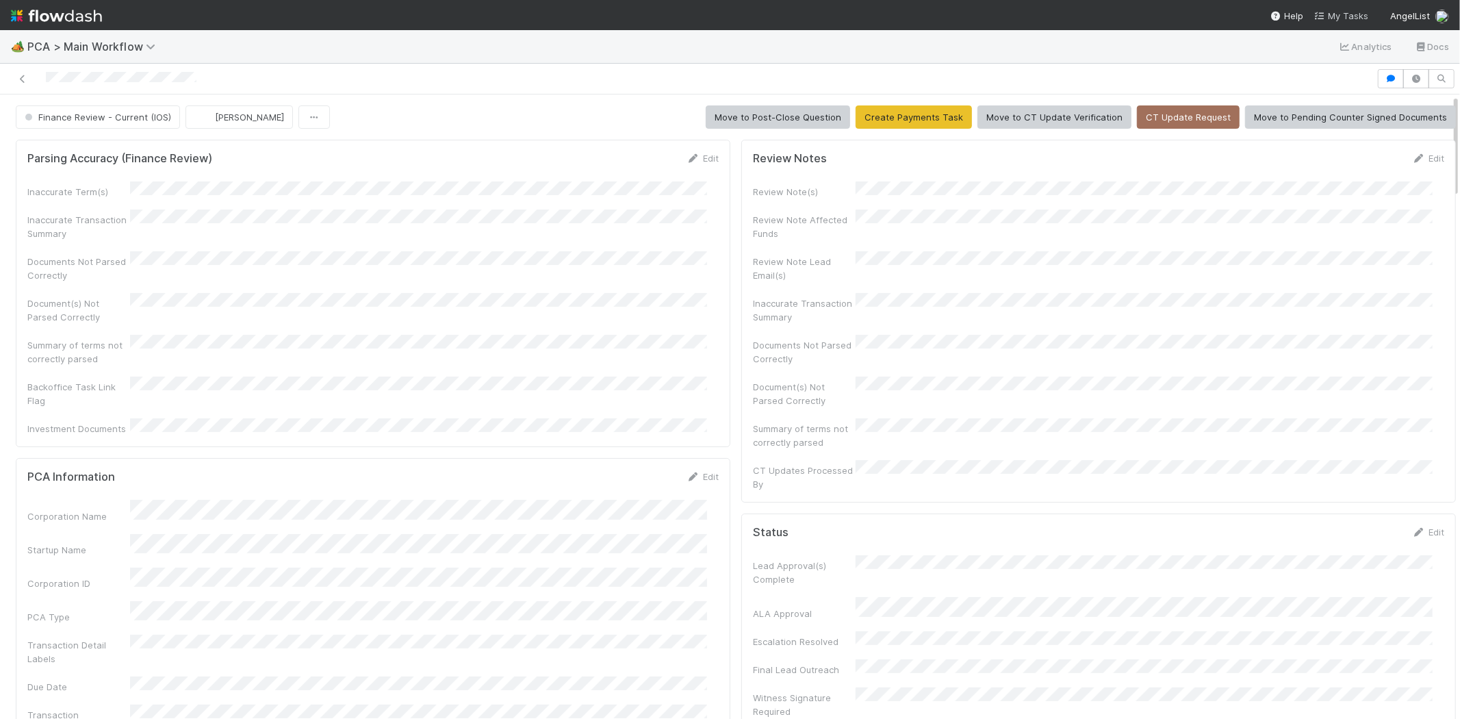
click at [1358, 14] on span "My Tasks" at bounding box center [1341, 15] width 54 height 11
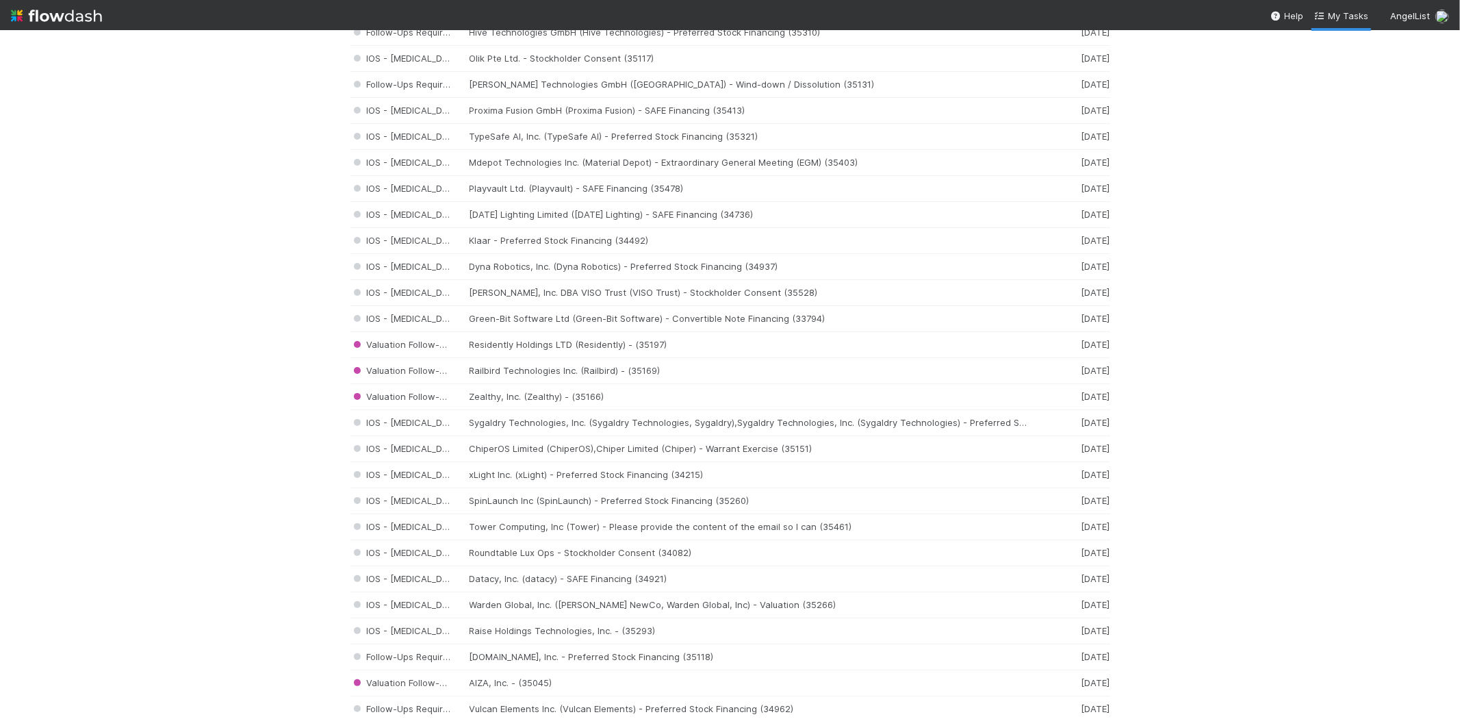
scroll to position [532, 0]
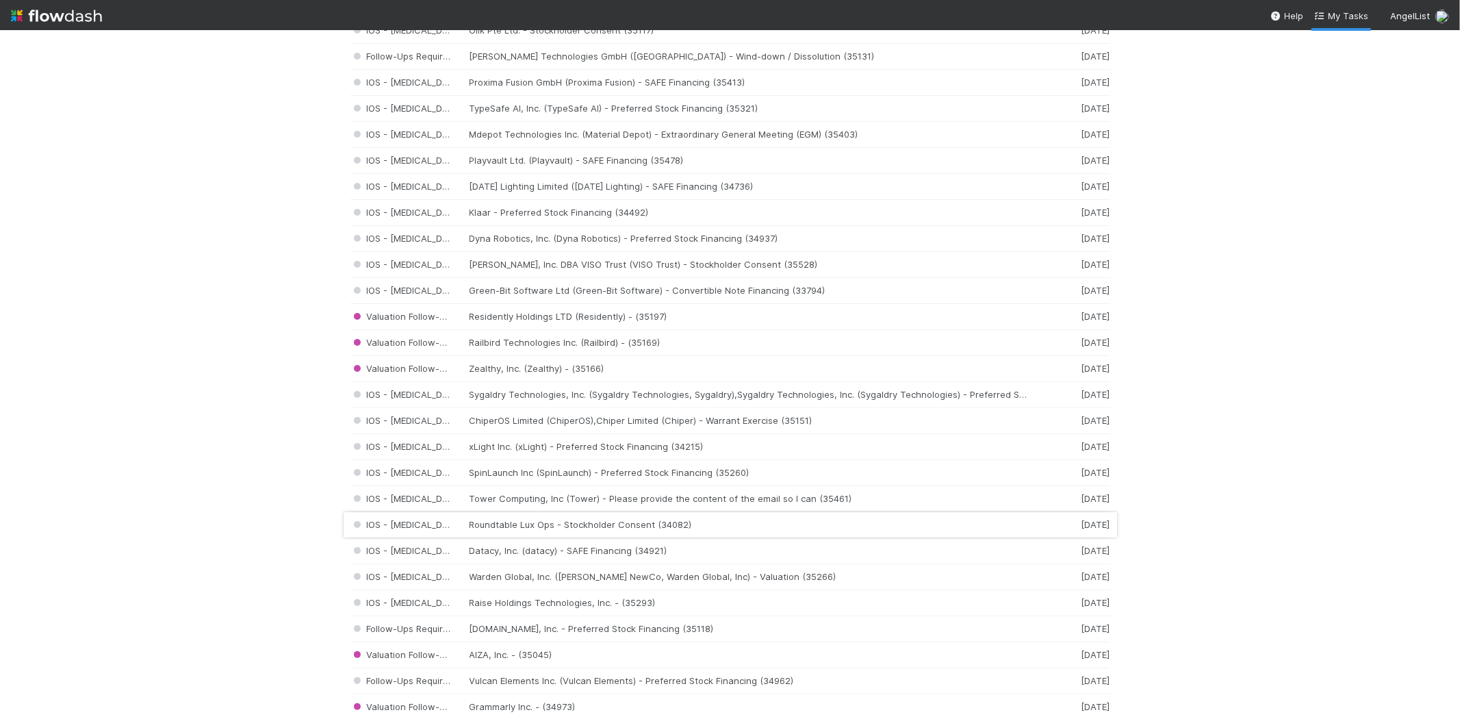
click at [615, 527] on div "IOS - ICU Roundtable Lux Ops - Stockholder Consent (34082) 5 days ago" at bounding box center [730, 525] width 760 height 26
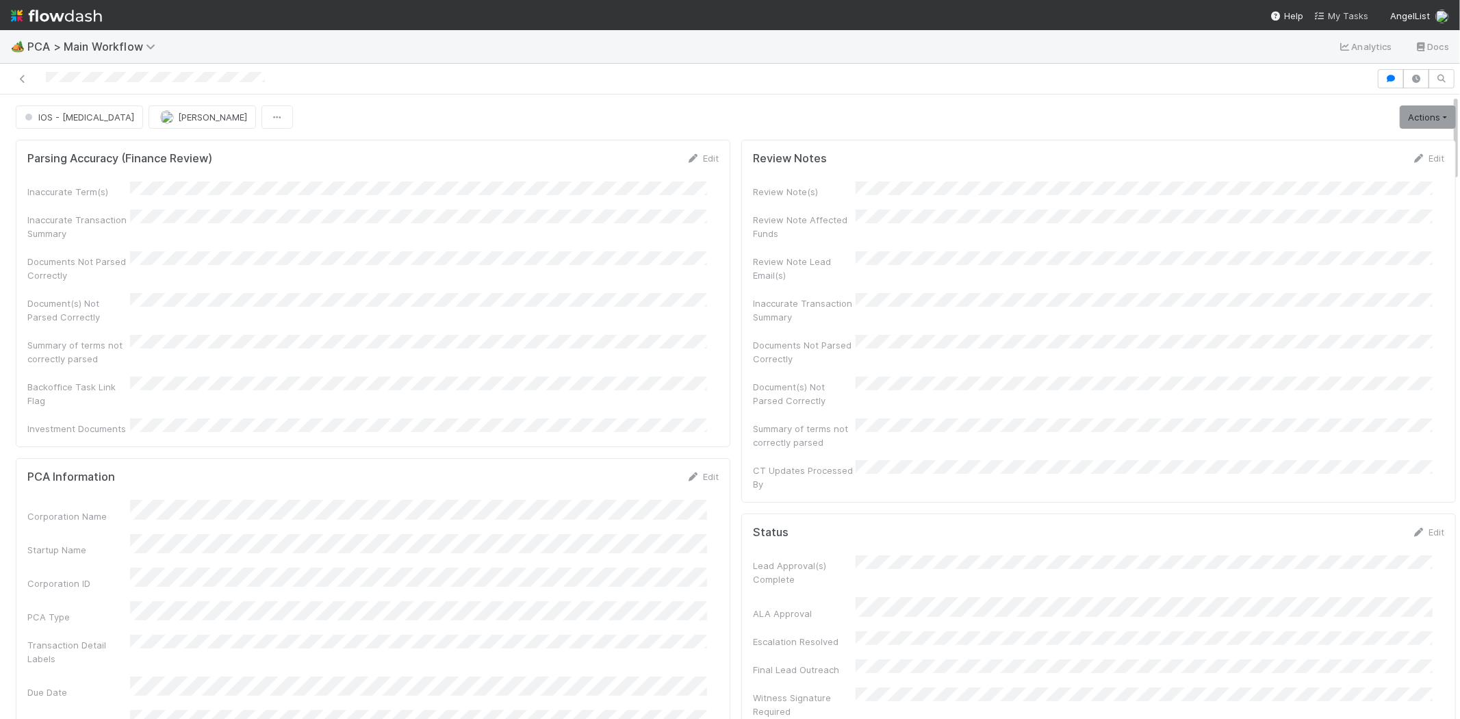
click at [1328, 16] on icon at bounding box center [1321, 16] width 14 height 9
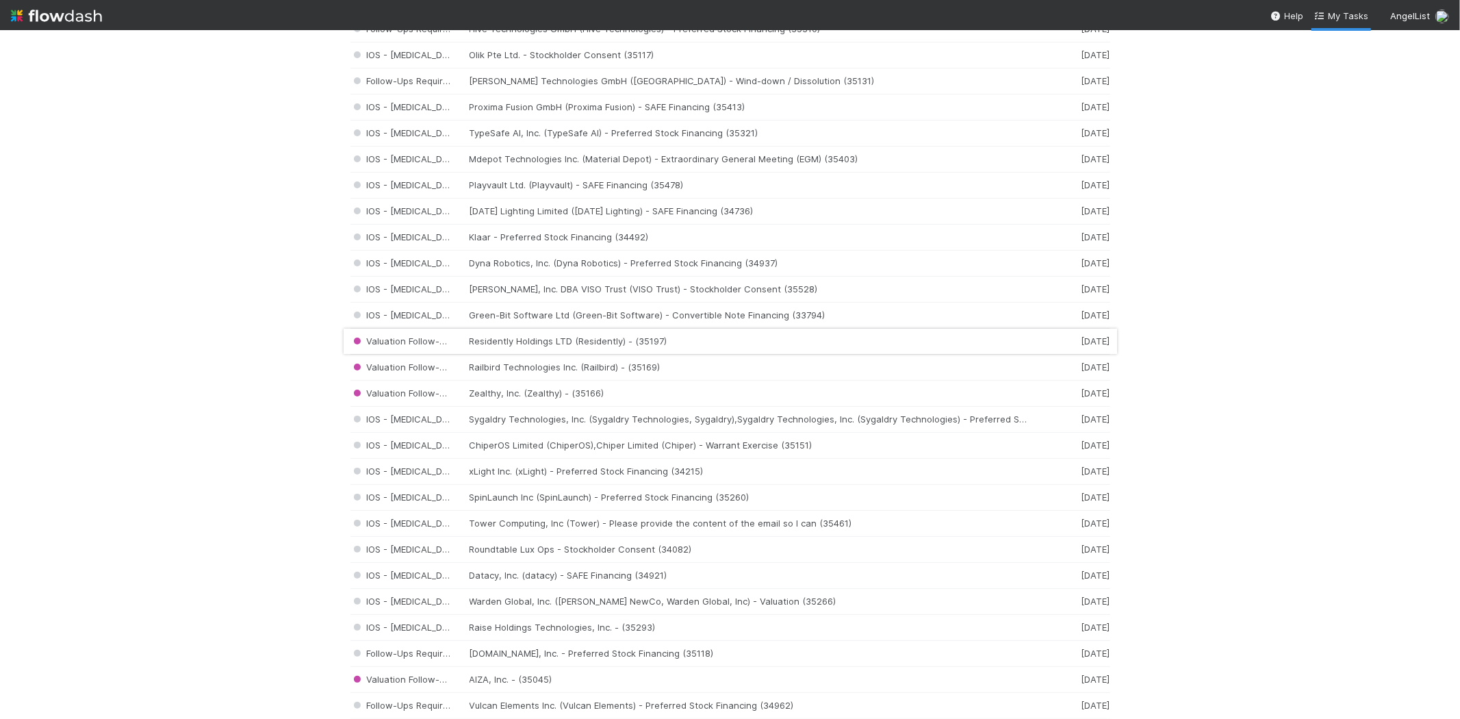
scroll to position [532, 0]
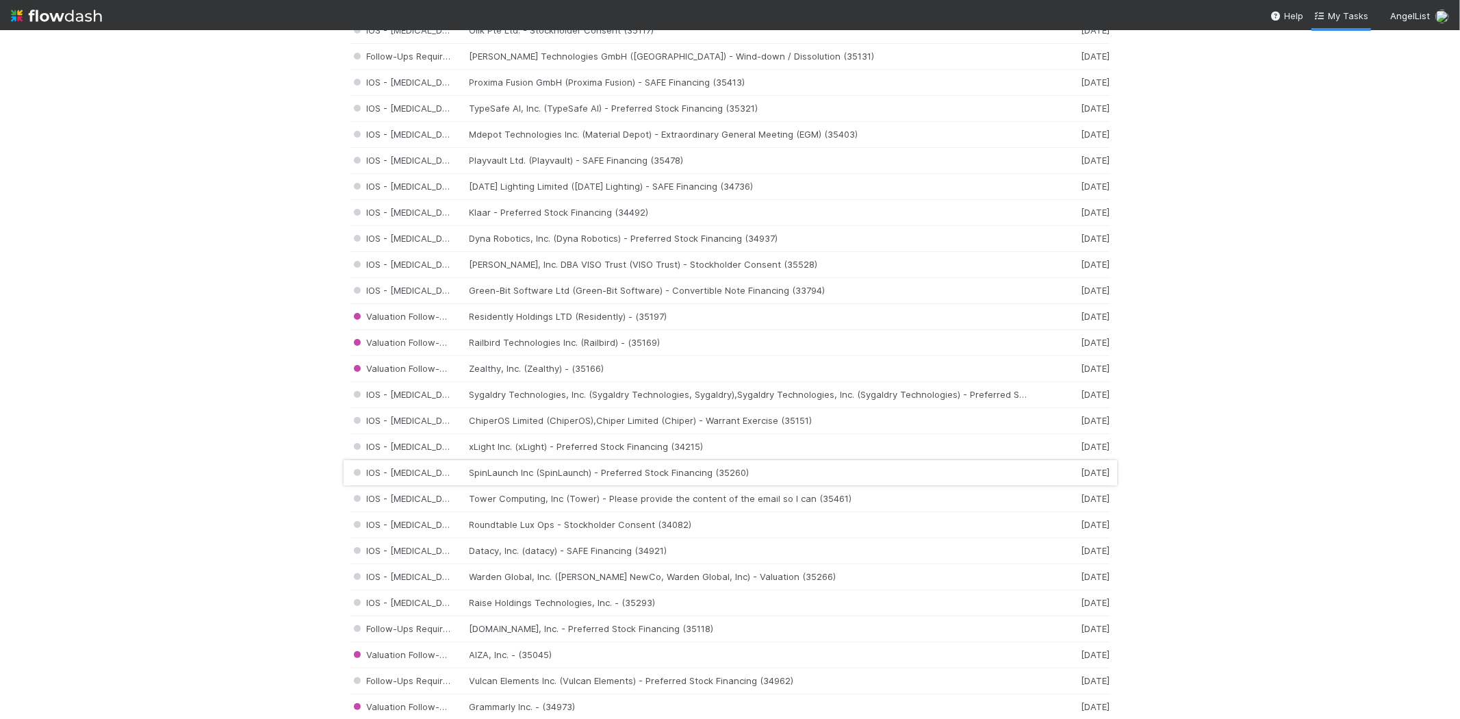
click at [528, 474] on div "IOS - ICU SpinLaunch Inc (SpinLaunch) - Preferred Stock Financing (35260) 5 day…" at bounding box center [730, 473] width 760 height 26
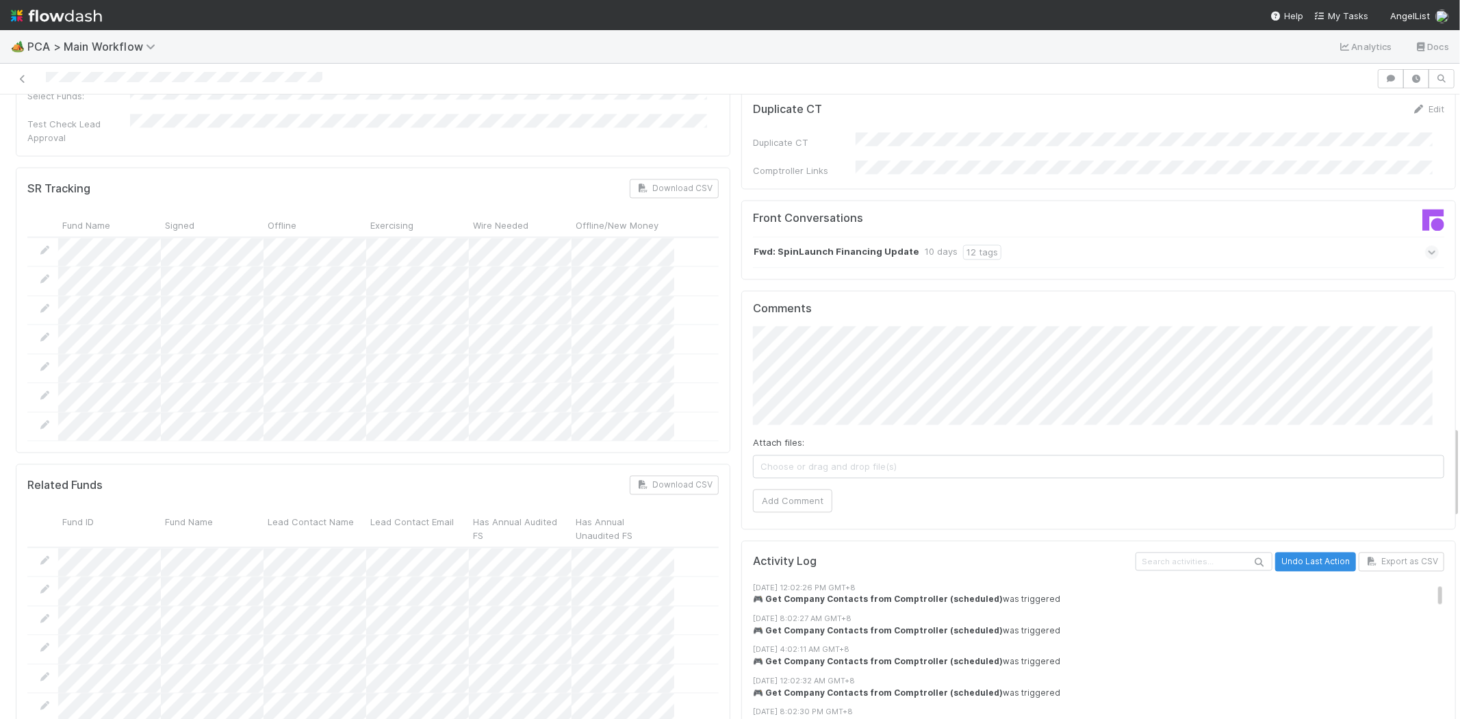
scroll to position [2205, 0]
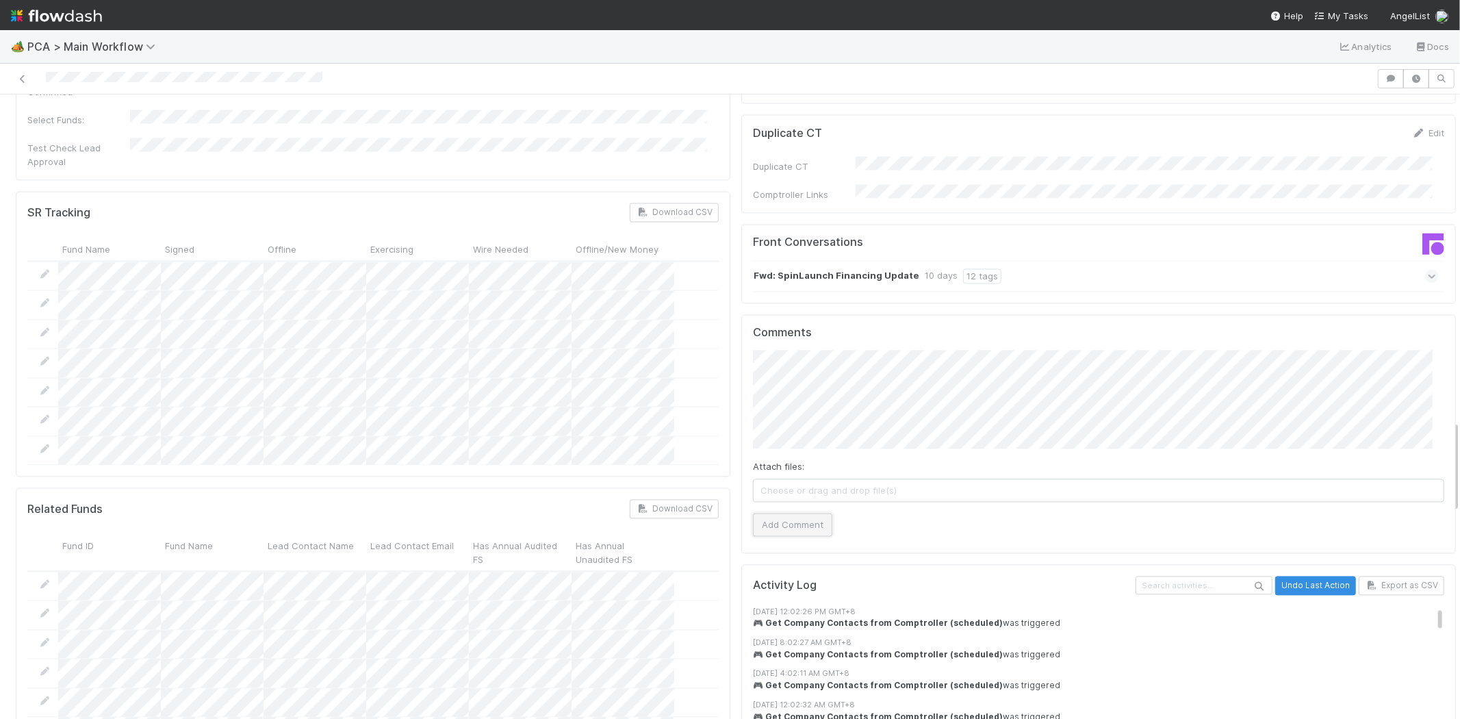
click at [797, 513] on button "Add Comment" at bounding box center [792, 524] width 79 height 23
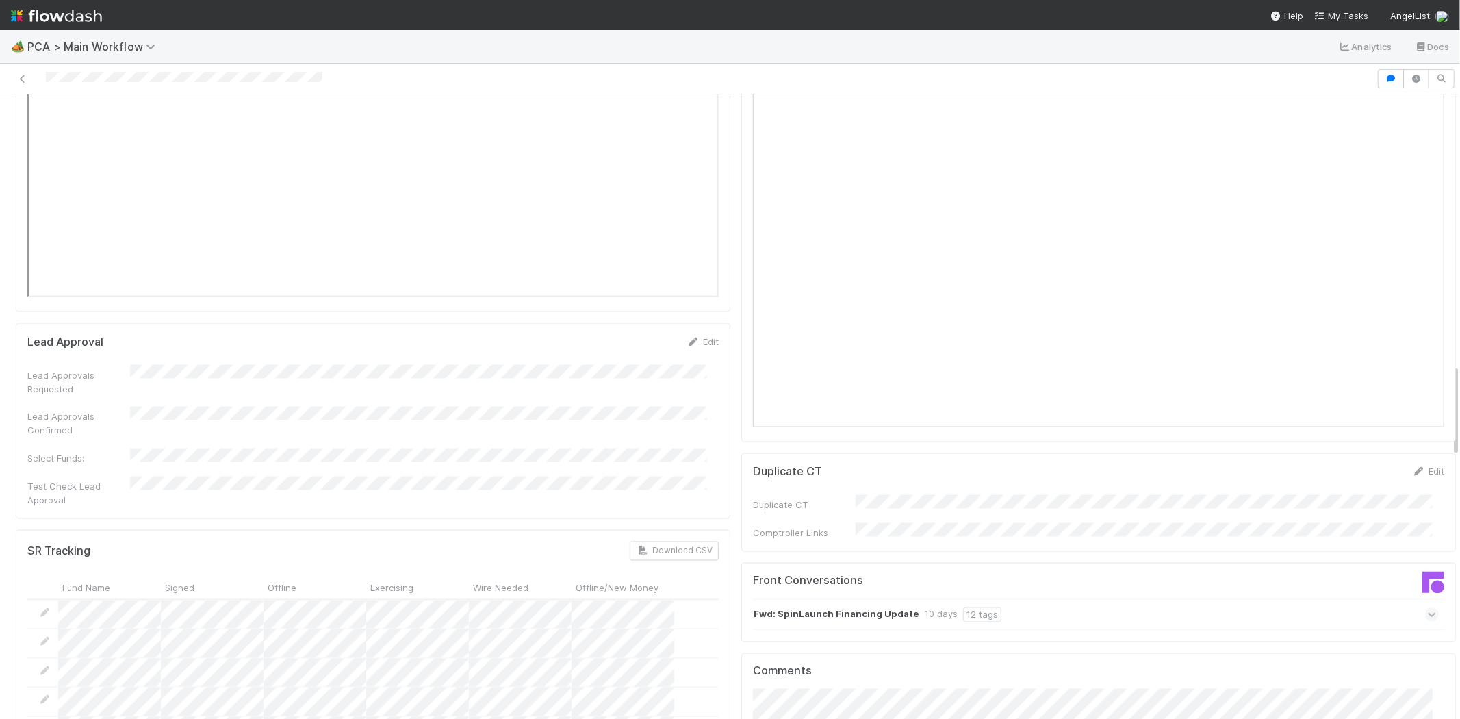
scroll to position [1825, 0]
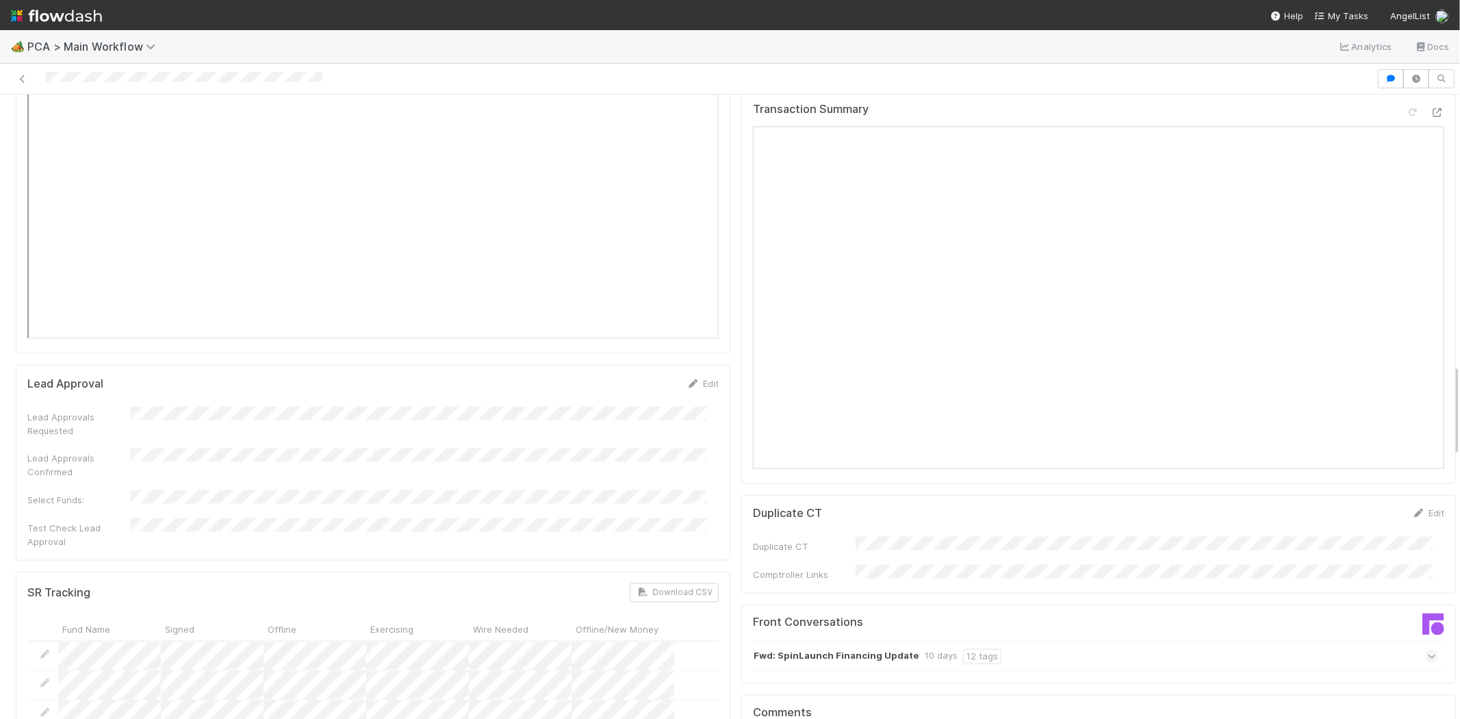
click at [107, 76] on div at bounding box center [688, 78] width 1366 height 19
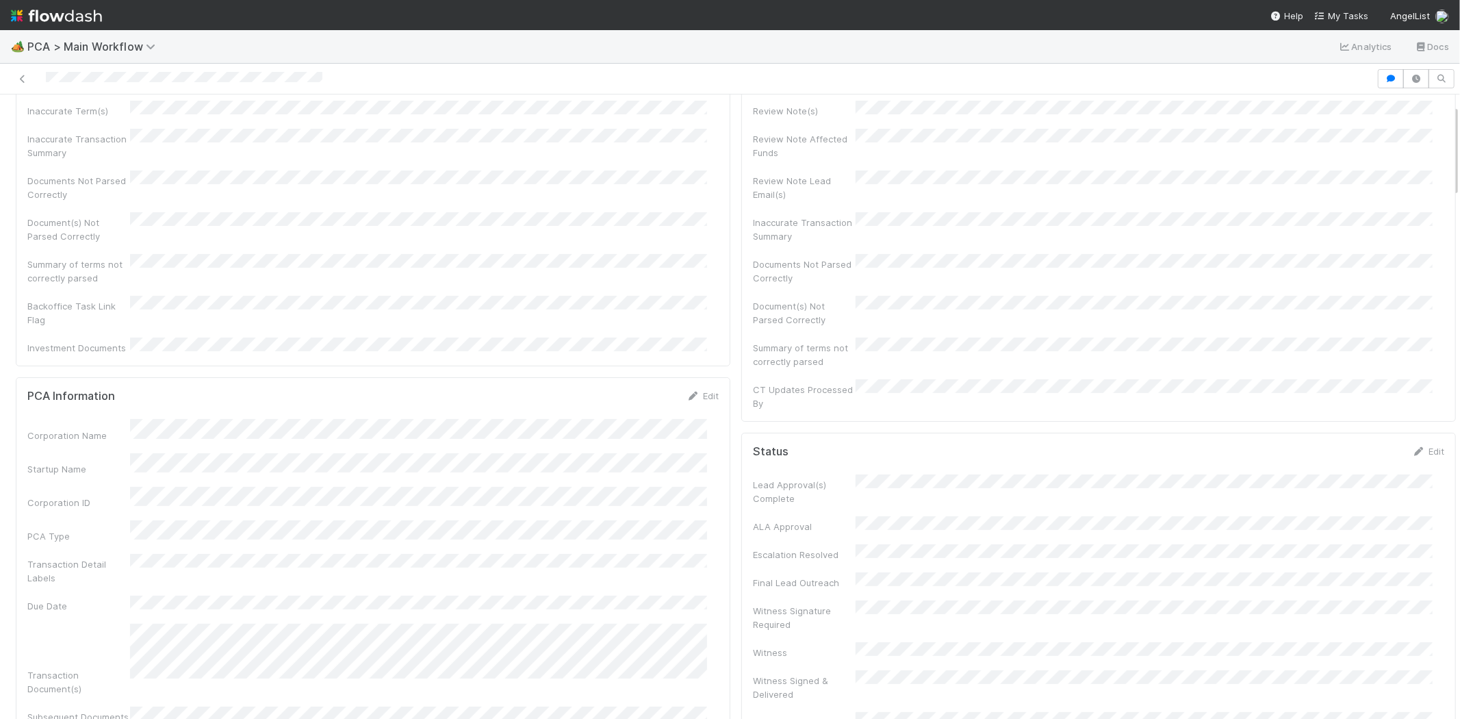
scroll to position [0, 0]
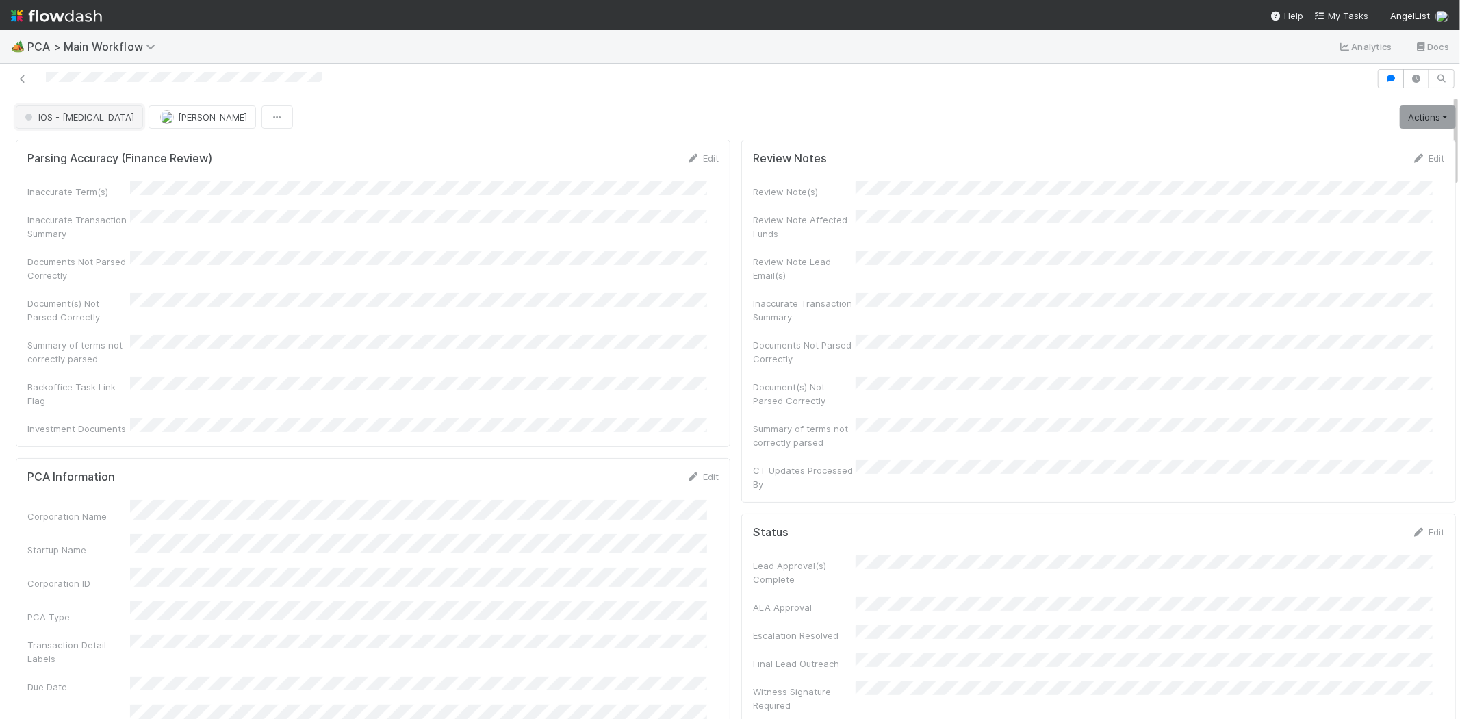
click at [55, 117] on span "IOS - ICU" at bounding box center [78, 117] width 112 height 11
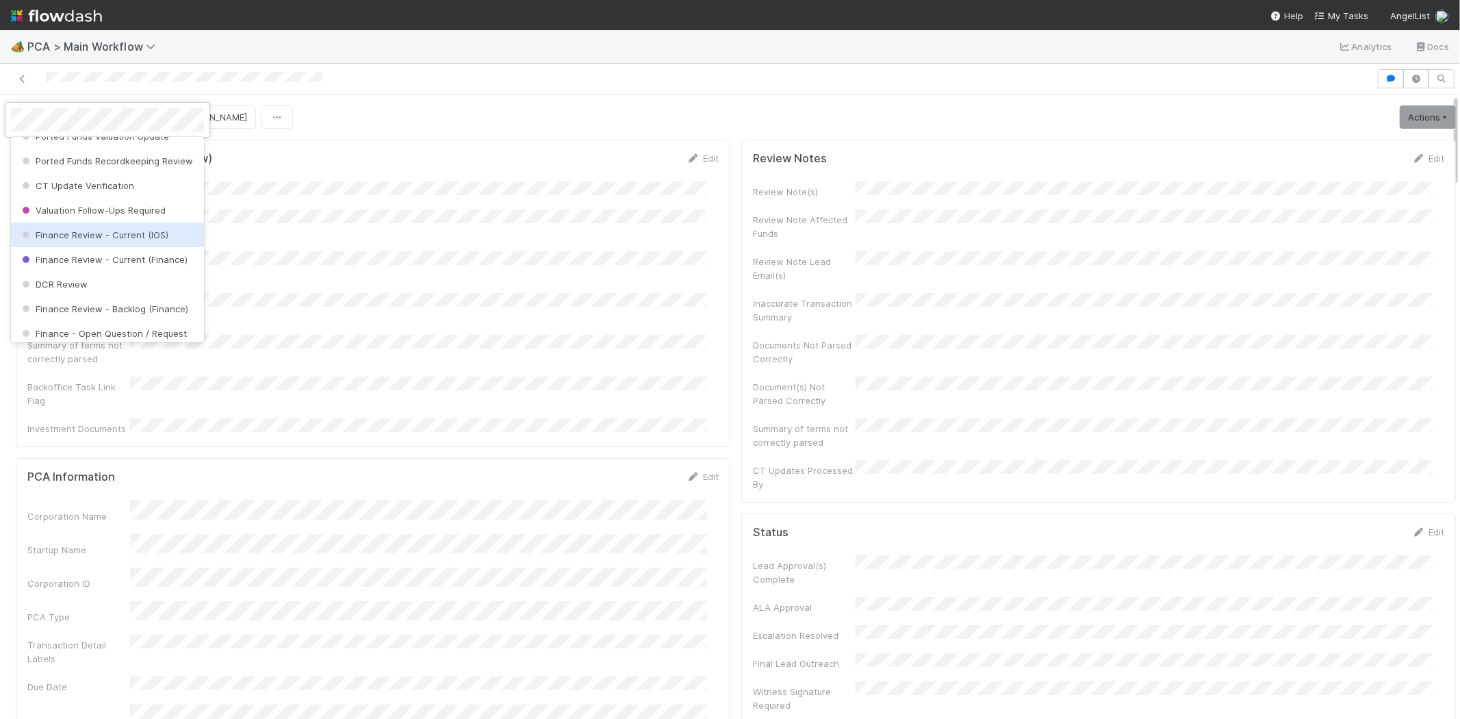
click at [142, 240] on span "Finance Review - Current (IOS)" at bounding box center [93, 234] width 149 height 11
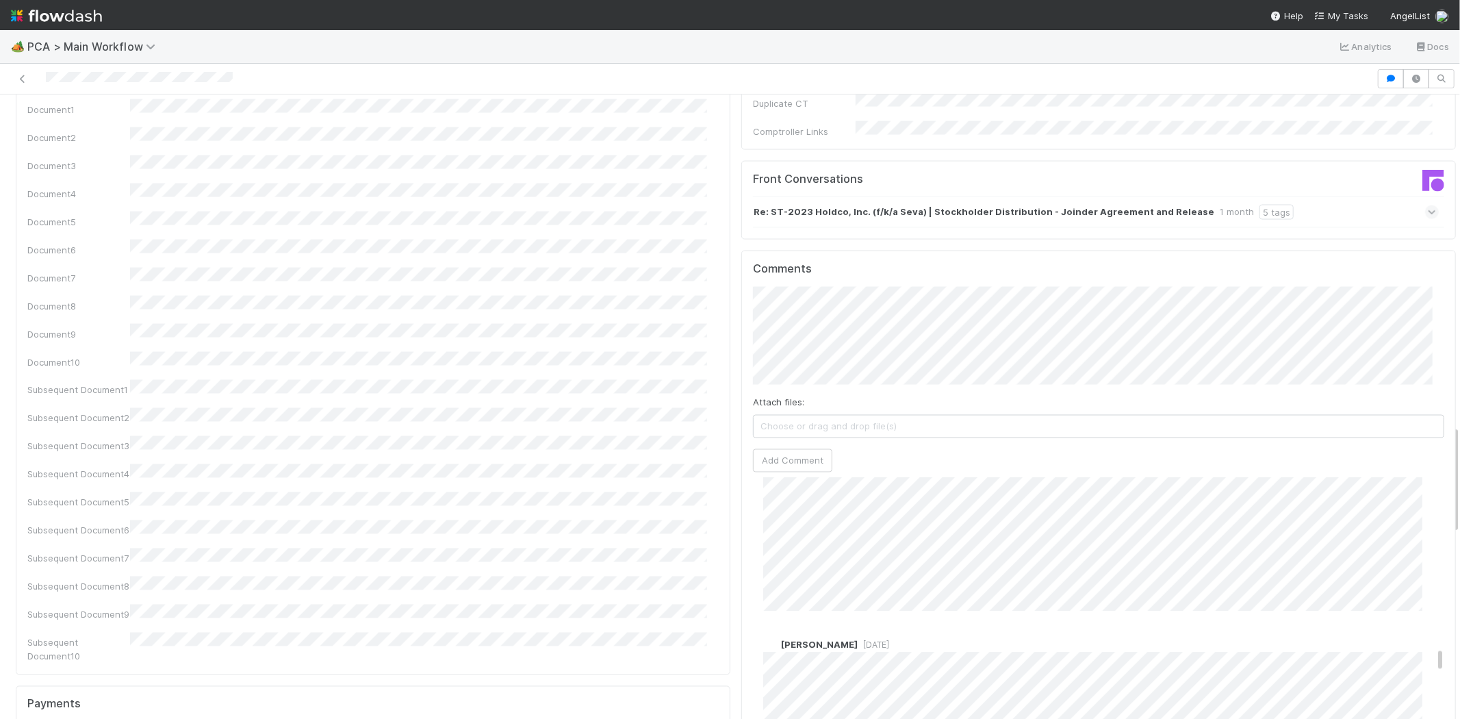
scroll to position [3650, 0]
click at [82, 73] on div at bounding box center [688, 78] width 1366 height 19
click at [142, 73] on div at bounding box center [688, 78] width 1366 height 19
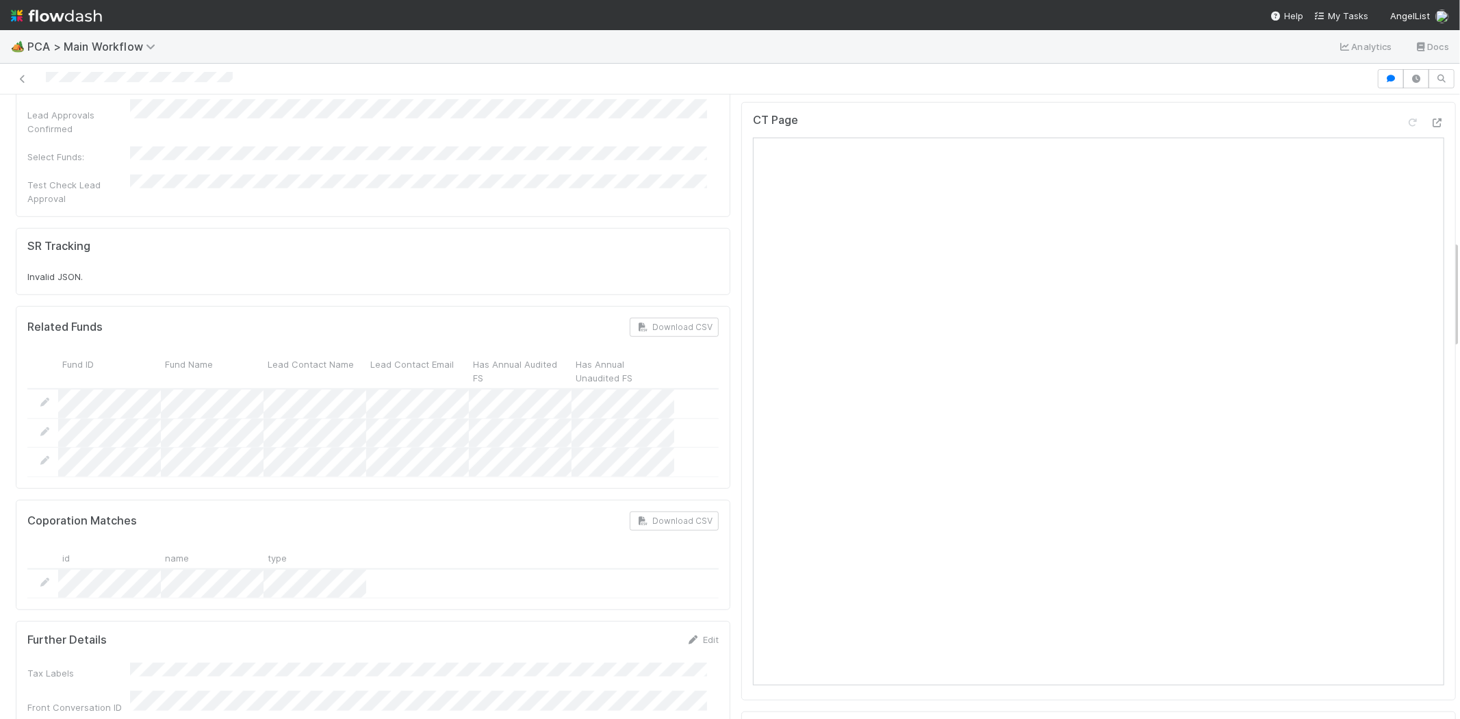
scroll to position [760, 0]
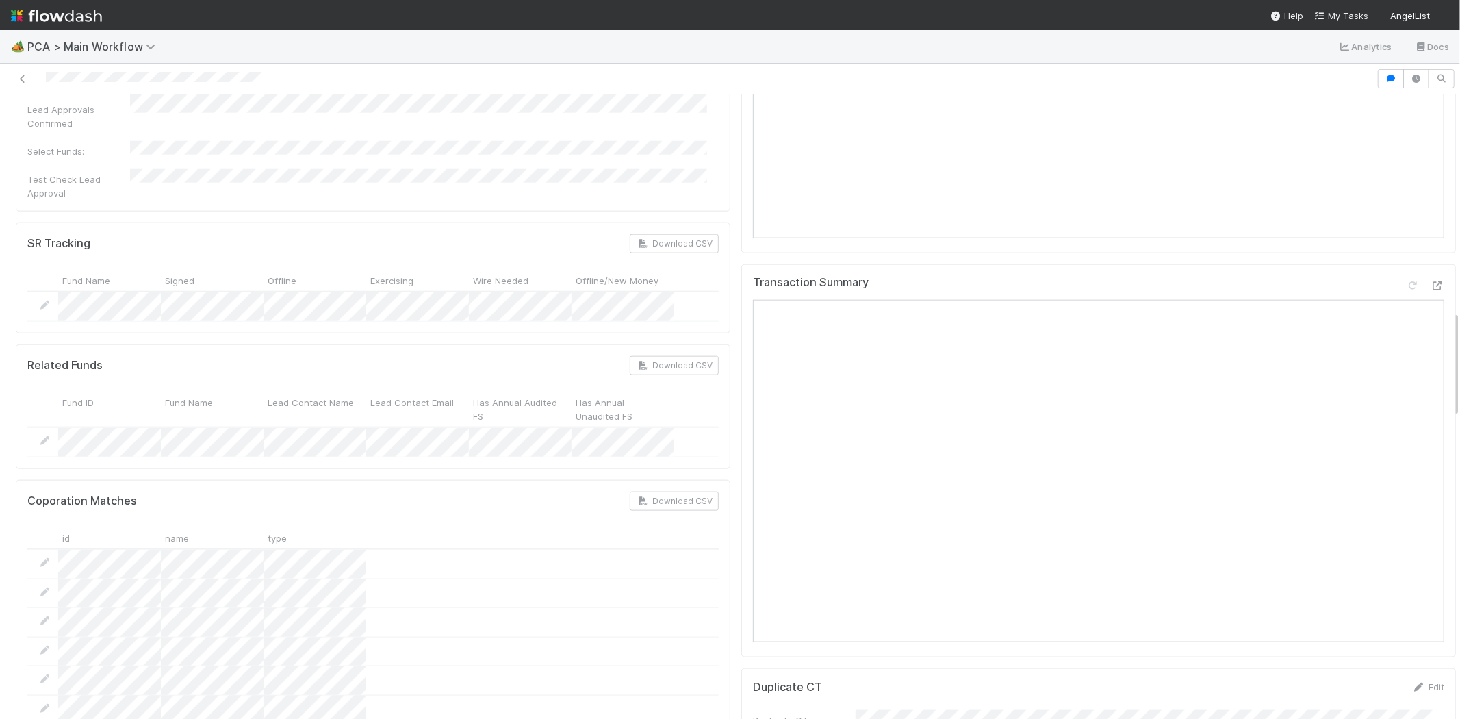
scroll to position [1292, 0]
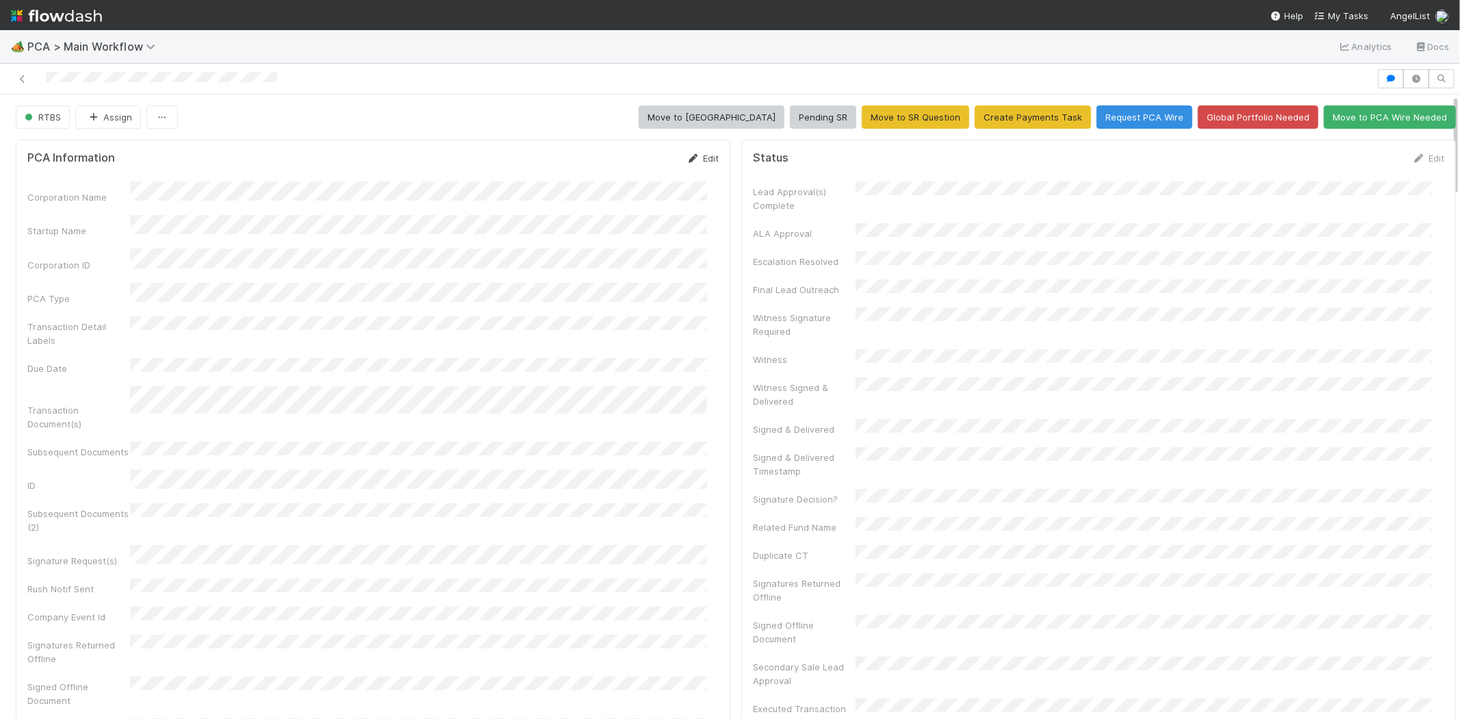
click at [700, 157] on link "Edit" at bounding box center [703, 158] width 32 height 11
click at [630, 162] on button "Save" at bounding box center [645, 162] width 39 height 23
click at [1415, 155] on link "Edit" at bounding box center [1428, 158] width 32 height 11
click at [1352, 162] on button "Save" at bounding box center [1371, 162] width 39 height 23
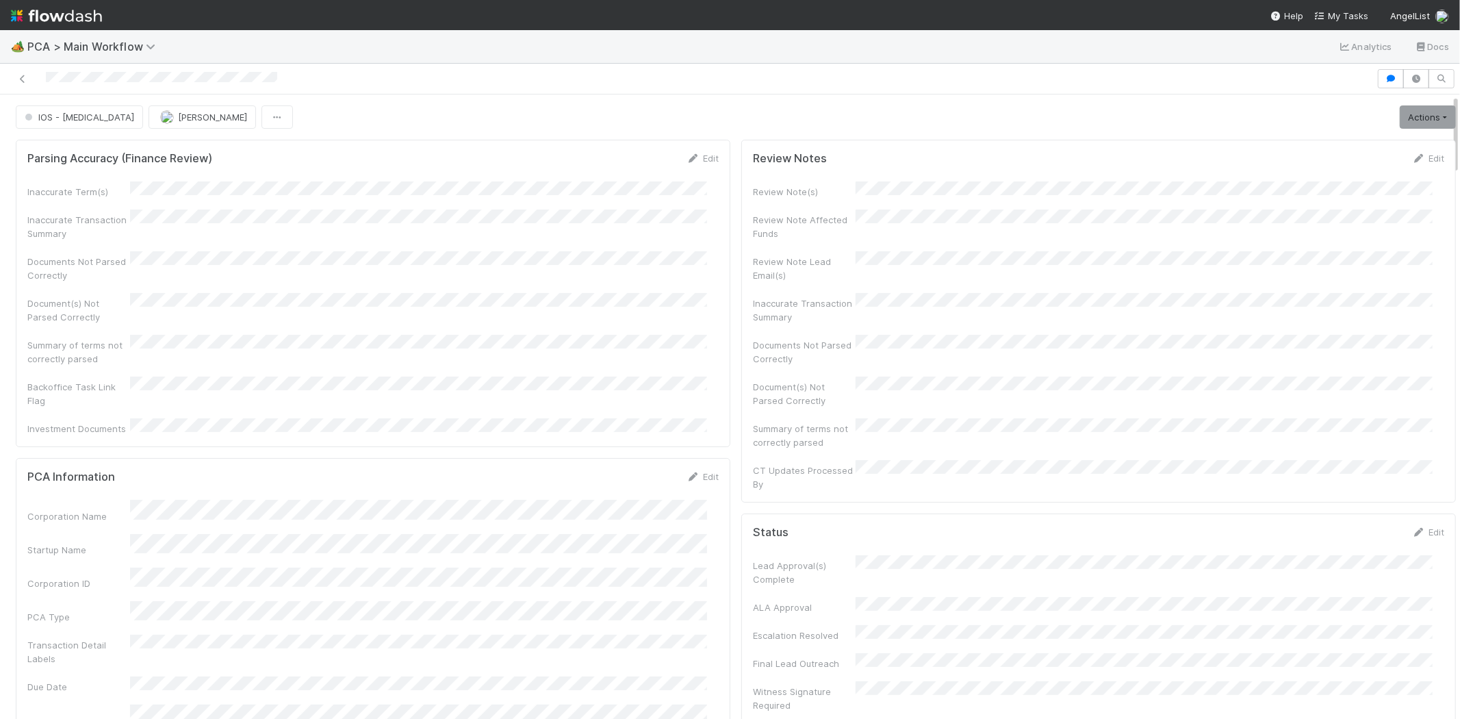
click at [104, 76] on div at bounding box center [688, 78] width 1366 height 19
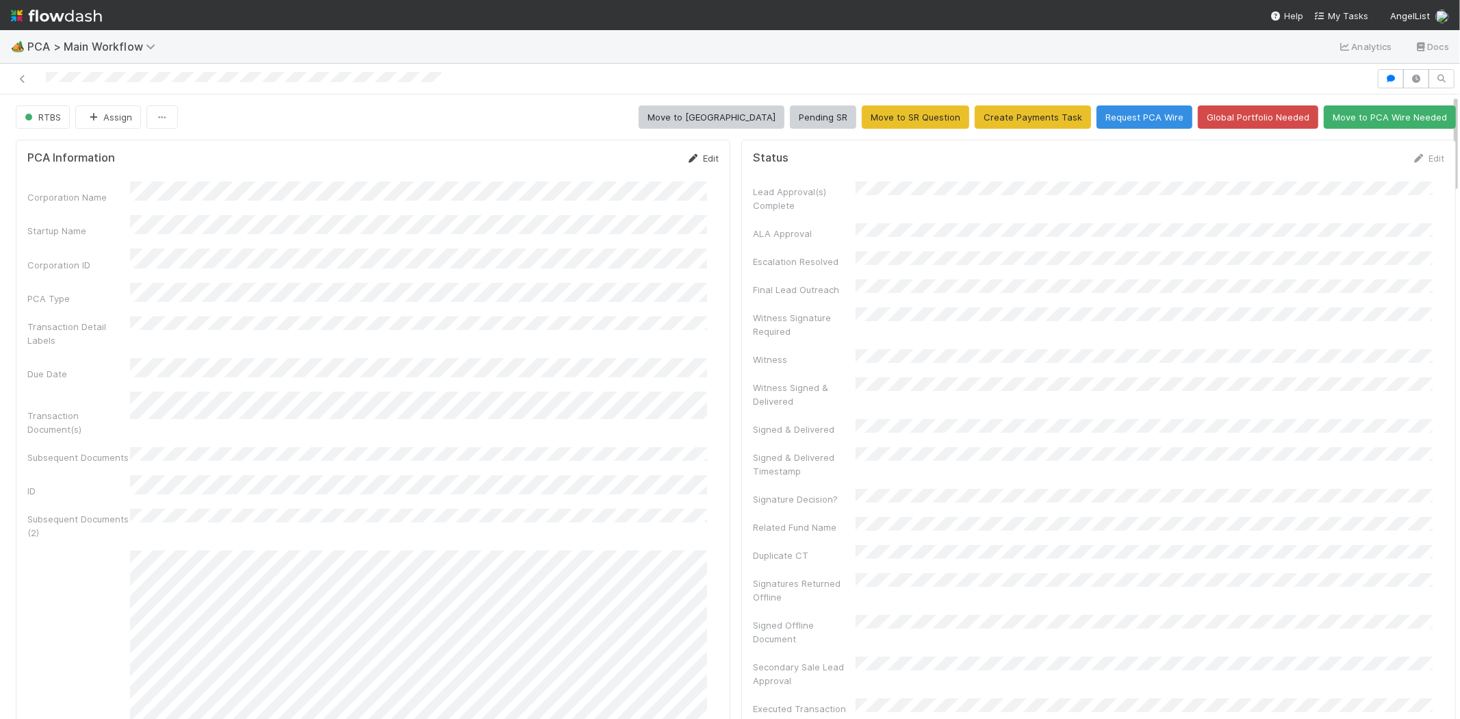
click at [688, 156] on icon at bounding box center [694, 158] width 14 height 9
click at [642, 161] on button "Save" at bounding box center [645, 162] width 39 height 23
click at [1412, 162] on link "Edit" at bounding box center [1428, 158] width 32 height 11
click at [1352, 168] on button "Save" at bounding box center [1371, 162] width 39 height 23
click at [199, 78] on div at bounding box center [688, 78] width 1366 height 19
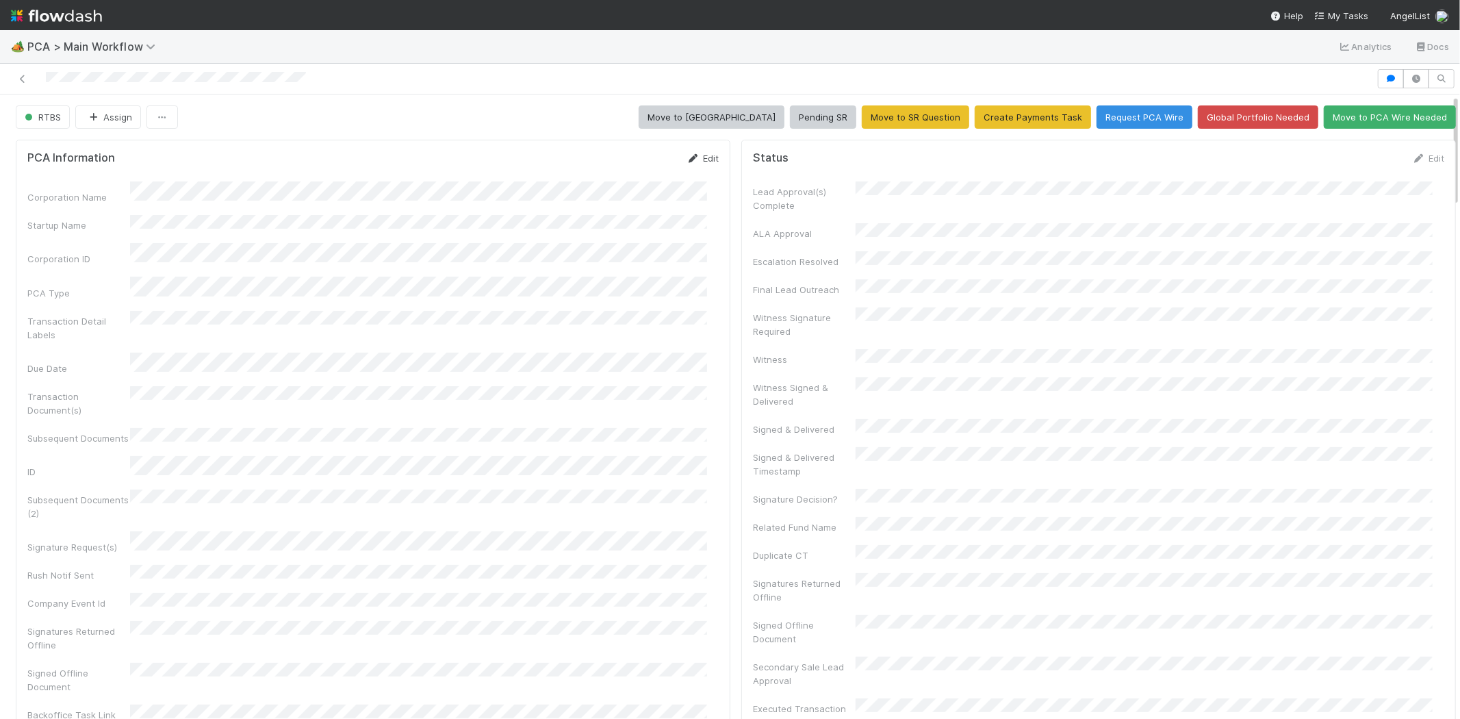
click at [702, 156] on link "Edit" at bounding box center [703, 158] width 32 height 11
click at [626, 162] on button "Save" at bounding box center [645, 162] width 39 height 23
click at [1412, 156] on link "Edit" at bounding box center [1428, 158] width 32 height 11
click at [1352, 166] on button "Save" at bounding box center [1371, 162] width 39 height 23
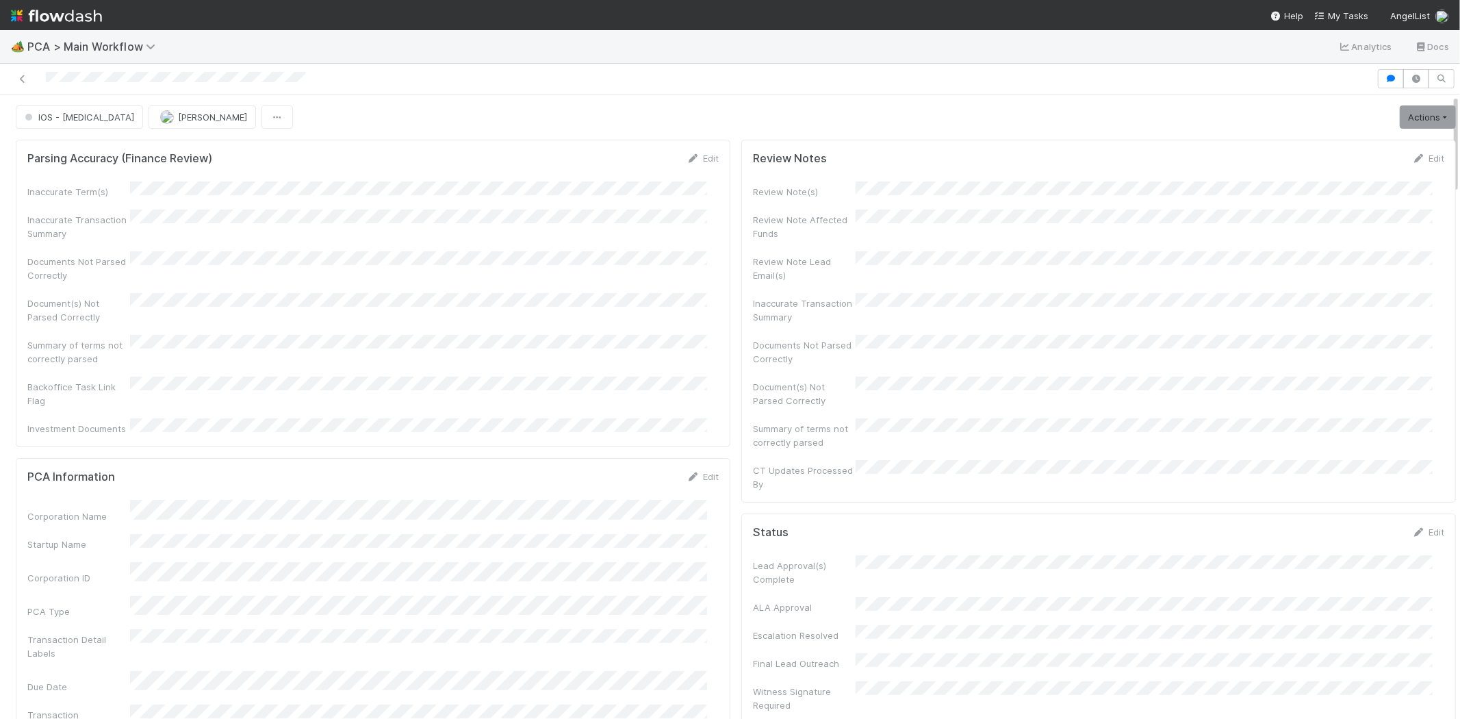
drag, startPoint x: 37, startPoint y: 78, endPoint x: 140, endPoint y: 85, distance: 103.6
click at [140, 85] on div at bounding box center [688, 78] width 1366 height 19
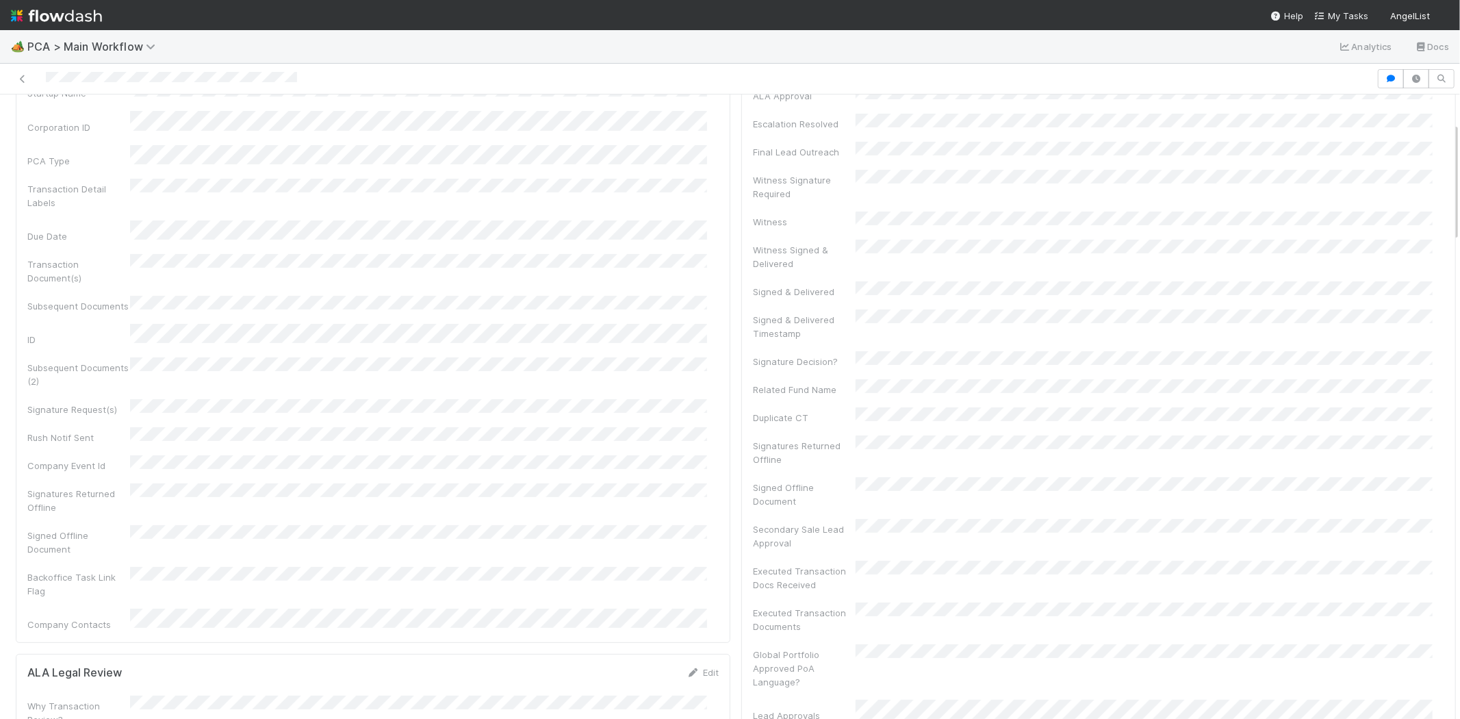
scroll to position [152, 0]
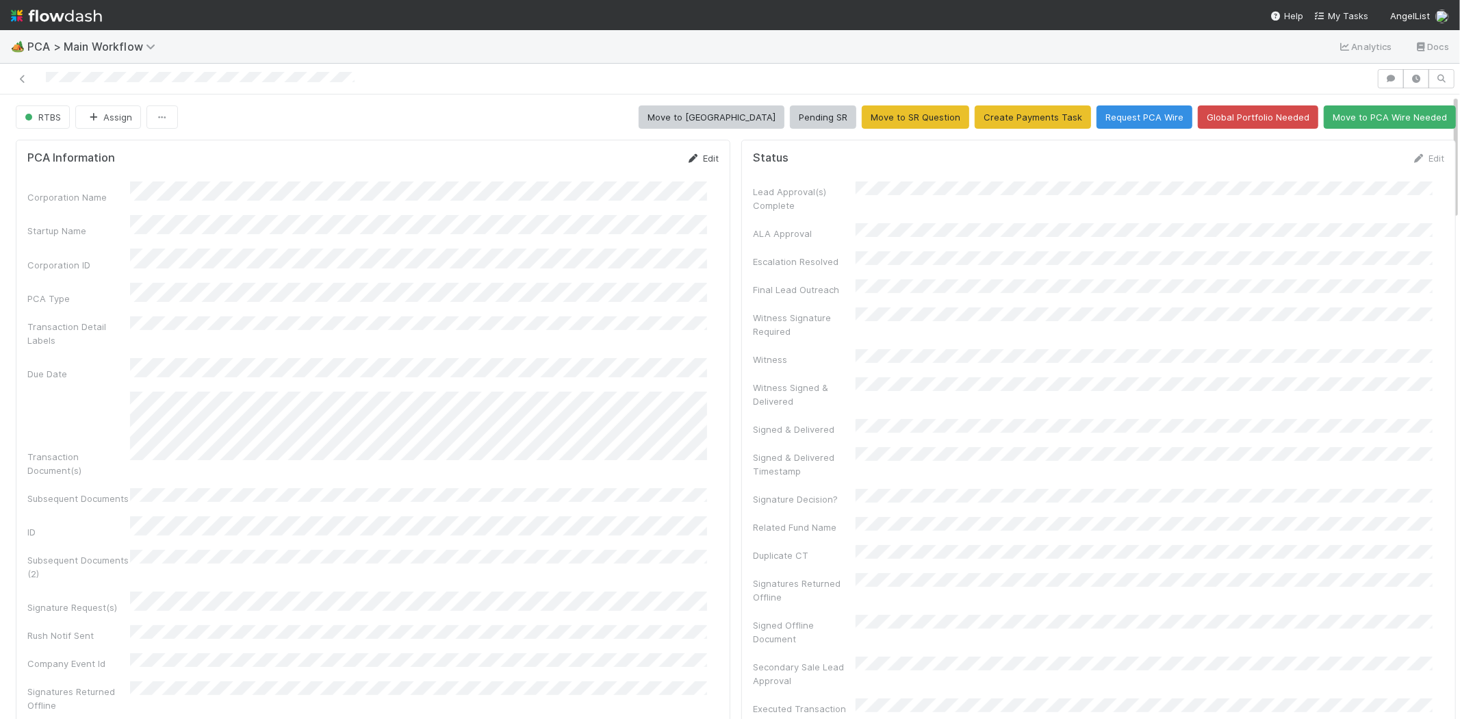
click at [696, 156] on link "Edit" at bounding box center [703, 158] width 32 height 11
click at [627, 163] on button "Save" at bounding box center [645, 162] width 39 height 23
click at [1412, 155] on link "Edit" at bounding box center [1428, 158] width 32 height 11
click at [1352, 162] on button "Save" at bounding box center [1371, 162] width 39 height 23
